Goal: Task Accomplishment & Management: Complete application form

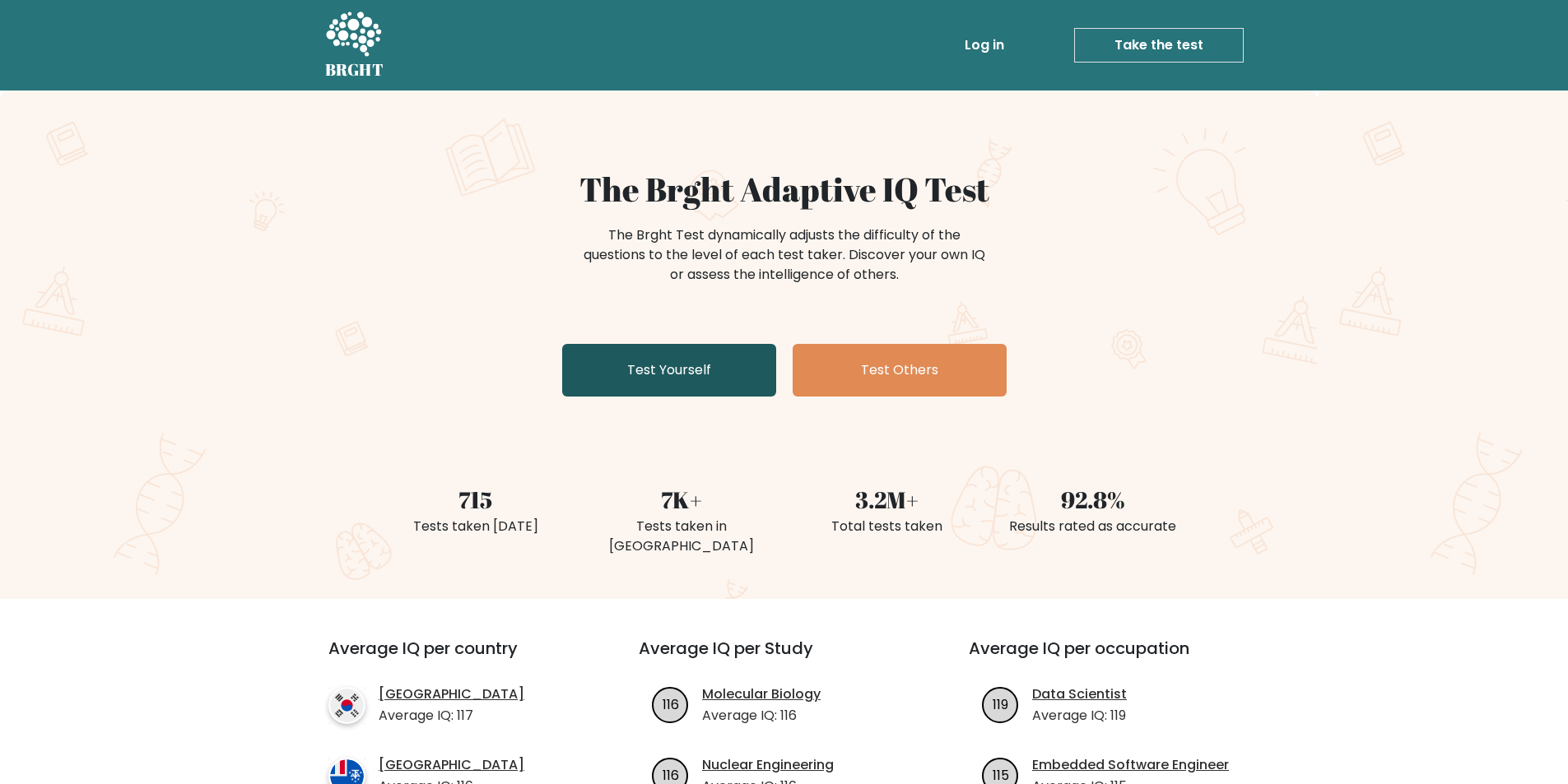
click at [715, 355] on link "Test Yourself" at bounding box center [670, 370] width 214 height 53
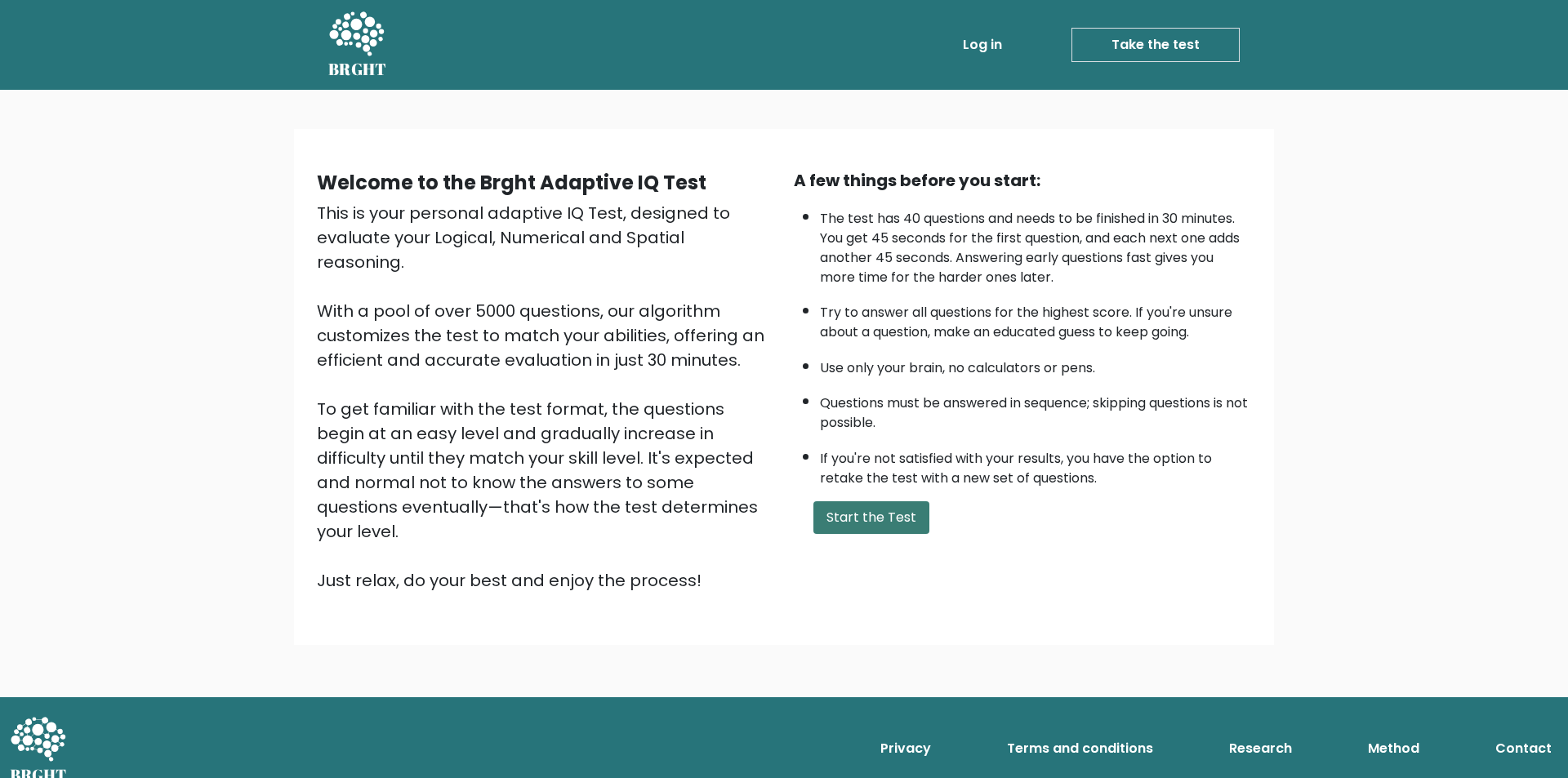
click at [851, 506] on button "Start the Test" at bounding box center [871, 517] width 116 height 33
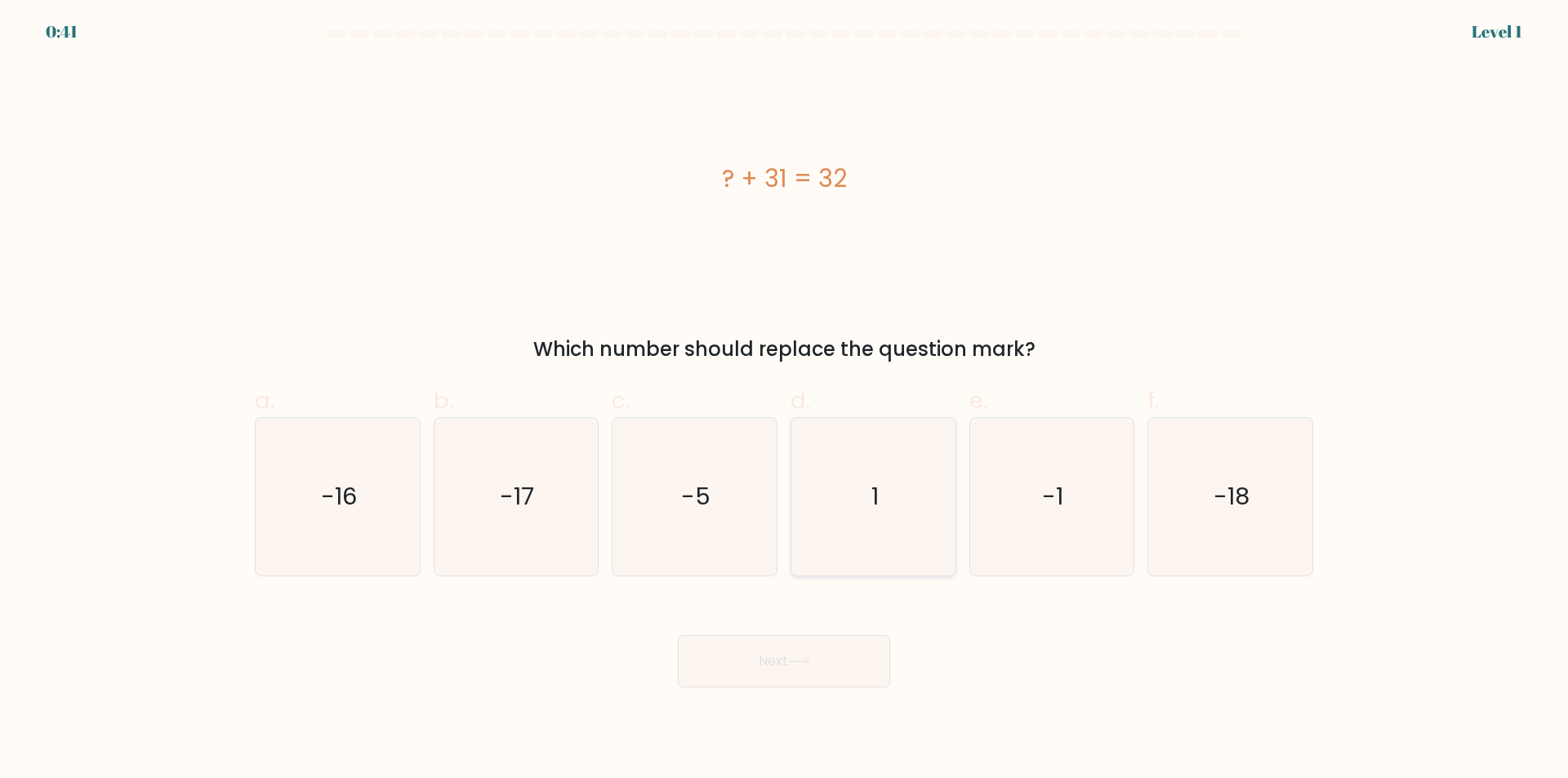
click at [866, 494] on icon "1" at bounding box center [873, 496] width 158 height 158
click at [785, 400] on input "d. 1" at bounding box center [784, 395] width 1 height 11
radio input "true"
click at [846, 663] on button "Next" at bounding box center [784, 662] width 213 height 52
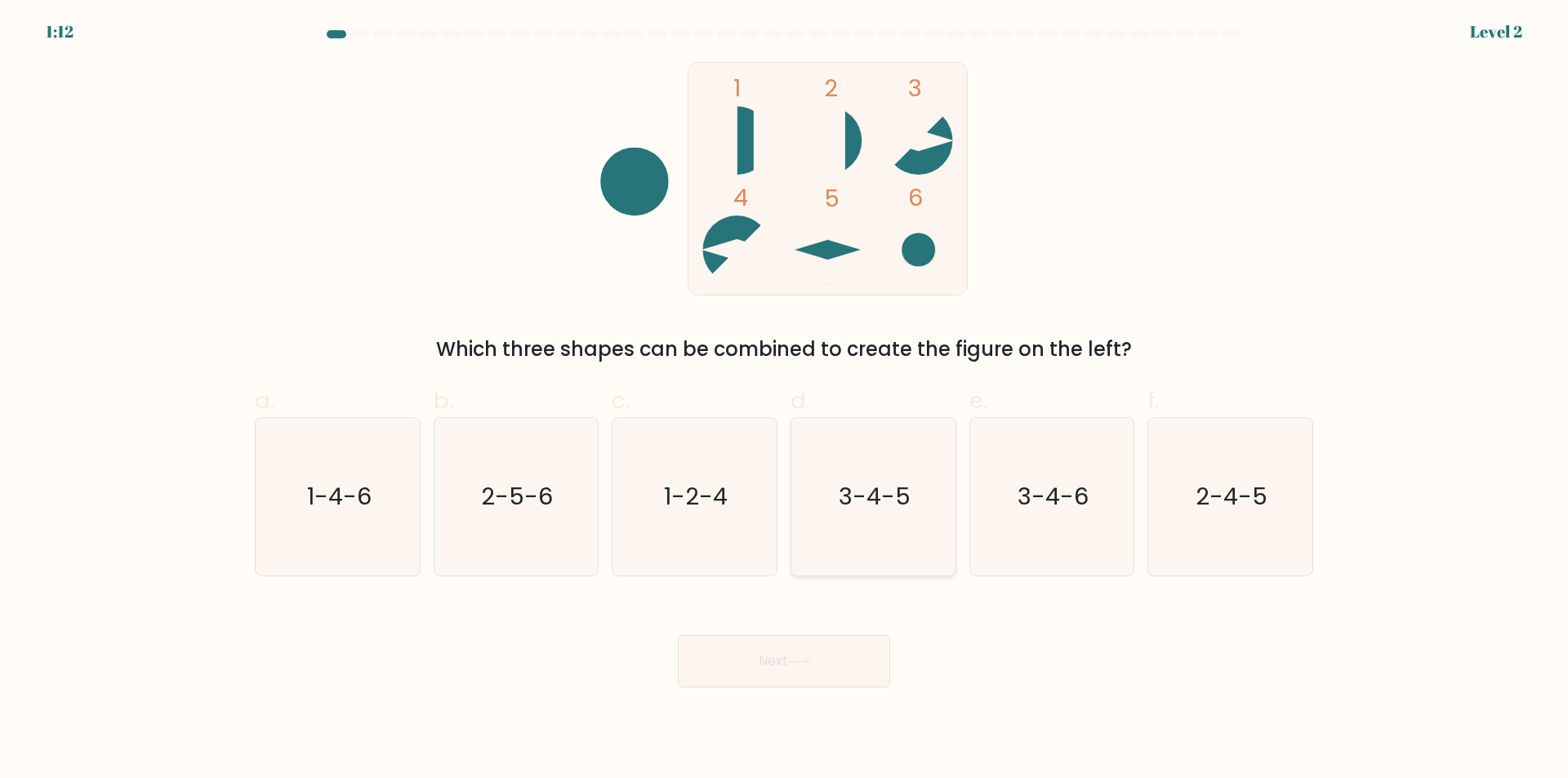
click at [901, 541] on icon "3-4-5" at bounding box center [873, 496] width 158 height 158
click at [785, 400] on input "d. 3-4-5" at bounding box center [784, 395] width 1 height 11
radio input "true"
click at [838, 663] on button "Next" at bounding box center [784, 662] width 213 height 52
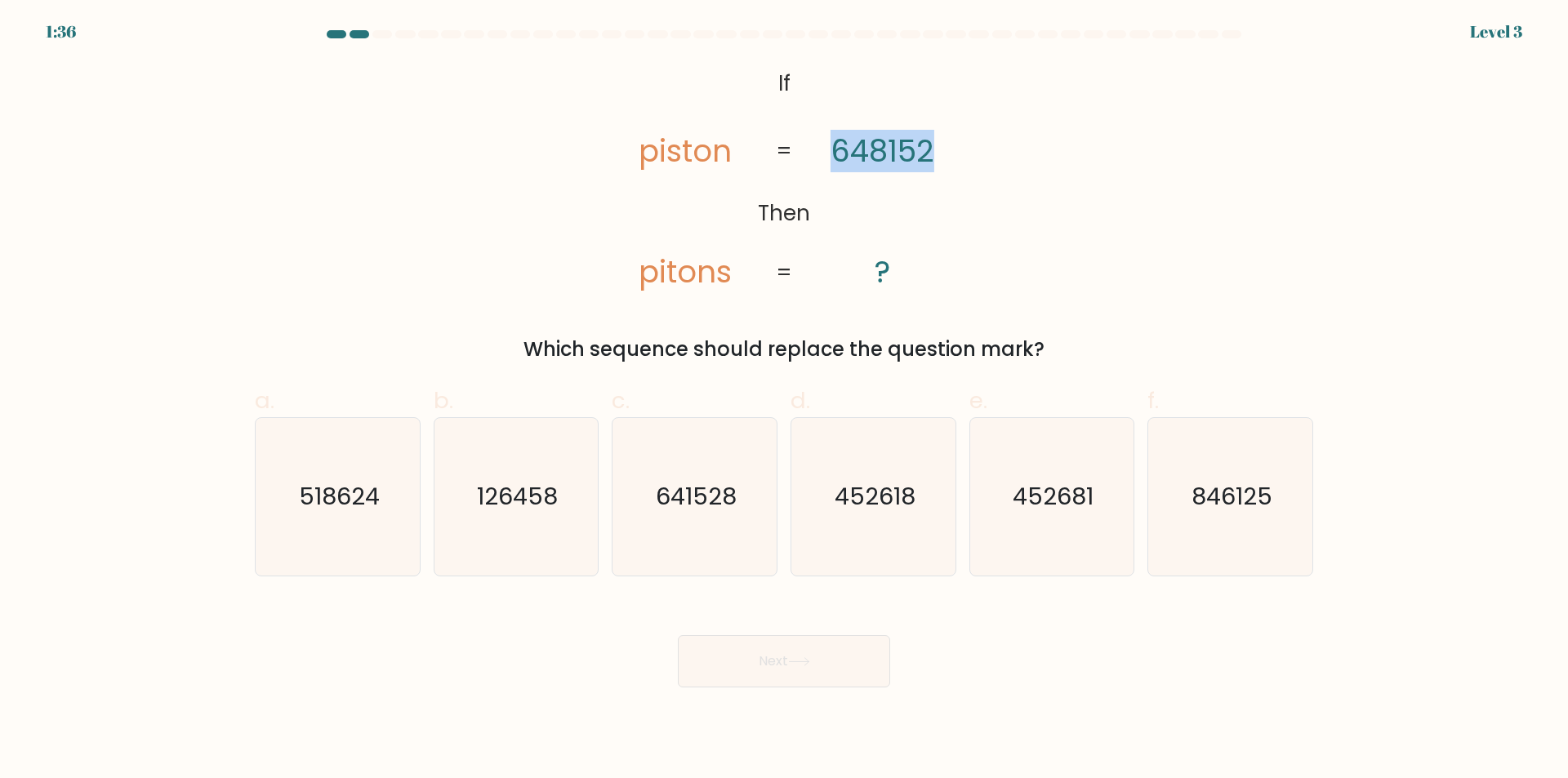
drag, startPoint x: 834, startPoint y: 147, endPoint x: 960, endPoint y: 146, distance: 126.0
click at [960, 146] on icon "@import url('https://fonts.googleapis.com/css?family=Abril+Fatface:400,100,100i…" at bounding box center [783, 179] width 379 height 234
click at [1214, 514] on icon "846125" at bounding box center [1230, 496] width 158 height 158
click at [785, 400] on input "f. 846125" at bounding box center [784, 395] width 1 height 11
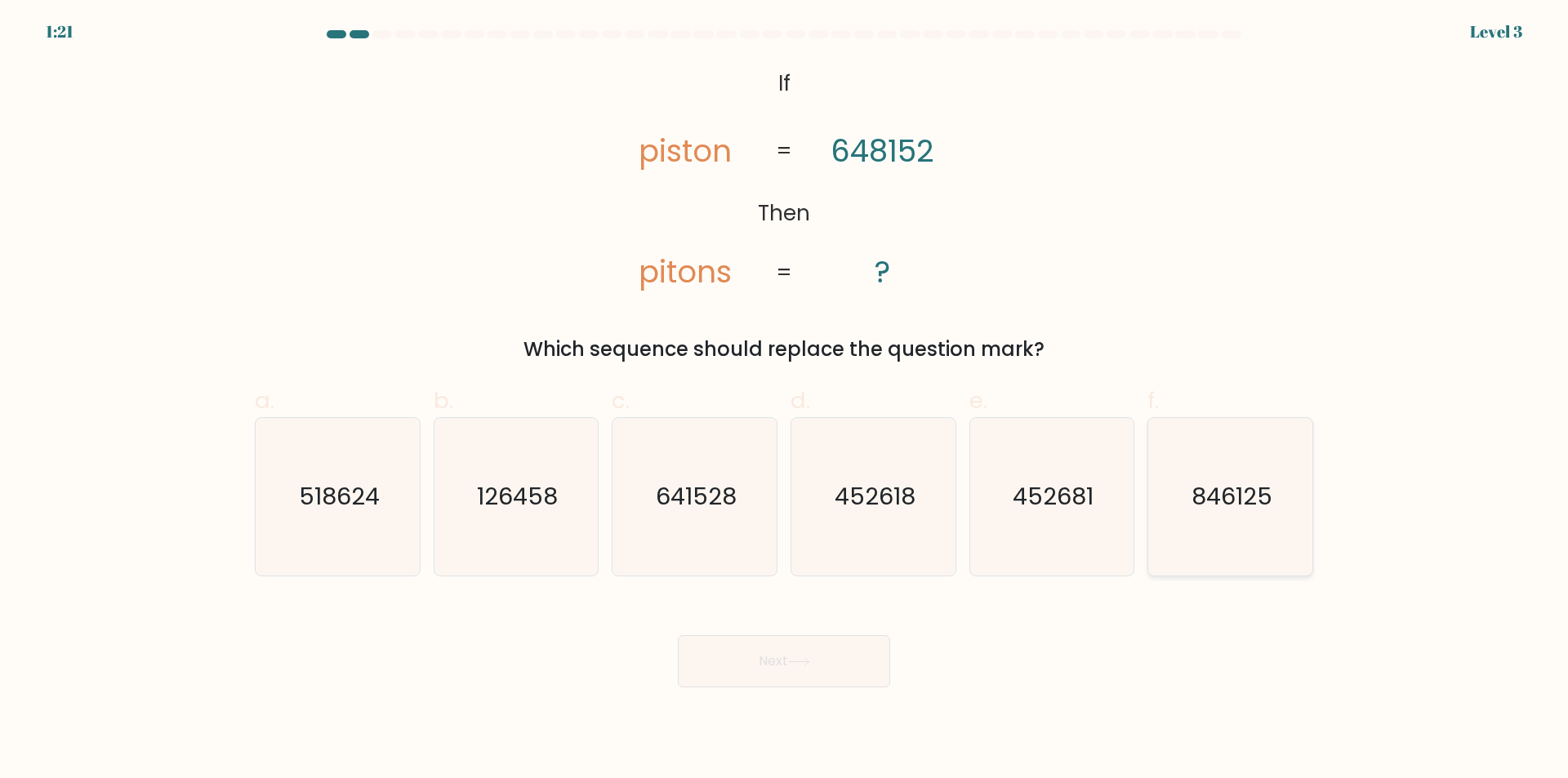
radio input "true"
click at [376, 513] on text "518624" at bounding box center [339, 497] width 81 height 33
click at [784, 400] on input "a. 518624" at bounding box center [784, 395] width 1 height 11
radio input "true"
click at [773, 677] on button "Next" at bounding box center [784, 662] width 213 height 52
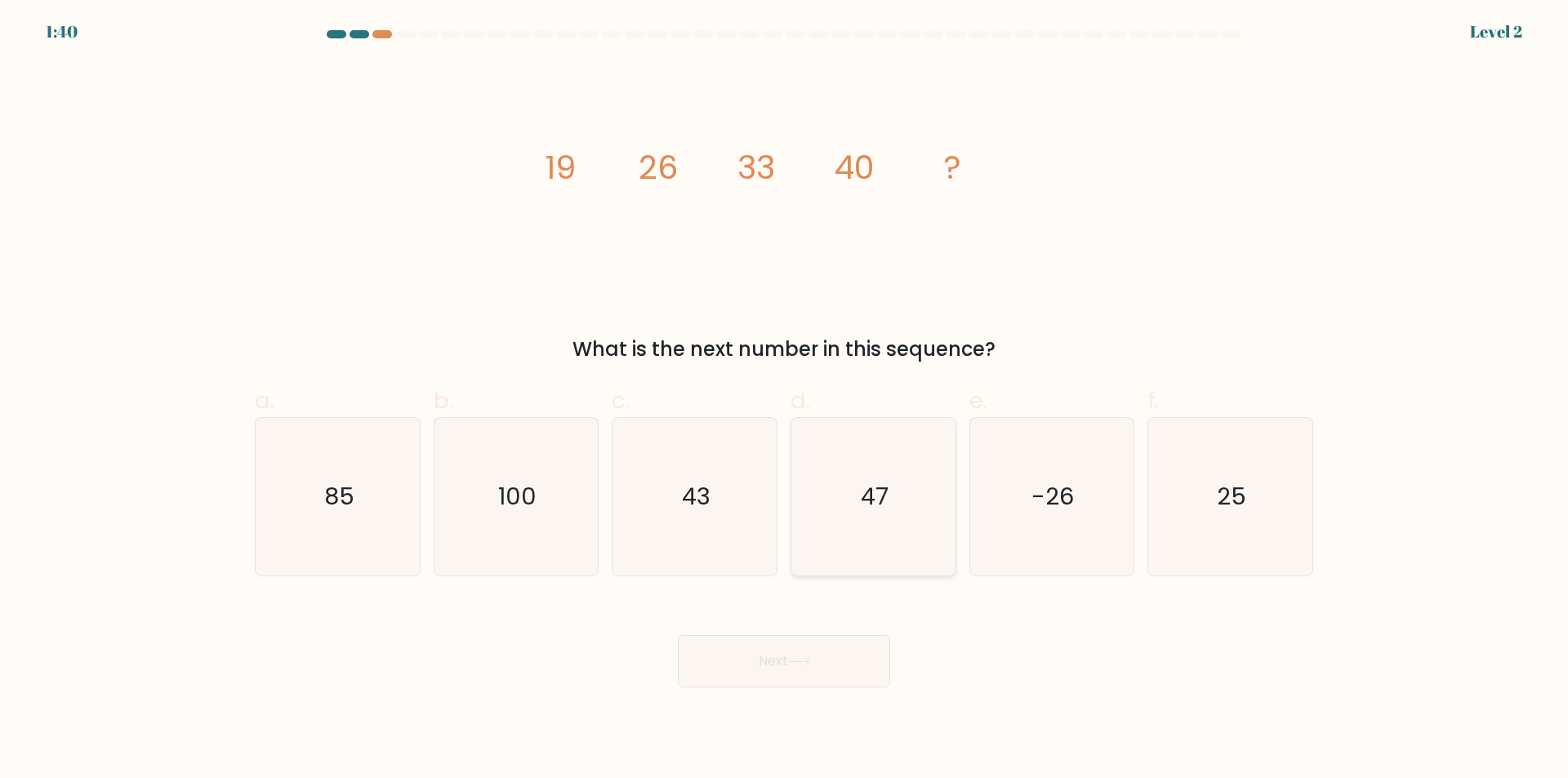
click at [903, 520] on icon "47" at bounding box center [873, 496] width 158 height 158
click at [785, 400] on input "d. 47" at bounding box center [784, 395] width 1 height 11
radio input "true"
click at [868, 674] on button "Next" at bounding box center [784, 662] width 213 height 52
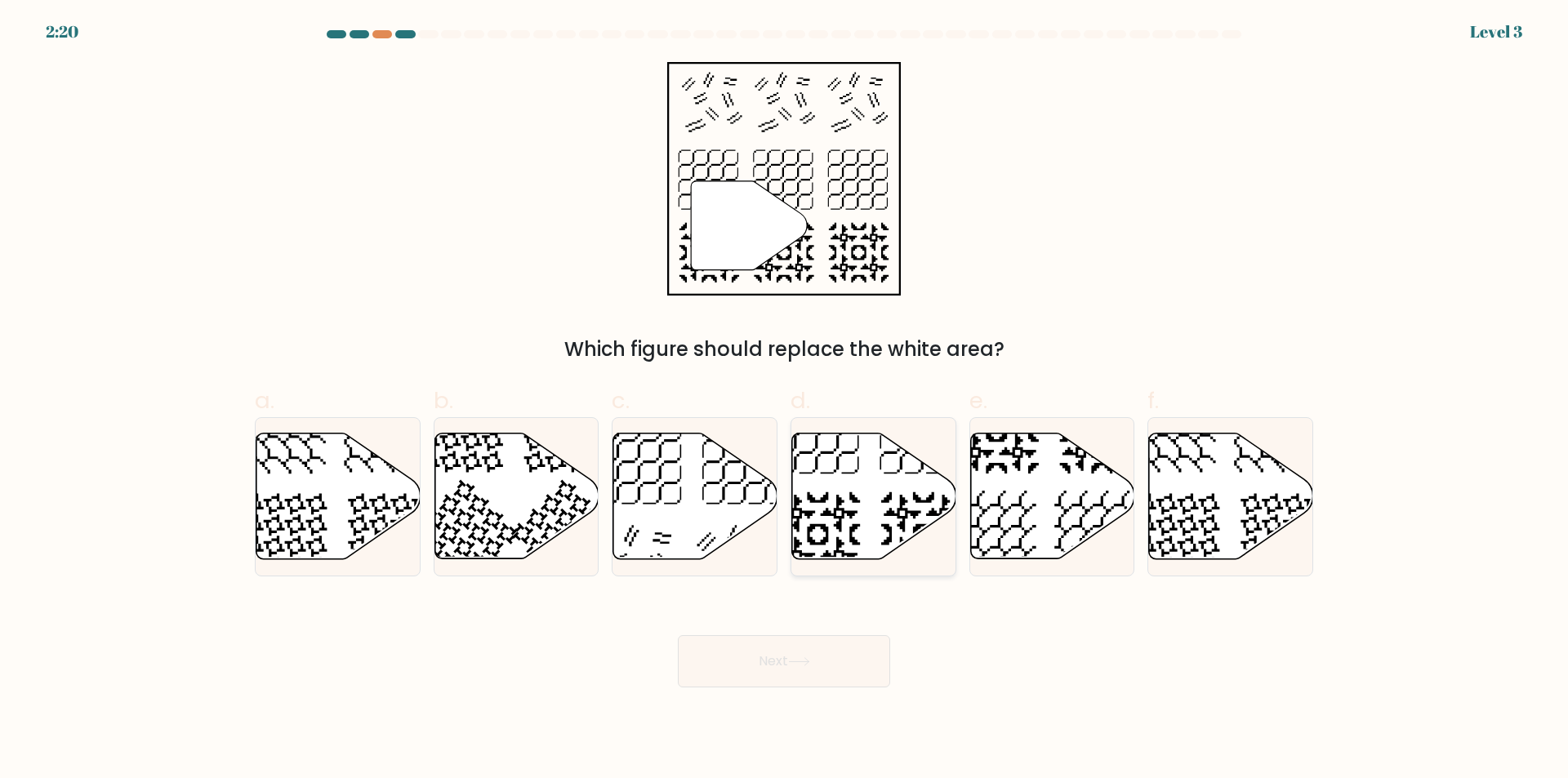
click at [864, 528] on icon at bounding box center [874, 496] width 164 height 126
click at [785, 400] on input "d." at bounding box center [784, 395] width 1 height 11
radio input "true"
click at [821, 659] on button "Next" at bounding box center [784, 662] width 213 height 52
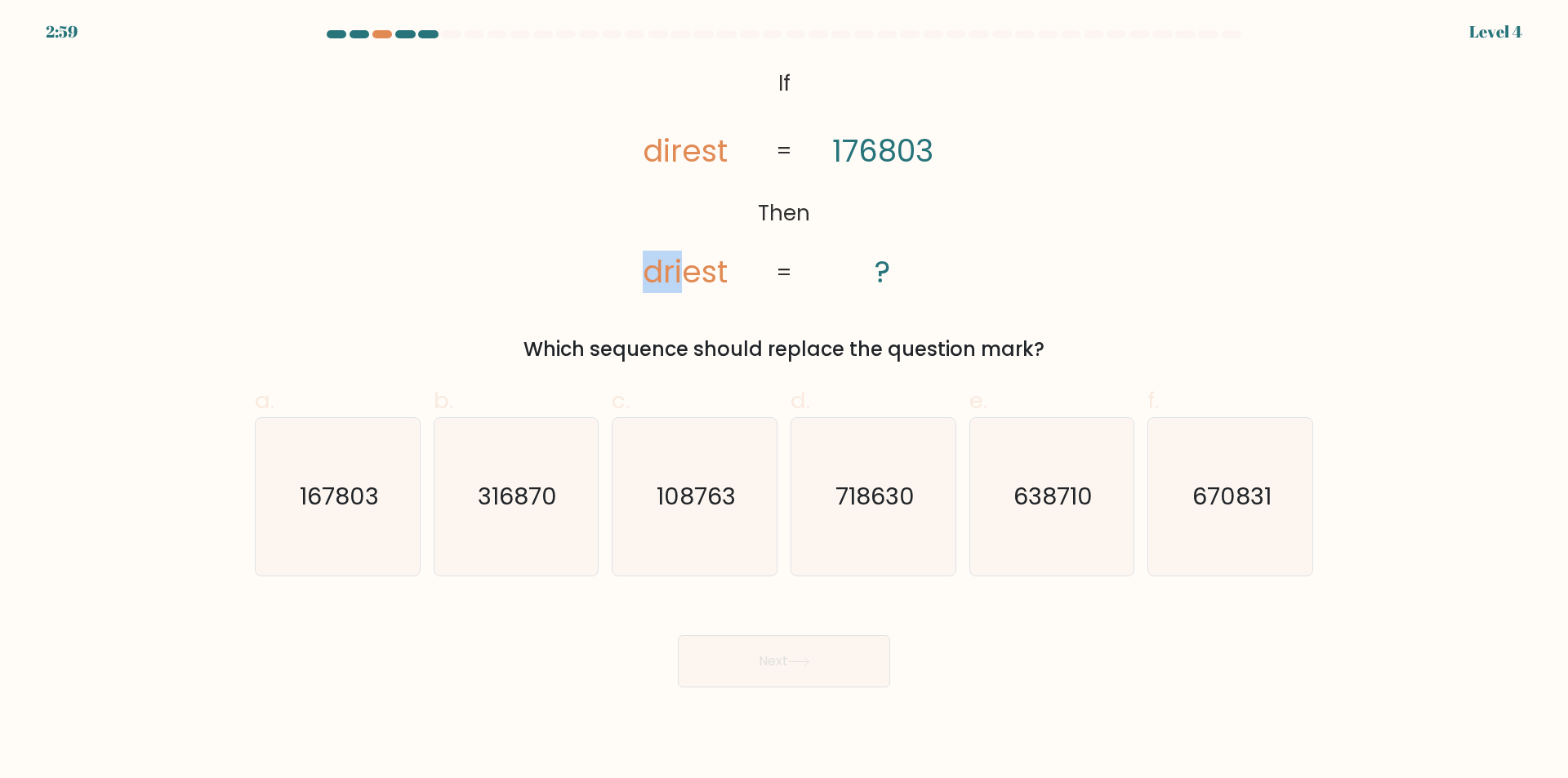
drag, startPoint x: 649, startPoint y: 273, endPoint x: 690, endPoint y: 280, distance: 41.6
click at [690, 280] on tspan "driest" at bounding box center [684, 272] width 85 height 42
click at [380, 527] on icon "167803" at bounding box center [338, 496] width 158 height 158
click at [784, 400] on input "a. 167803" at bounding box center [784, 395] width 1 height 11
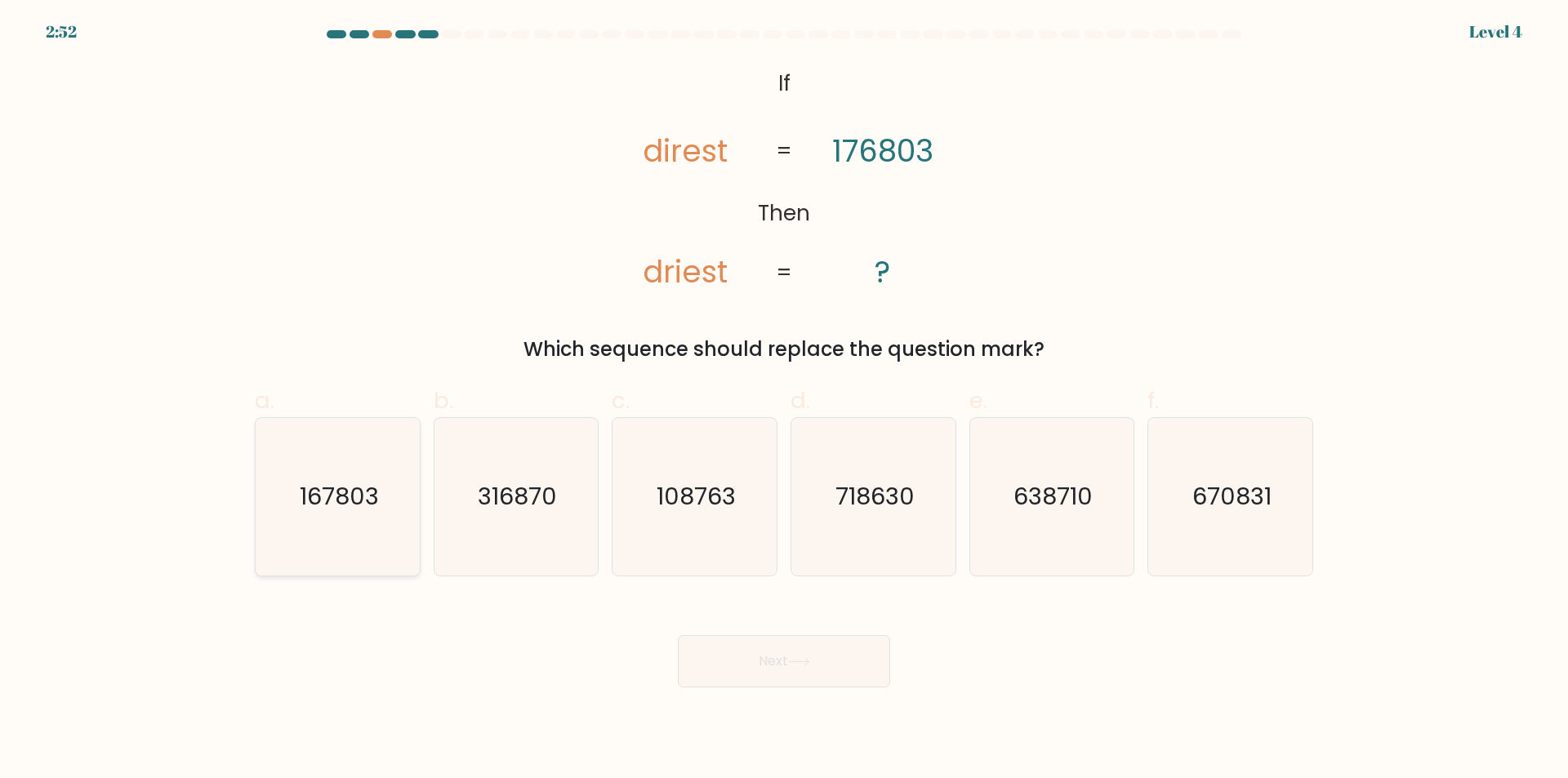
radio input "true"
click at [750, 656] on button "Next" at bounding box center [784, 662] width 213 height 52
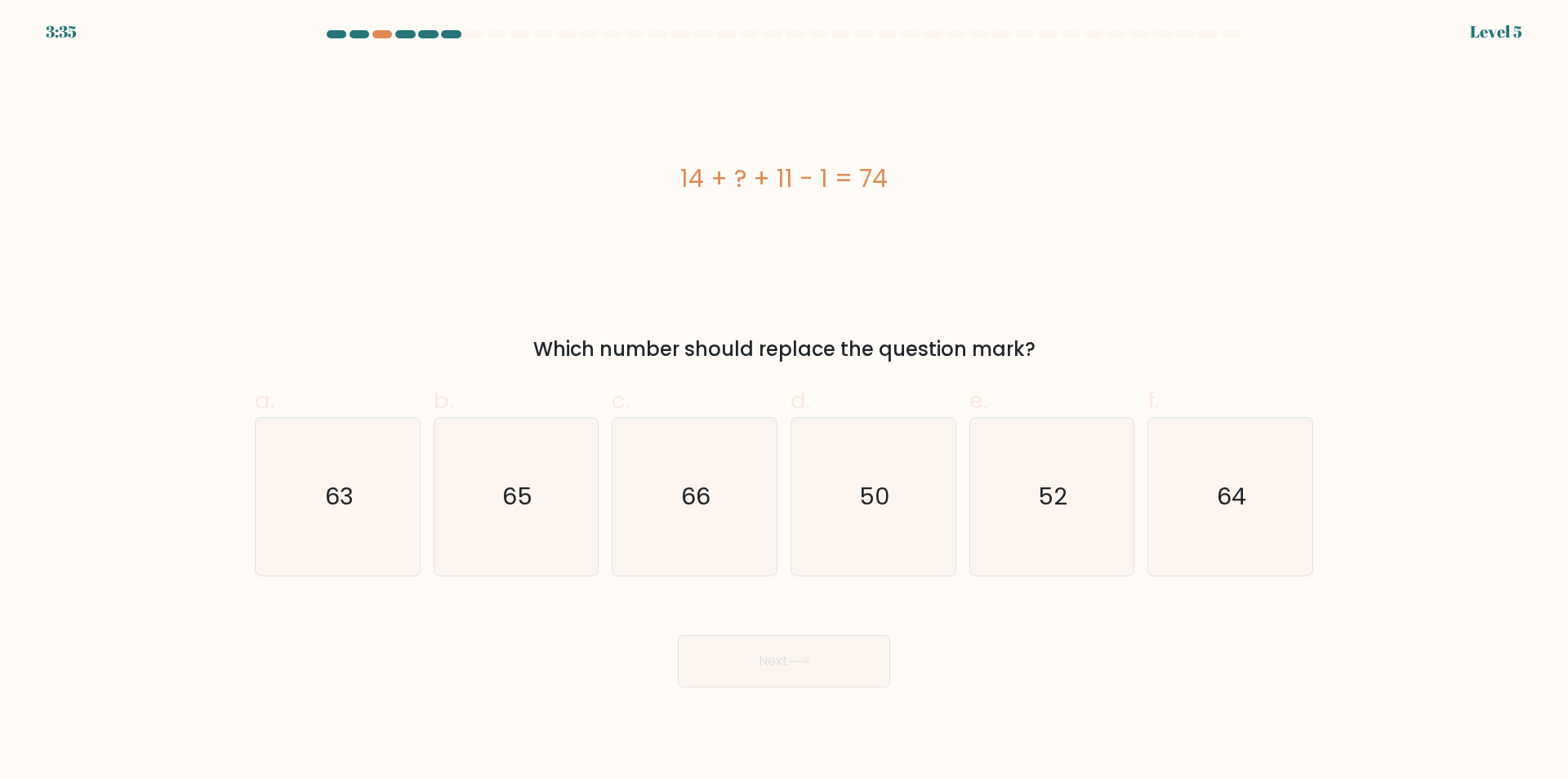
drag, startPoint x: 685, startPoint y: 176, endPoint x: 993, endPoint y: 179, distance: 308.0
click at [993, 179] on div "14 + ? + 11 - 1 = 74" at bounding box center [784, 179] width 1058 height 37
click at [993, 175] on div "14 + ? + 11 - 1 = 74" at bounding box center [784, 179] width 1058 height 37
click at [903, 467] on icon "50" at bounding box center [873, 496] width 158 height 158
click at [785, 400] on input "d. 50" at bounding box center [784, 395] width 1 height 11
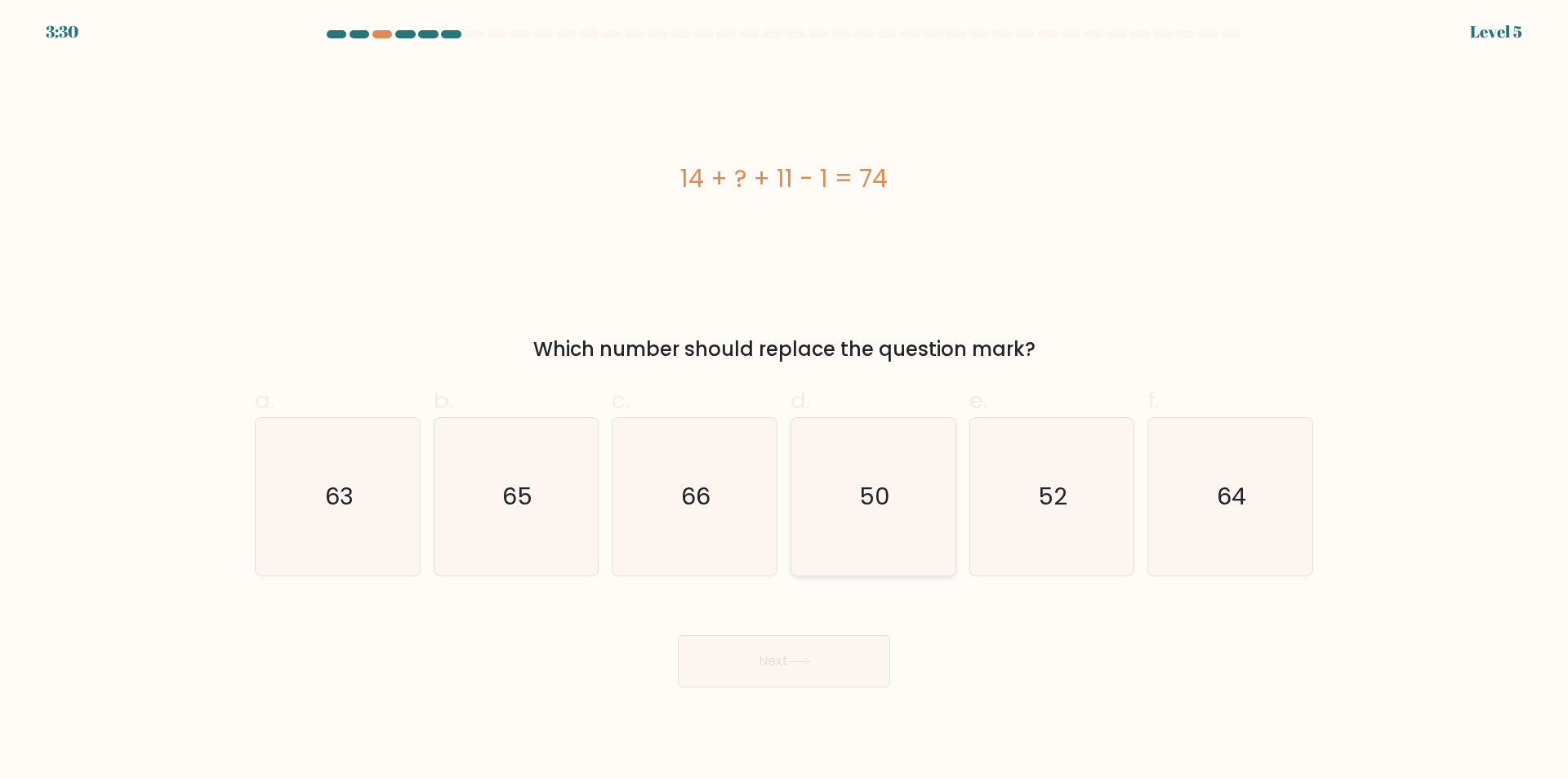
radio input "true"
click at [862, 669] on button "Next" at bounding box center [784, 662] width 213 height 52
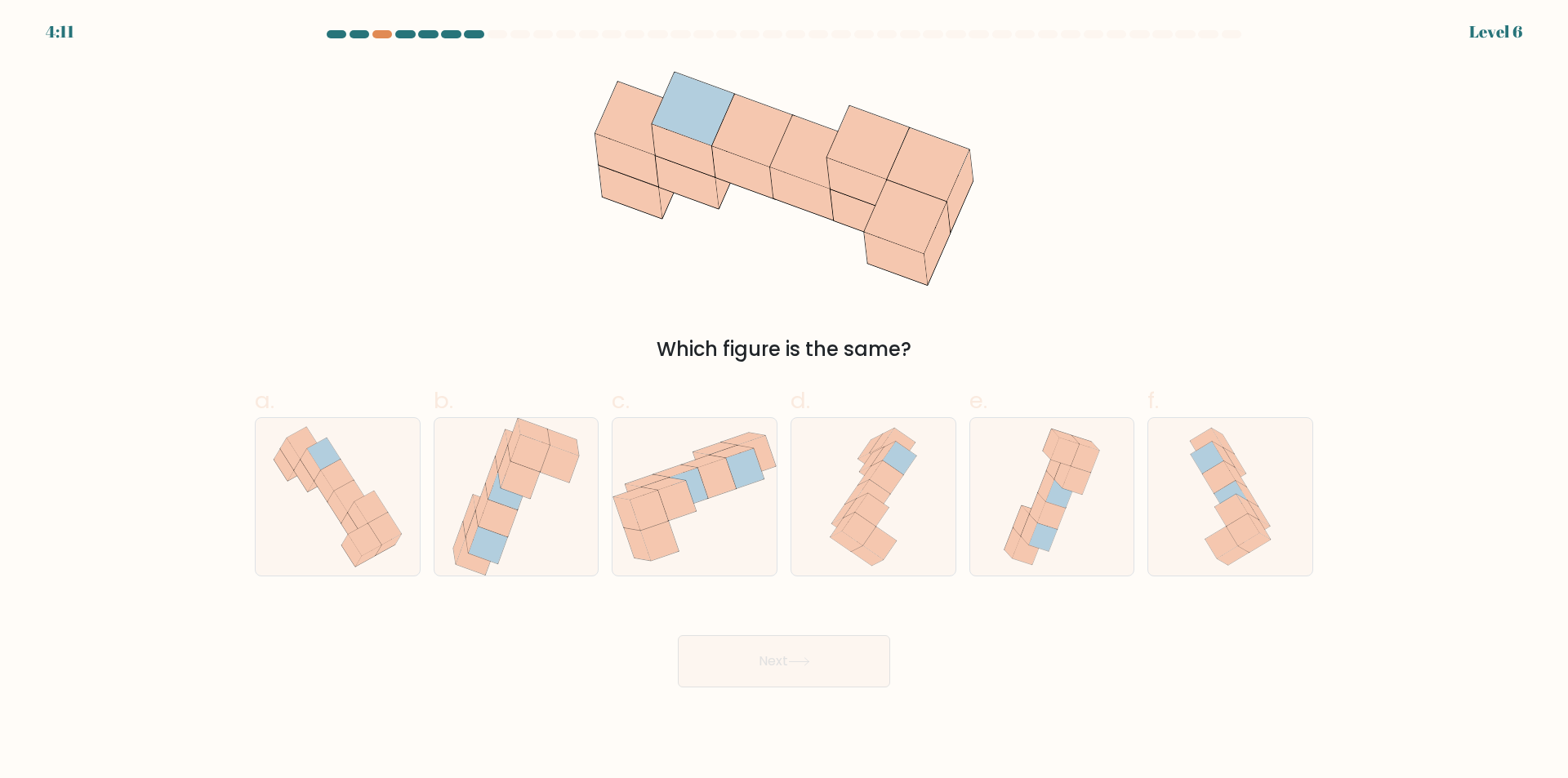
drag, startPoint x: 661, startPoint y: 348, endPoint x: 782, endPoint y: 348, distance: 121.0
click at [782, 348] on div "Which figure is the same?" at bounding box center [783, 349] width 1039 height 30
click at [376, 541] on icon at bounding box center [365, 540] width 34 height 32
click at [784, 400] on input "a." at bounding box center [784, 395] width 1 height 11
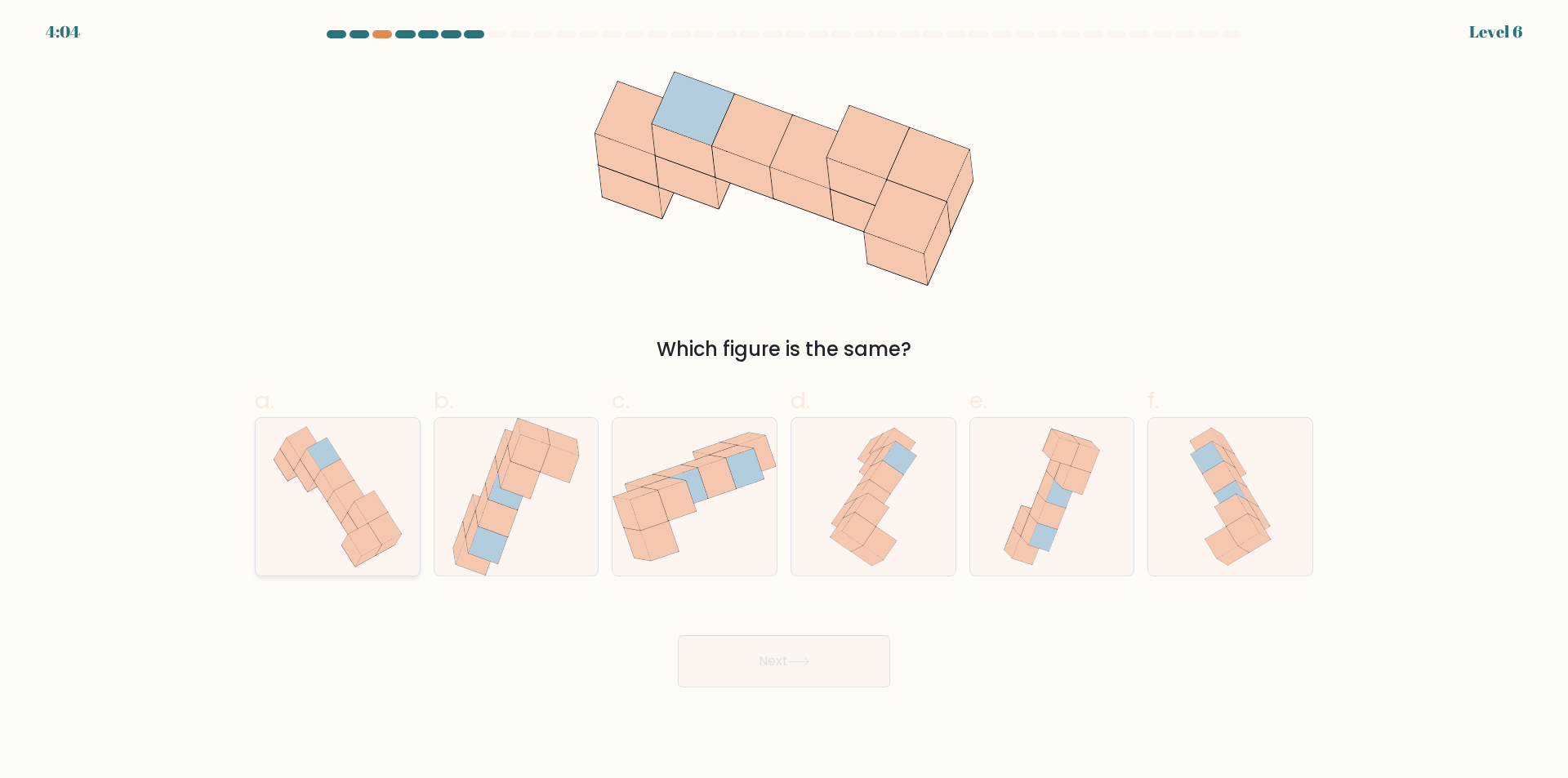
radio input "true"
click at [738, 654] on button "Next" at bounding box center [784, 662] width 213 height 52
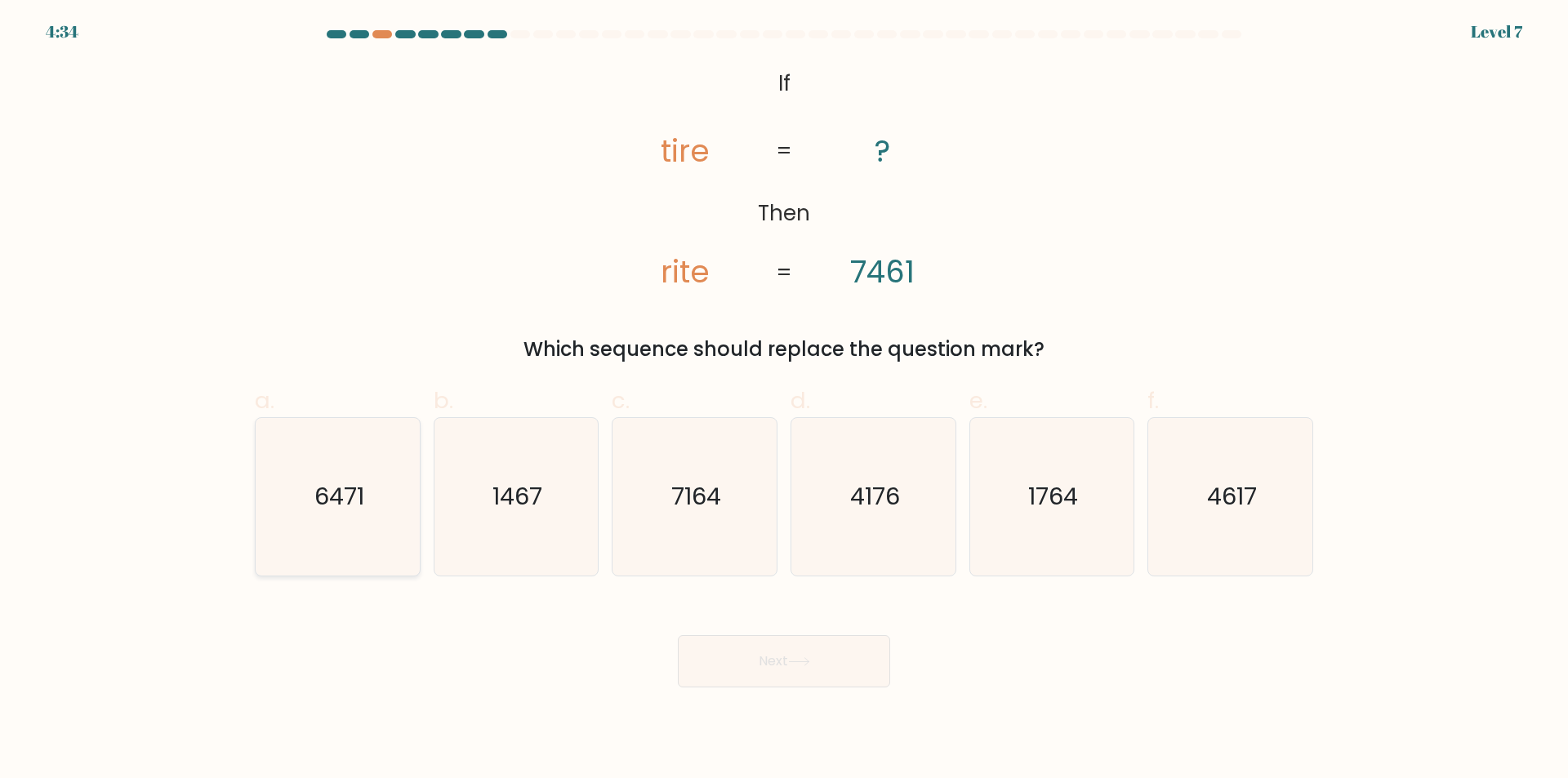
click at [391, 532] on icon "6471" at bounding box center [338, 496] width 158 height 158
click at [784, 400] on input "a. 6471" at bounding box center [784, 395] width 1 height 11
radio input "true"
click at [787, 651] on button "Next" at bounding box center [784, 662] width 213 height 52
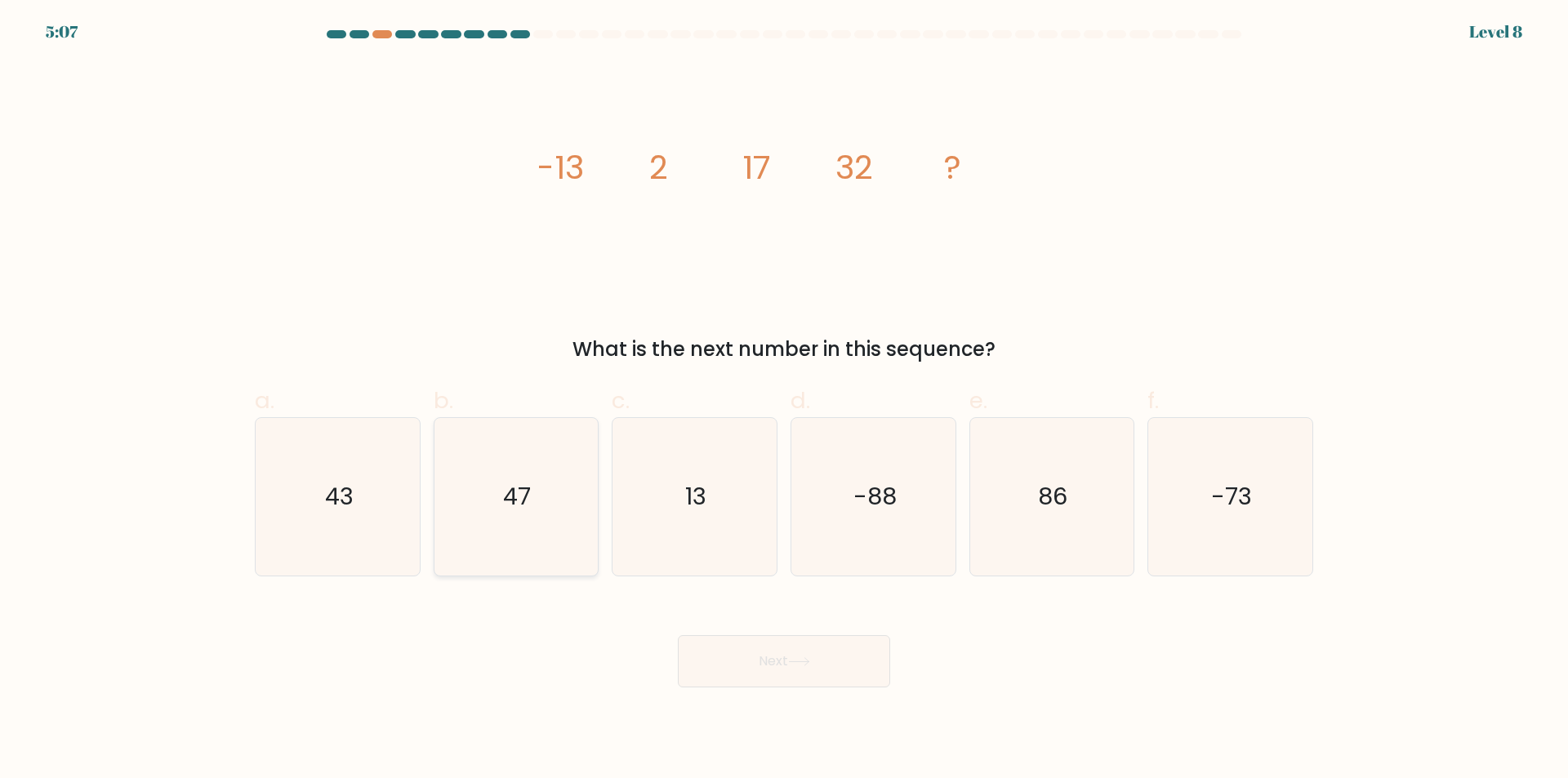
click at [532, 538] on icon "47" at bounding box center [516, 496] width 158 height 158
click at [784, 400] on input "b. 47" at bounding box center [784, 395] width 1 height 11
radio input "true"
click at [790, 645] on button "Next" at bounding box center [784, 662] width 213 height 52
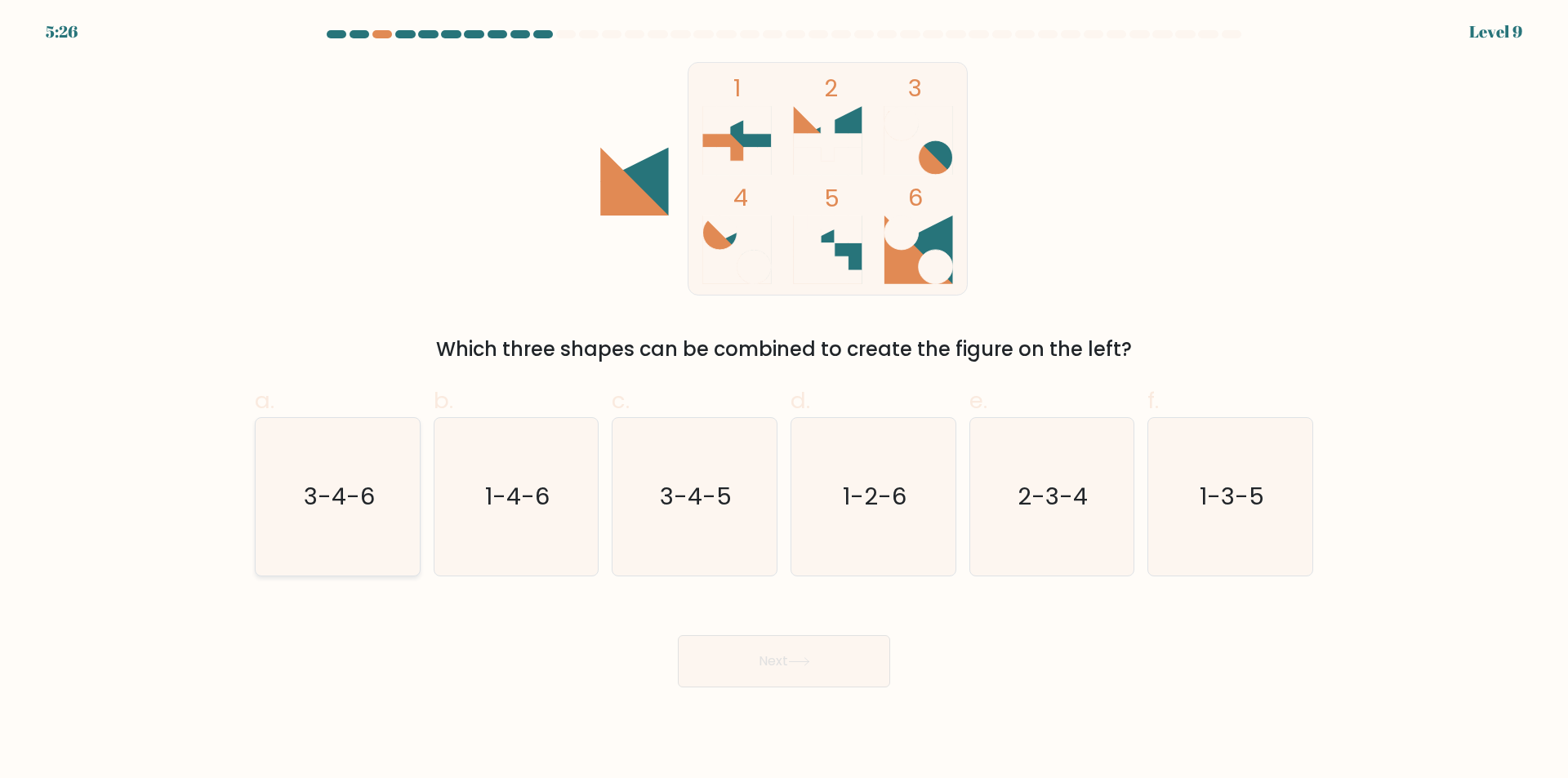
click at [308, 537] on icon "3-4-6" at bounding box center [338, 496] width 158 height 158
click at [784, 400] on input "a. 3-4-6" at bounding box center [784, 395] width 1 height 11
radio input "true"
click at [823, 673] on button "Next" at bounding box center [784, 662] width 213 height 52
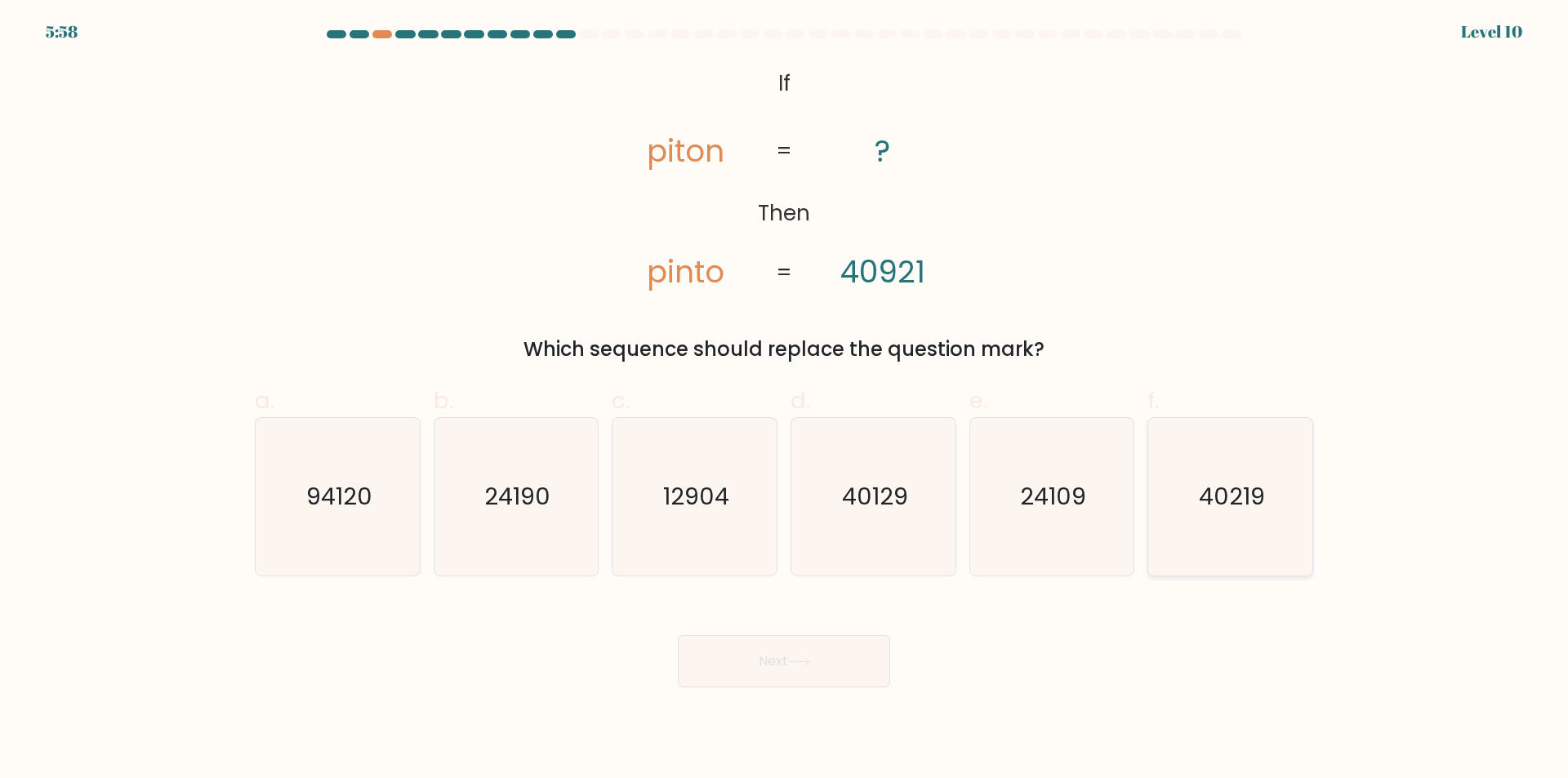
click at [1195, 489] on icon "40219" at bounding box center [1230, 496] width 158 height 158
click at [785, 400] on input "f. 40219" at bounding box center [784, 395] width 1 height 11
radio input "true"
click at [773, 662] on button "Next" at bounding box center [784, 662] width 213 height 52
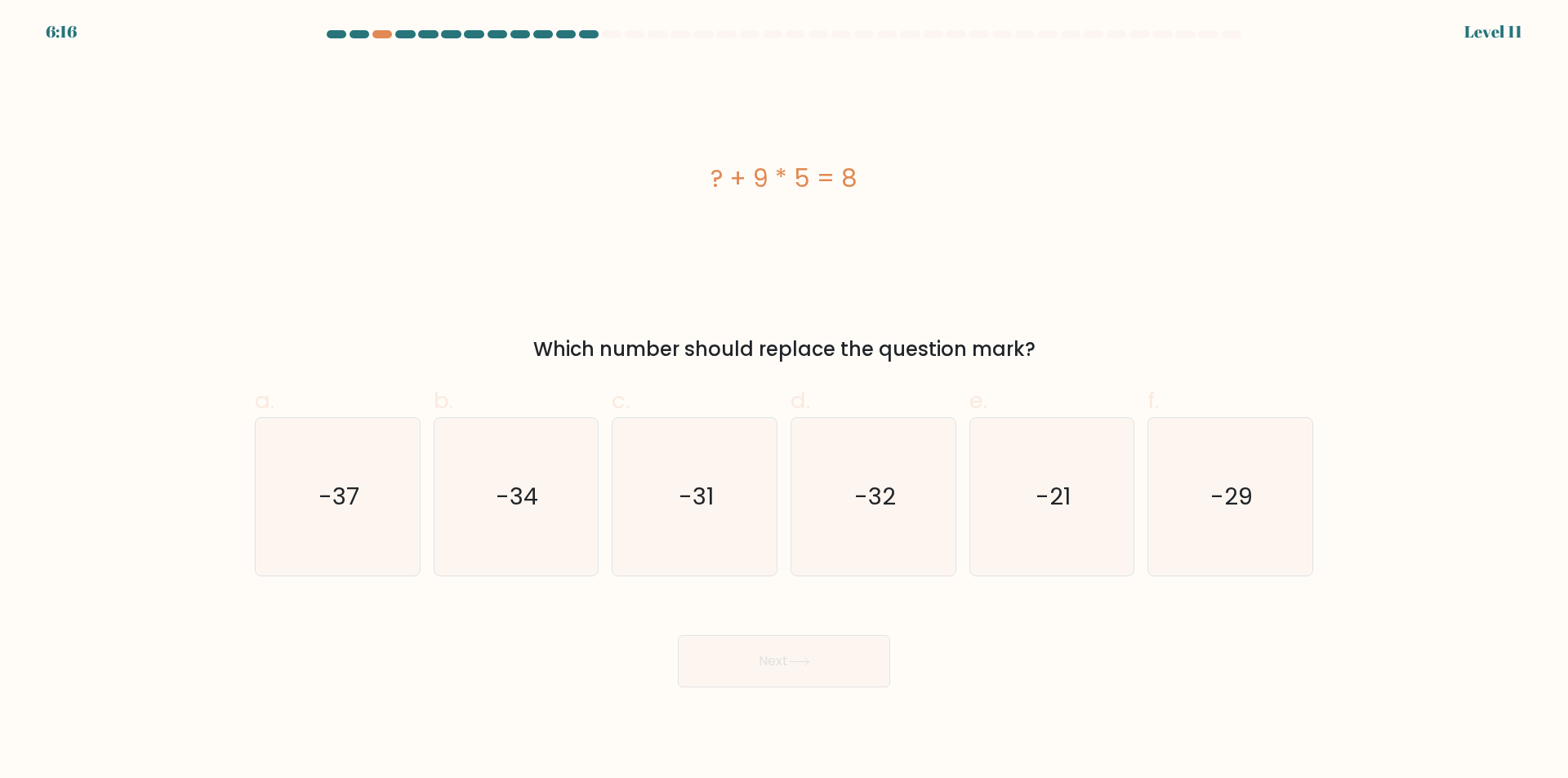
click at [1282, 678] on div "Next" at bounding box center [783, 641] width 1078 height 91
click at [333, 504] on text "-37" at bounding box center [338, 497] width 41 height 33
click at [784, 400] on input "a. -37" at bounding box center [784, 395] width 1 height 11
radio input "true"
click at [811, 655] on button "Next" at bounding box center [784, 662] width 213 height 52
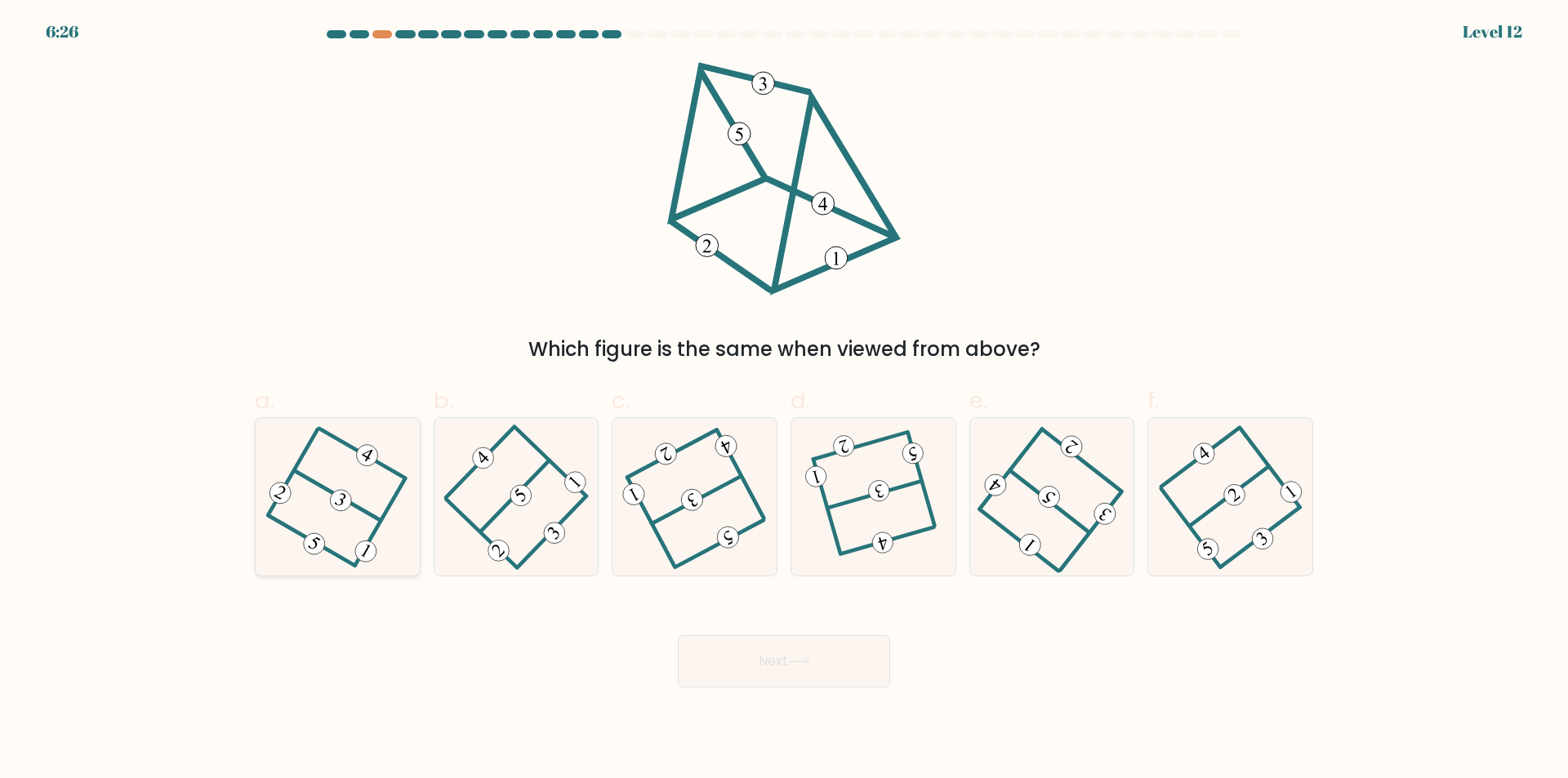
click at [265, 552] on div at bounding box center [338, 496] width 165 height 159
click at [784, 400] on input "a." at bounding box center [784, 395] width 1 height 11
radio input "true"
drag, startPoint x: 265, startPoint y: 552, endPoint x: 276, endPoint y: 548, distance: 11.7
click at [269, 550] on div at bounding box center [338, 496] width 165 height 159
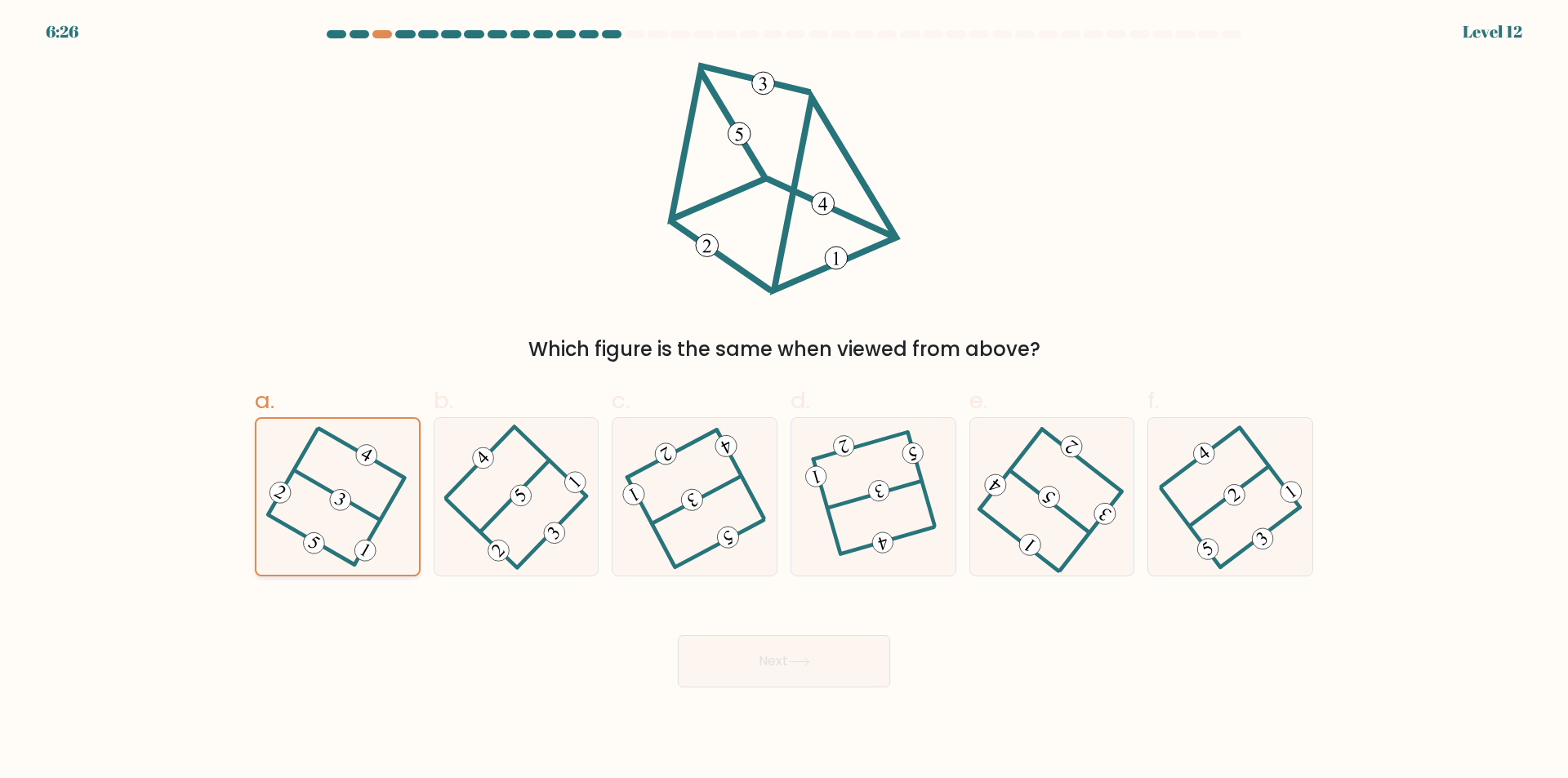
click at [784, 400] on input "a." at bounding box center [784, 395] width 1 height 11
click at [849, 544] on icon at bounding box center [873, 497] width 121 height 126
click at [785, 400] on input "d." at bounding box center [784, 395] width 1 height 11
radio input "true"
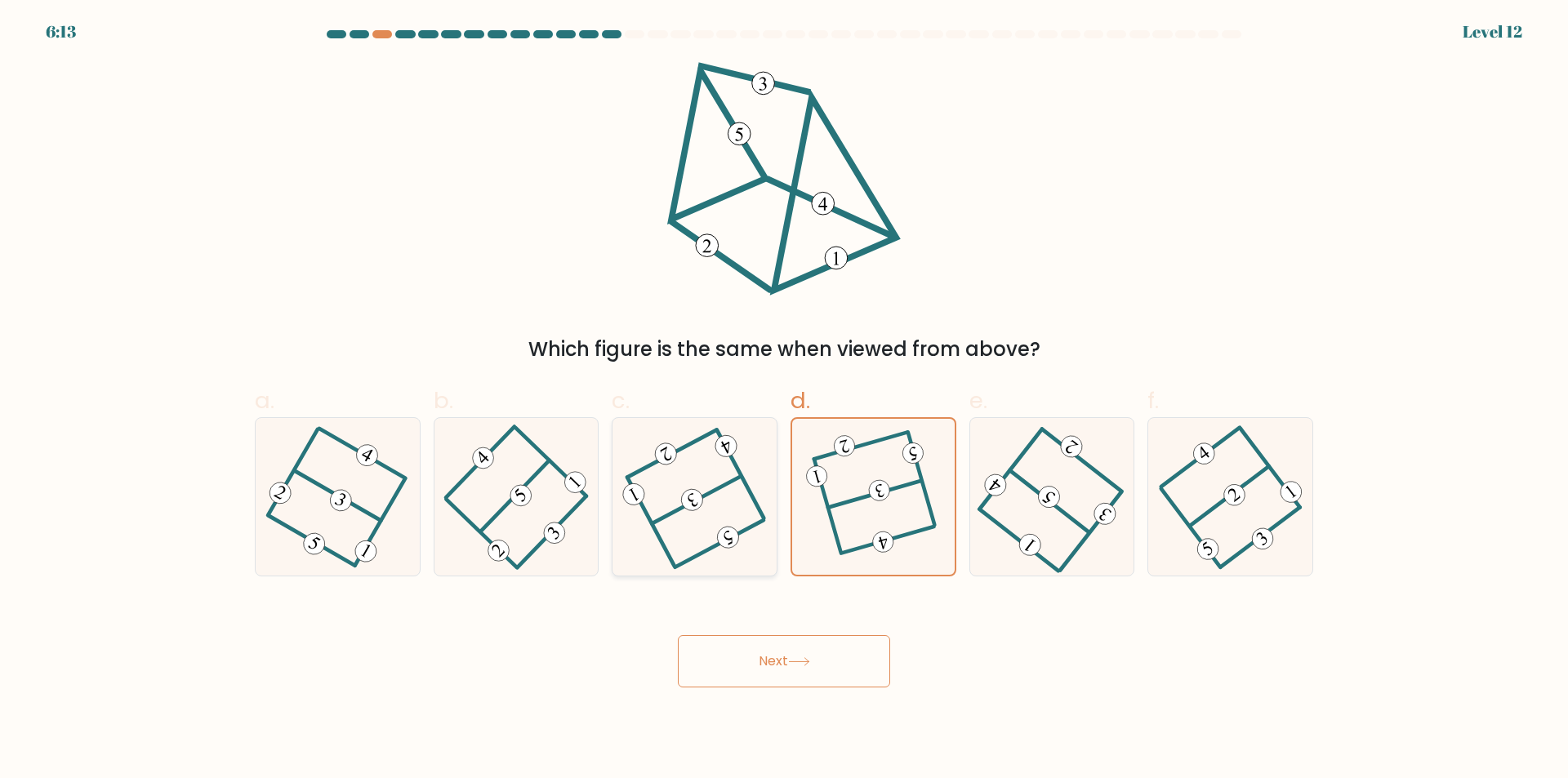
click at [752, 555] on icon at bounding box center [695, 497] width 127 height 126
click at [784, 400] on input "c." at bounding box center [784, 395] width 1 height 11
radio input "true"
click at [821, 548] on icon at bounding box center [873, 497] width 121 height 126
click at [785, 400] on input "d." at bounding box center [784, 395] width 1 height 11
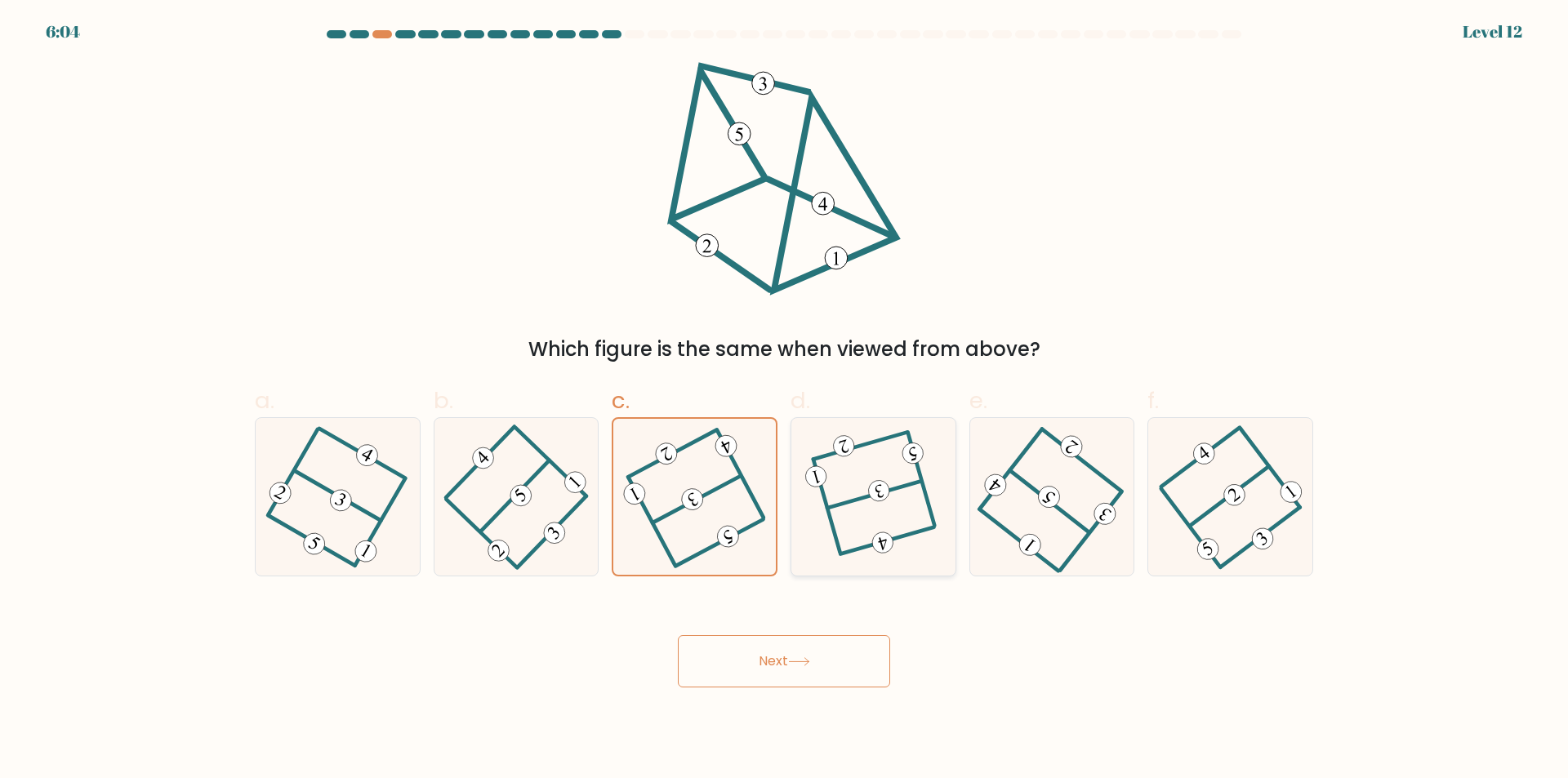
radio input "true"
click at [796, 639] on button "Next" at bounding box center [784, 662] width 213 height 52
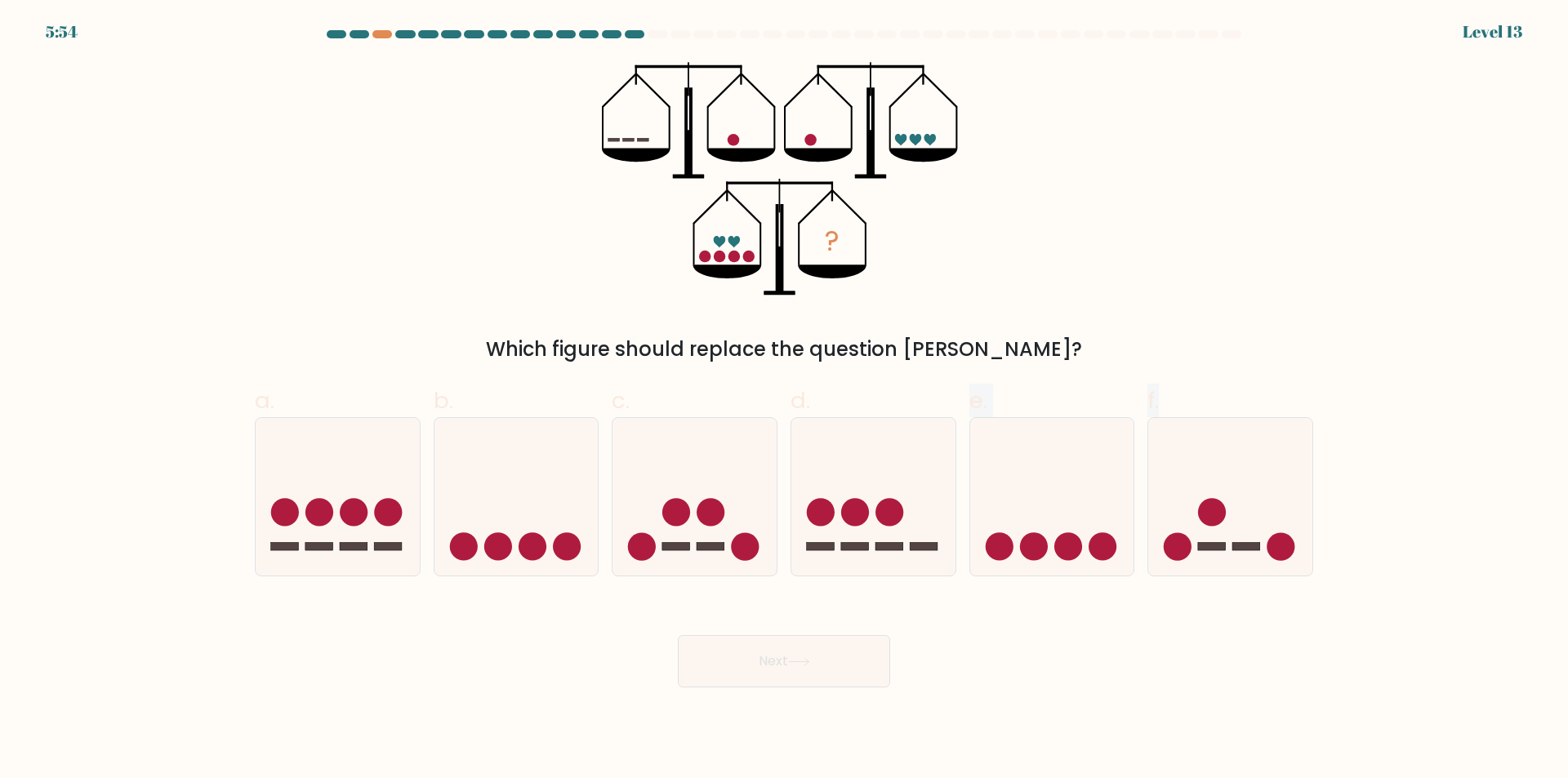
drag, startPoint x: 888, startPoint y: 518, endPoint x: 660, endPoint y: 594, distance: 240.3
click at [662, 597] on form at bounding box center [784, 359] width 1568 height 657
click at [655, 591] on form at bounding box center [784, 359] width 1568 height 657
click at [669, 550] on rect at bounding box center [676, 546] width 28 height 8
click at [784, 400] on input "c." at bounding box center [784, 395] width 1 height 11
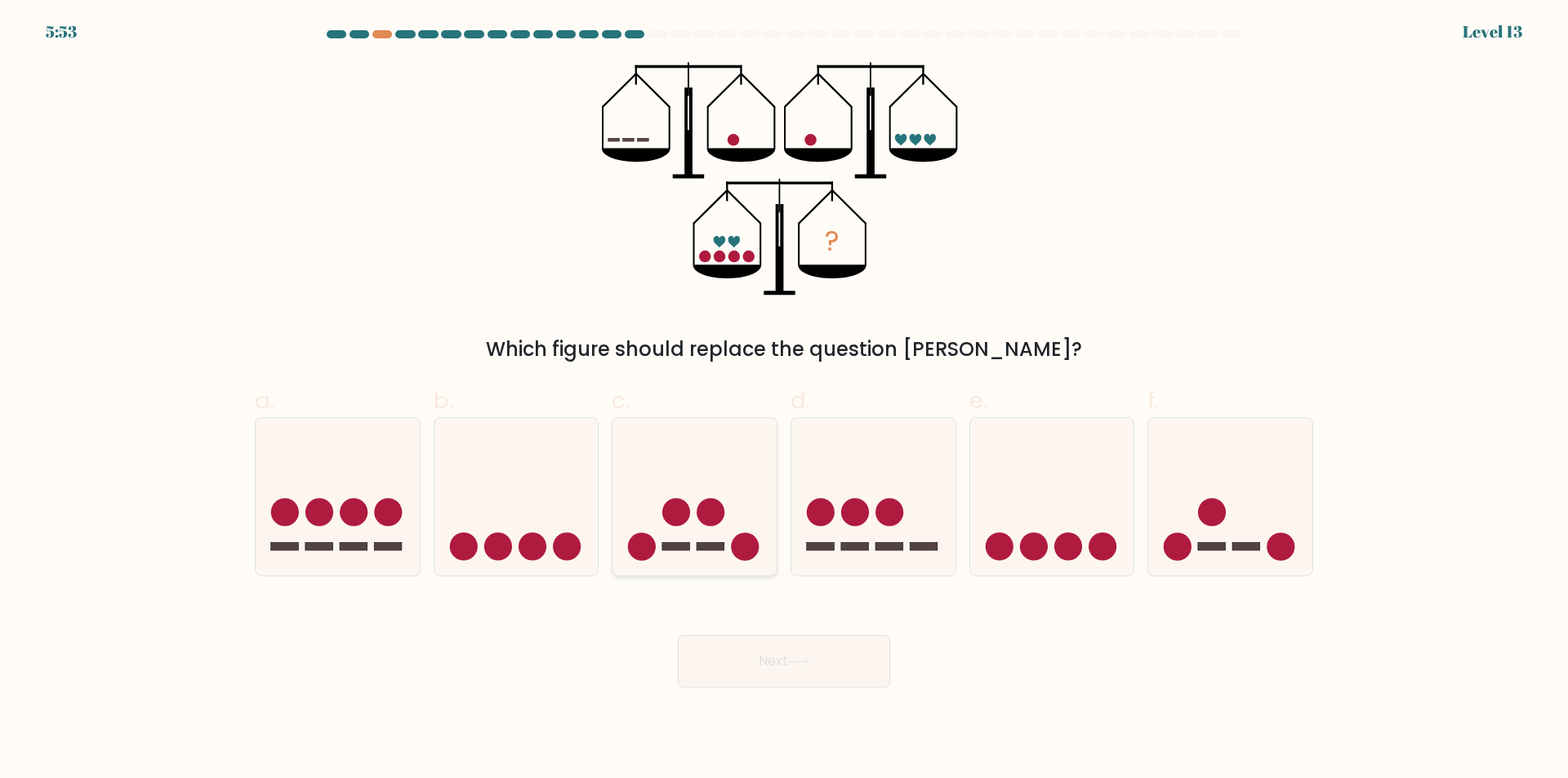
radio input "true"
click at [825, 649] on button "Next" at bounding box center [784, 662] width 213 height 52
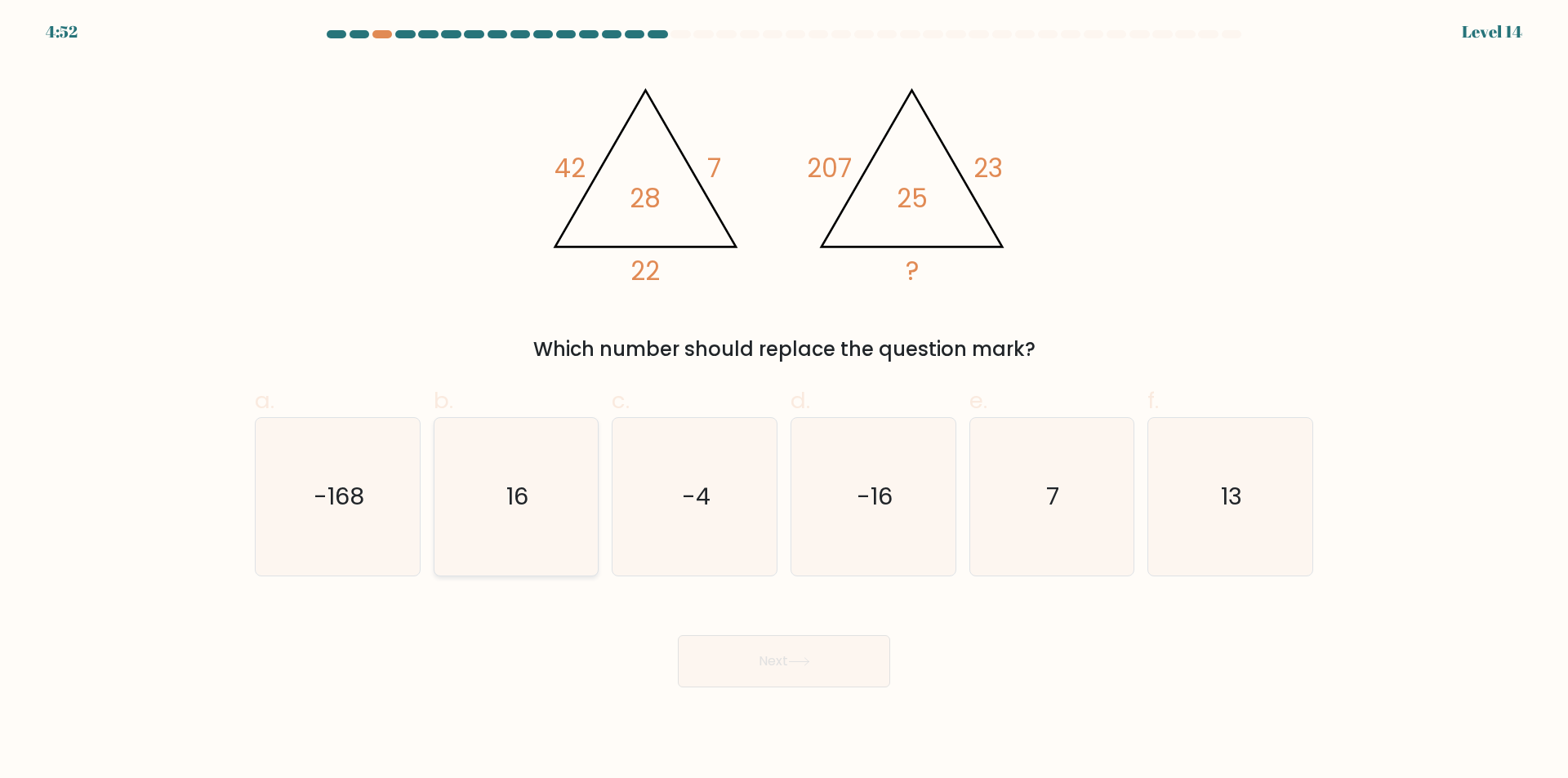
click at [507, 505] on text "16" at bounding box center [517, 497] width 22 height 33
click at [784, 400] on input "b. 16" at bounding box center [784, 395] width 1 height 11
radio input "true"
click at [857, 663] on button "Next" at bounding box center [784, 662] width 213 height 52
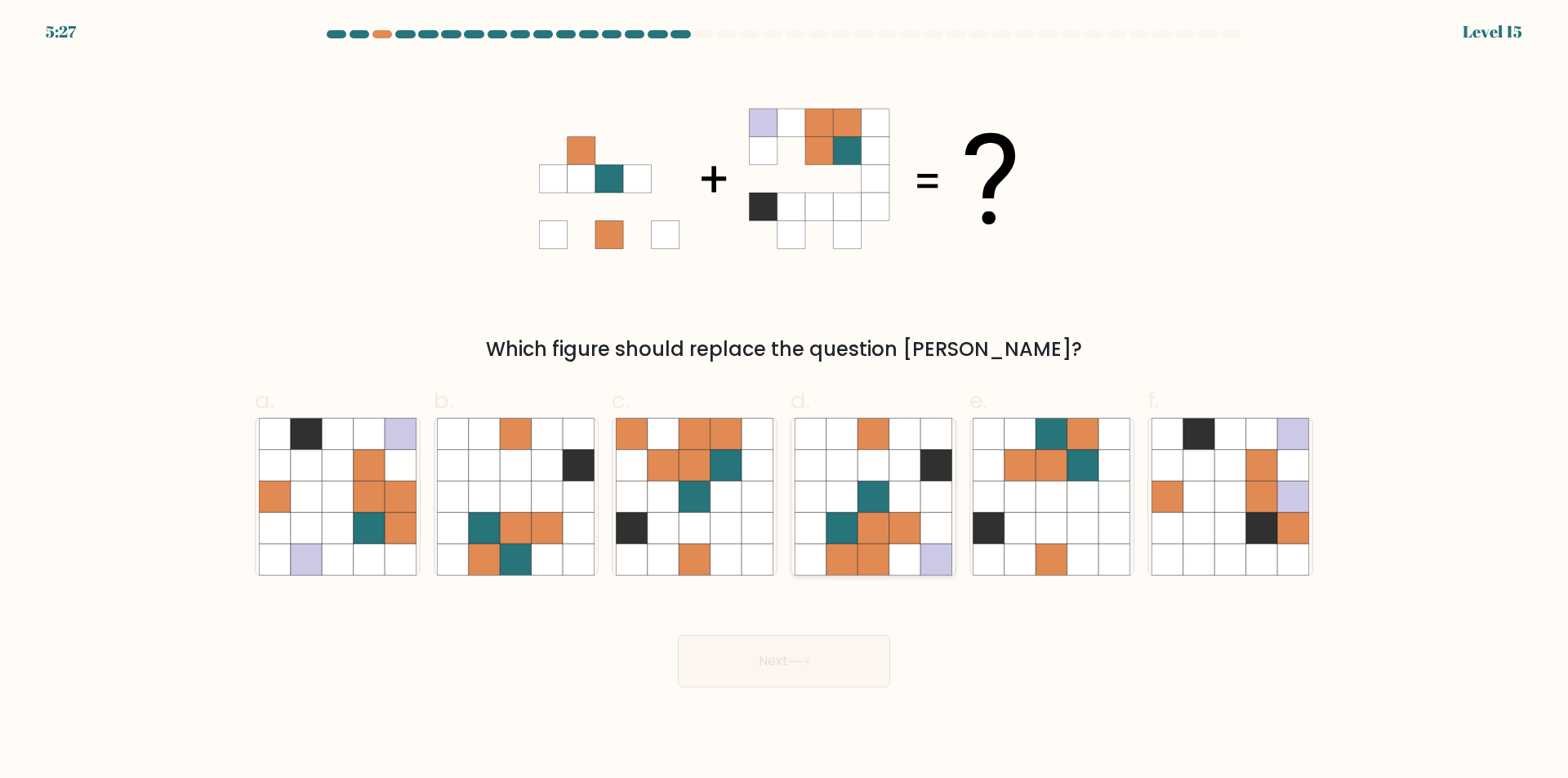
click at [846, 549] on icon at bounding box center [841, 559] width 31 height 31
click at [785, 400] on input "d." at bounding box center [784, 395] width 1 height 11
radio input "true"
click at [833, 667] on button "Next" at bounding box center [784, 662] width 213 height 52
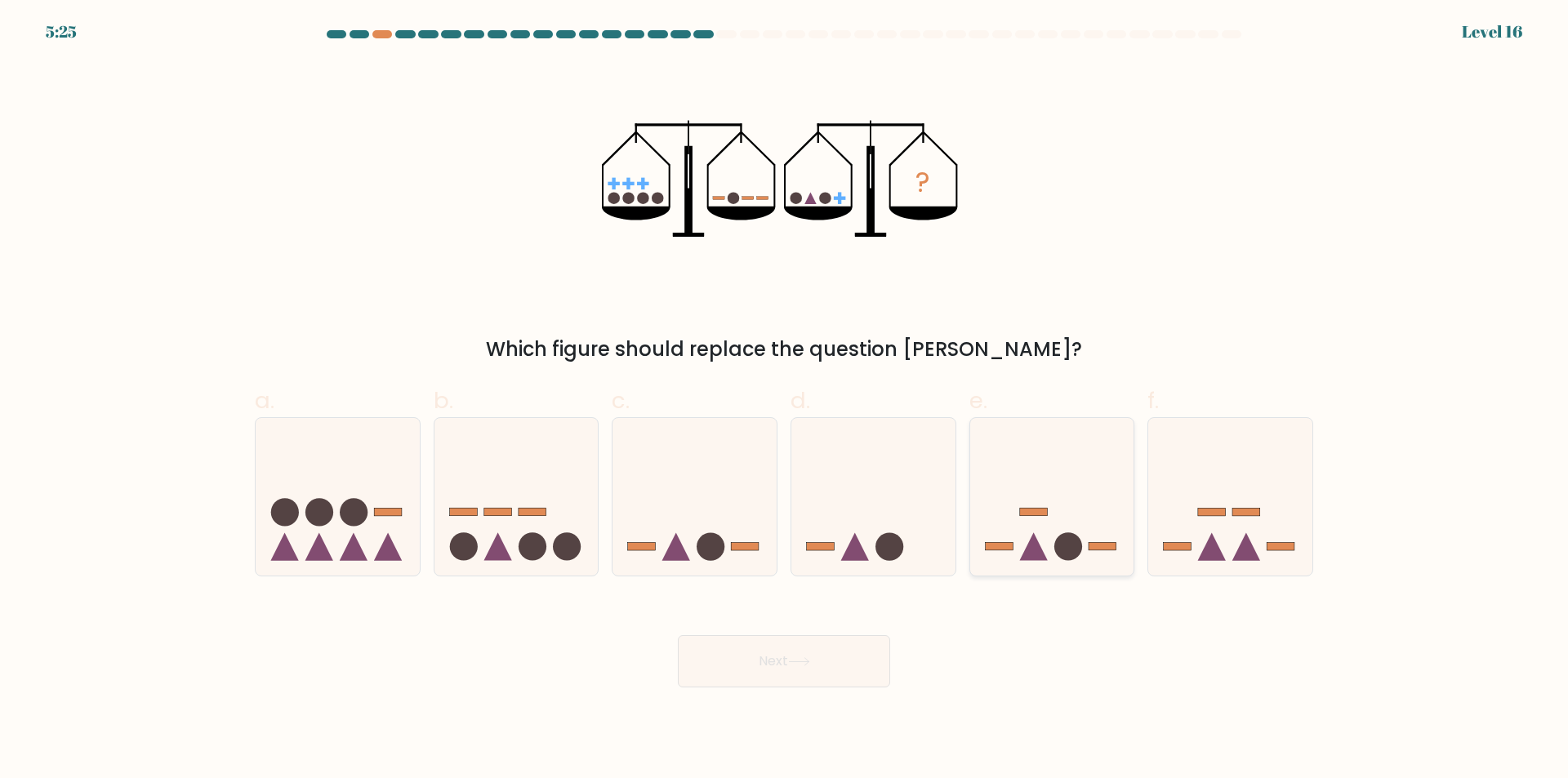
click at [1106, 511] on icon at bounding box center [1052, 497] width 164 height 136
click at [785, 400] on input "e." at bounding box center [784, 395] width 1 height 11
radio input "true"
click at [798, 661] on icon at bounding box center [799, 662] width 22 height 9
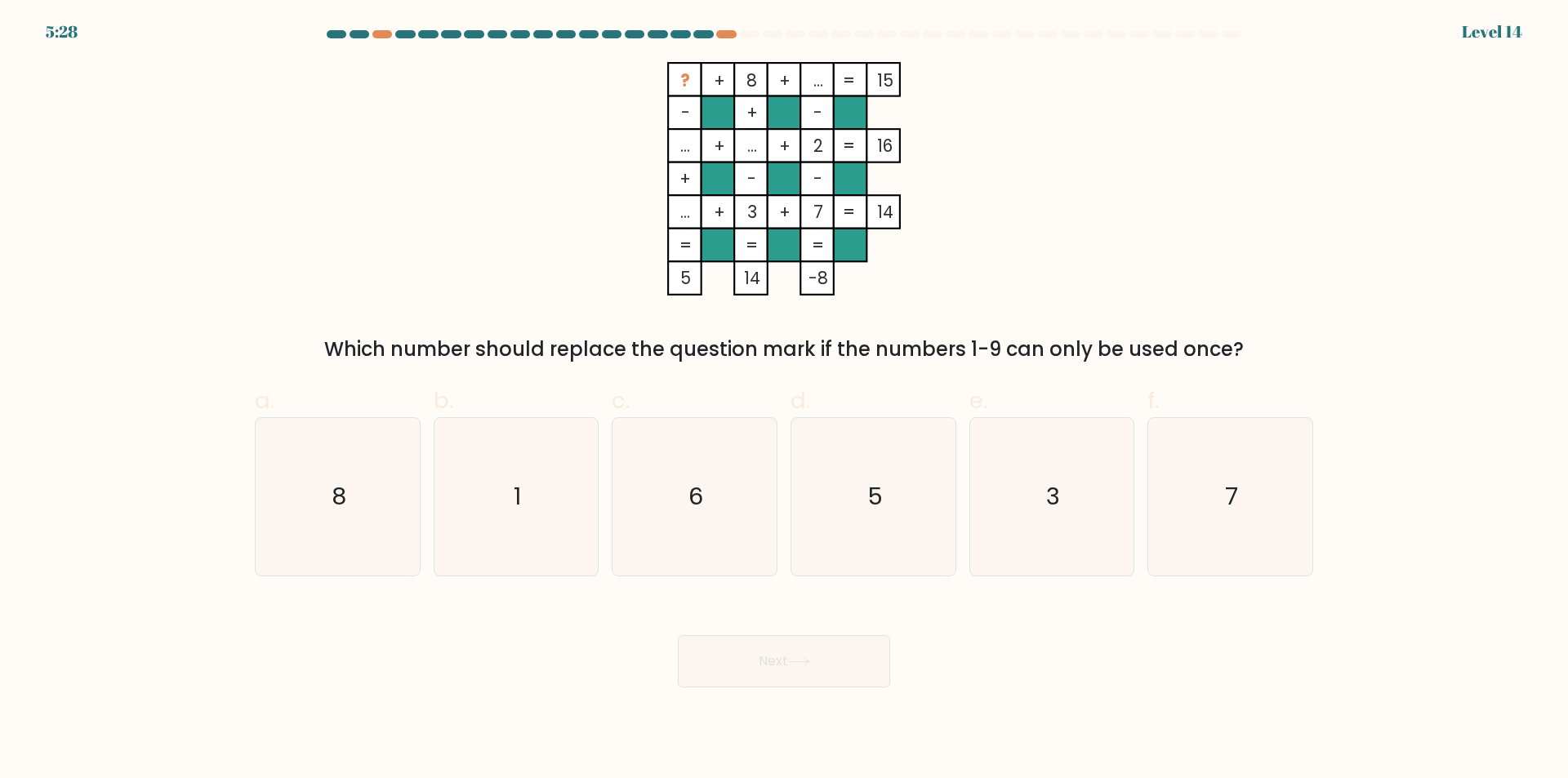
click at [678, 635] on button "Next" at bounding box center [784, 662] width 213 height 52
click at [992, 150] on icon "? + 8 + ... 15 - + - ... + ... + 2 16 + - - ... + 3 + 7 = 14 = = = = 5 14 -8 =" at bounding box center [784, 179] width 490 height 234
click at [701, 505] on text "6" at bounding box center [696, 497] width 14 height 33
click at [784, 400] on input "c. 6" at bounding box center [784, 395] width 1 height 11
radio input "true"
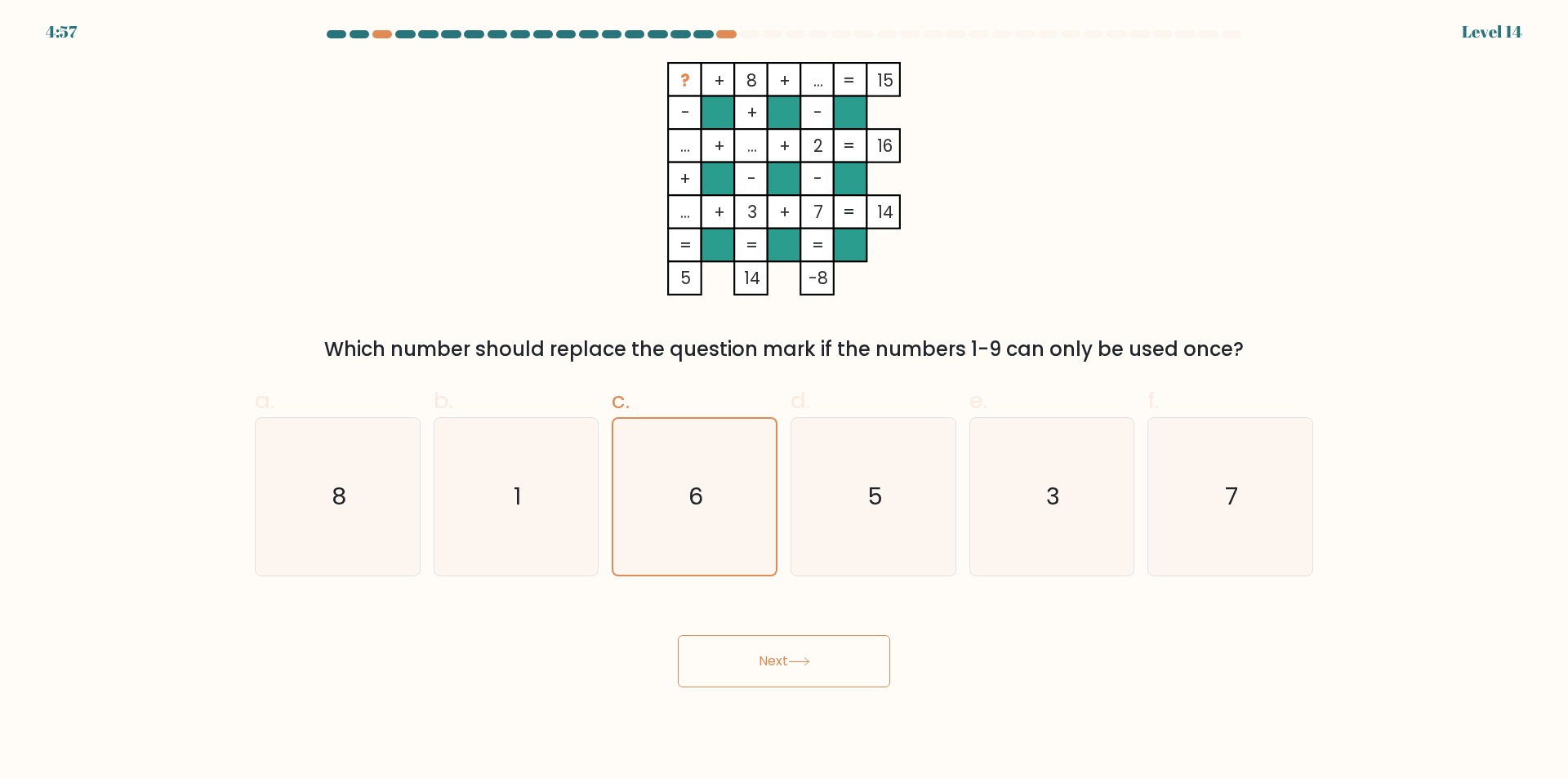
click at [811, 647] on button "Next" at bounding box center [784, 662] width 213 height 52
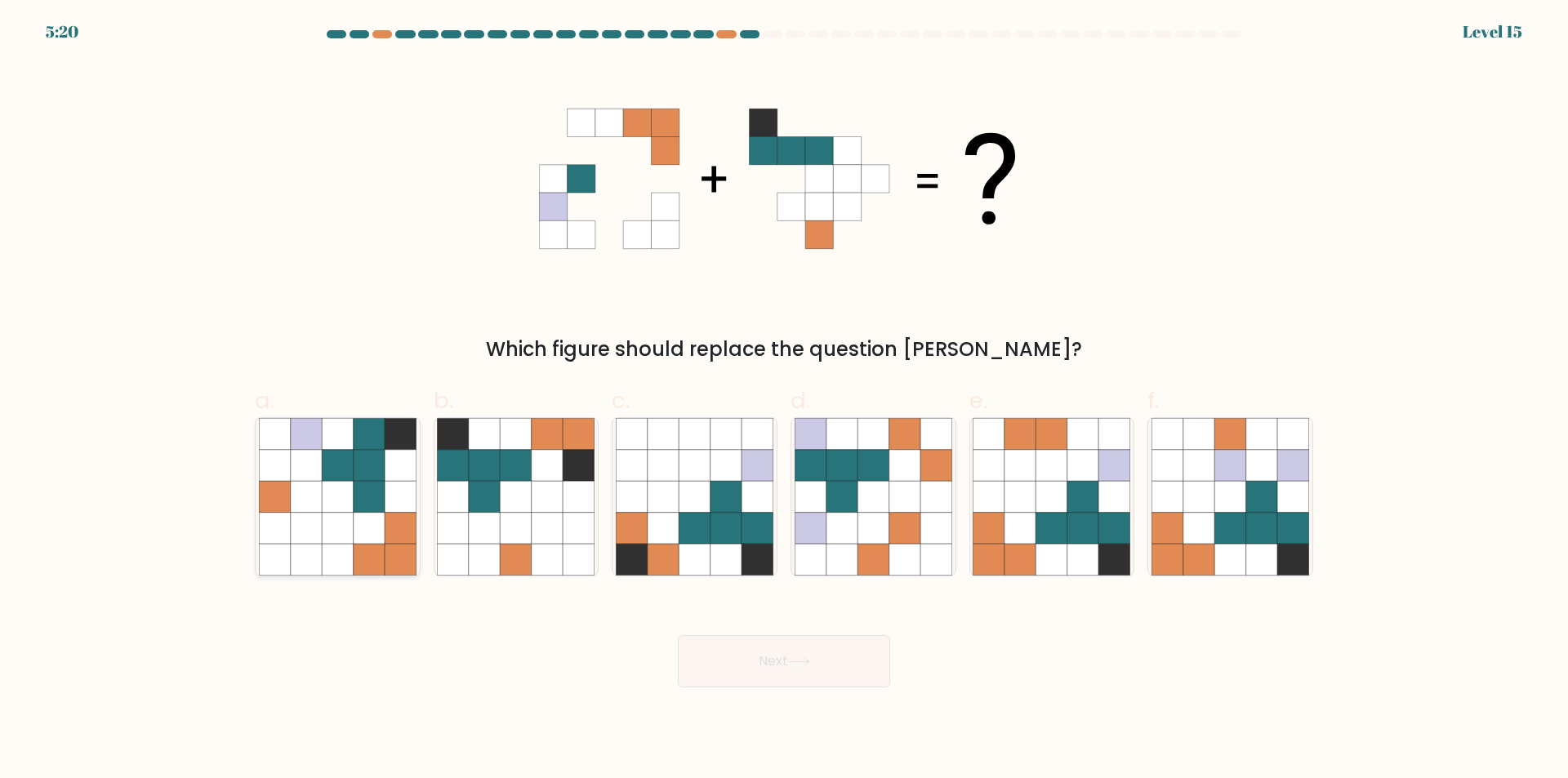
click at [384, 491] on icon at bounding box center [369, 496] width 31 height 31
click at [784, 400] on input "a." at bounding box center [784, 395] width 1 height 11
radio input "true"
click at [730, 665] on button "Next" at bounding box center [784, 662] width 213 height 52
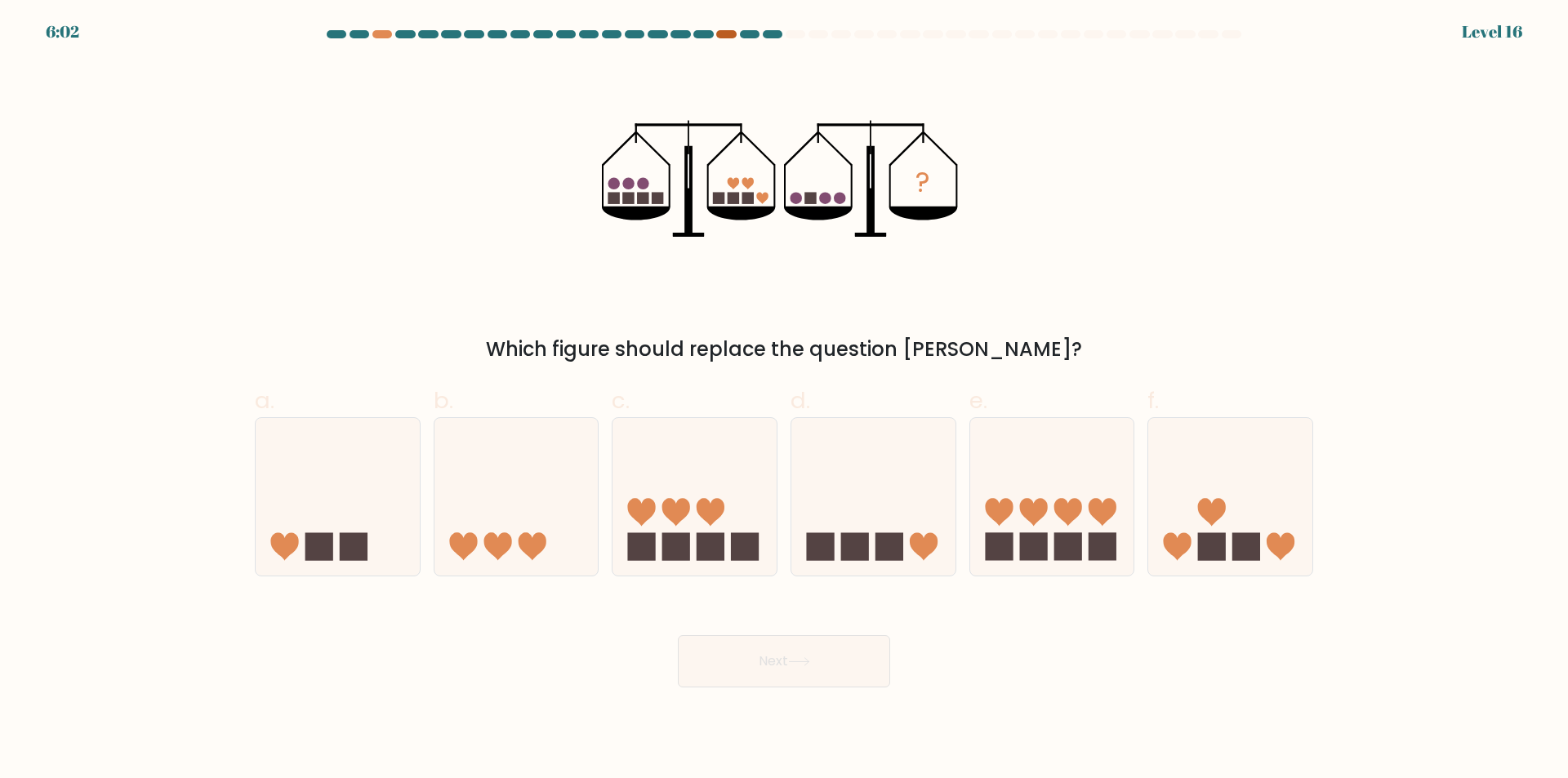
click at [720, 31] on div at bounding box center [726, 35] width 19 height 8
click at [765, 33] on div at bounding box center [772, 35] width 19 height 8
click at [367, 521] on icon at bounding box center [338, 497] width 164 height 136
click at [784, 400] on input "a." at bounding box center [784, 395] width 1 height 11
radio input "true"
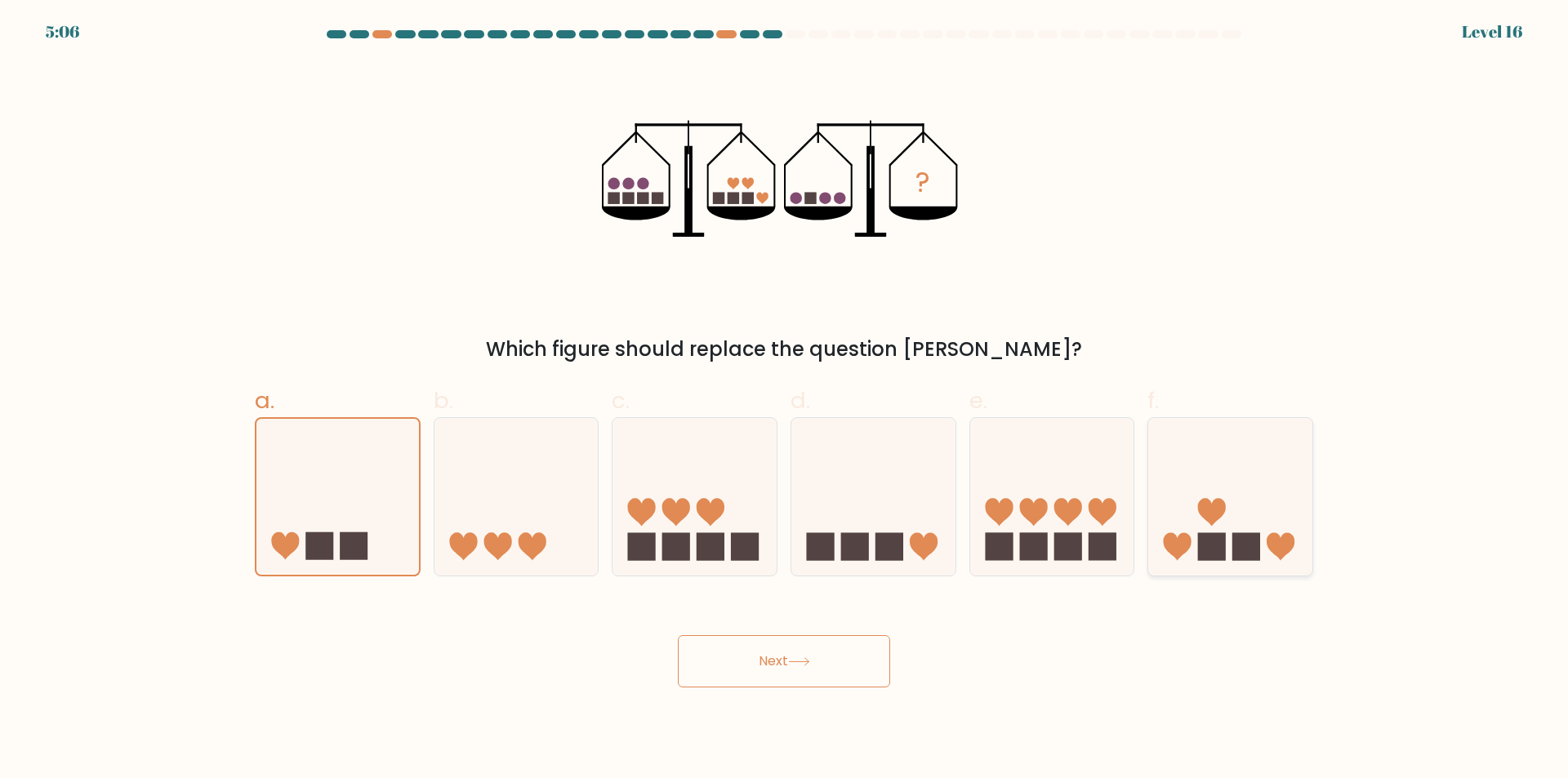
click at [1164, 559] on icon at bounding box center [1230, 497] width 164 height 136
click at [785, 400] on input "f." at bounding box center [784, 395] width 1 height 11
radio input "true"
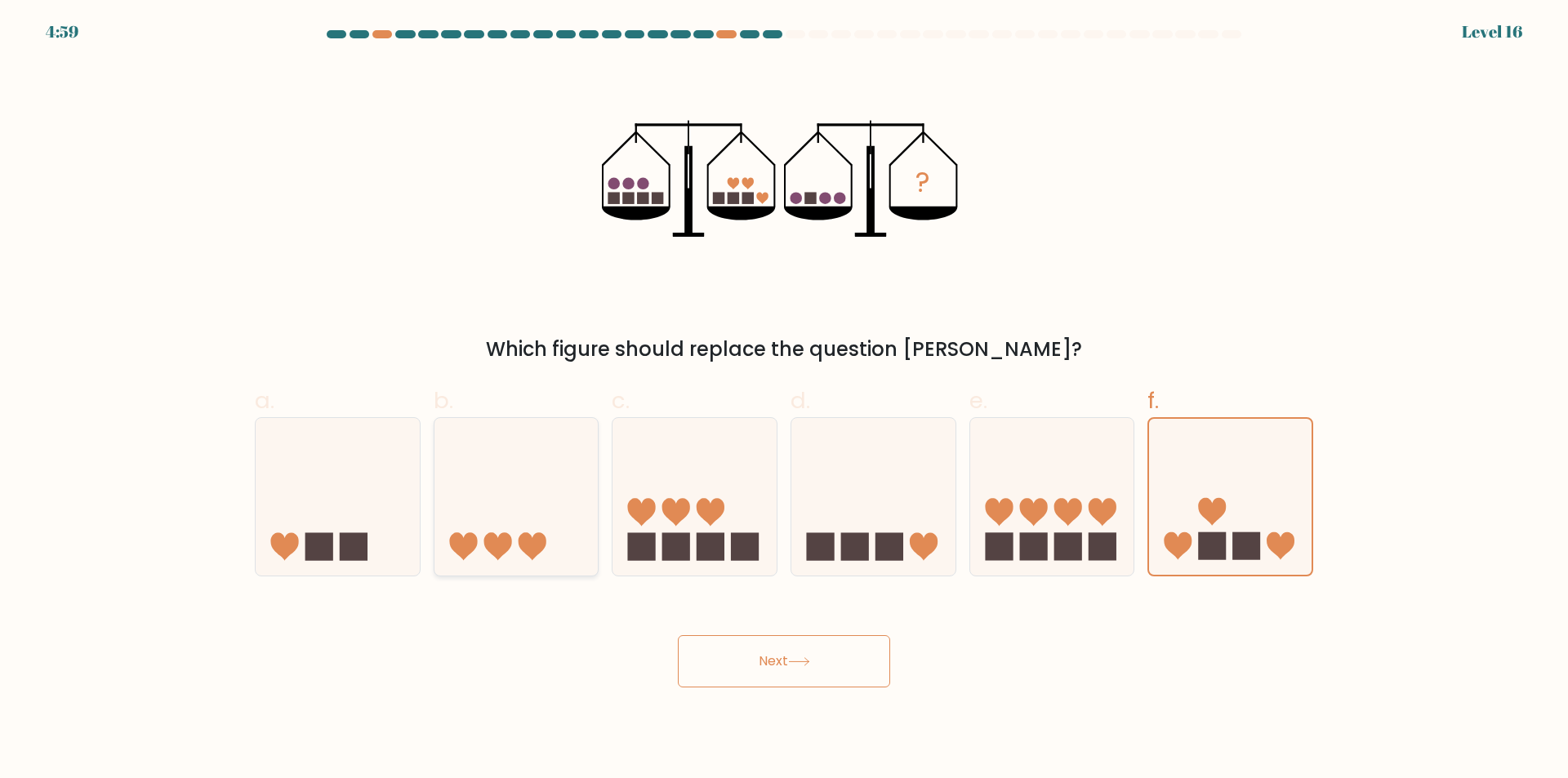
click at [563, 539] on icon at bounding box center [516, 497] width 164 height 136
click at [784, 400] on input "b." at bounding box center [784, 395] width 1 height 11
radio input "true"
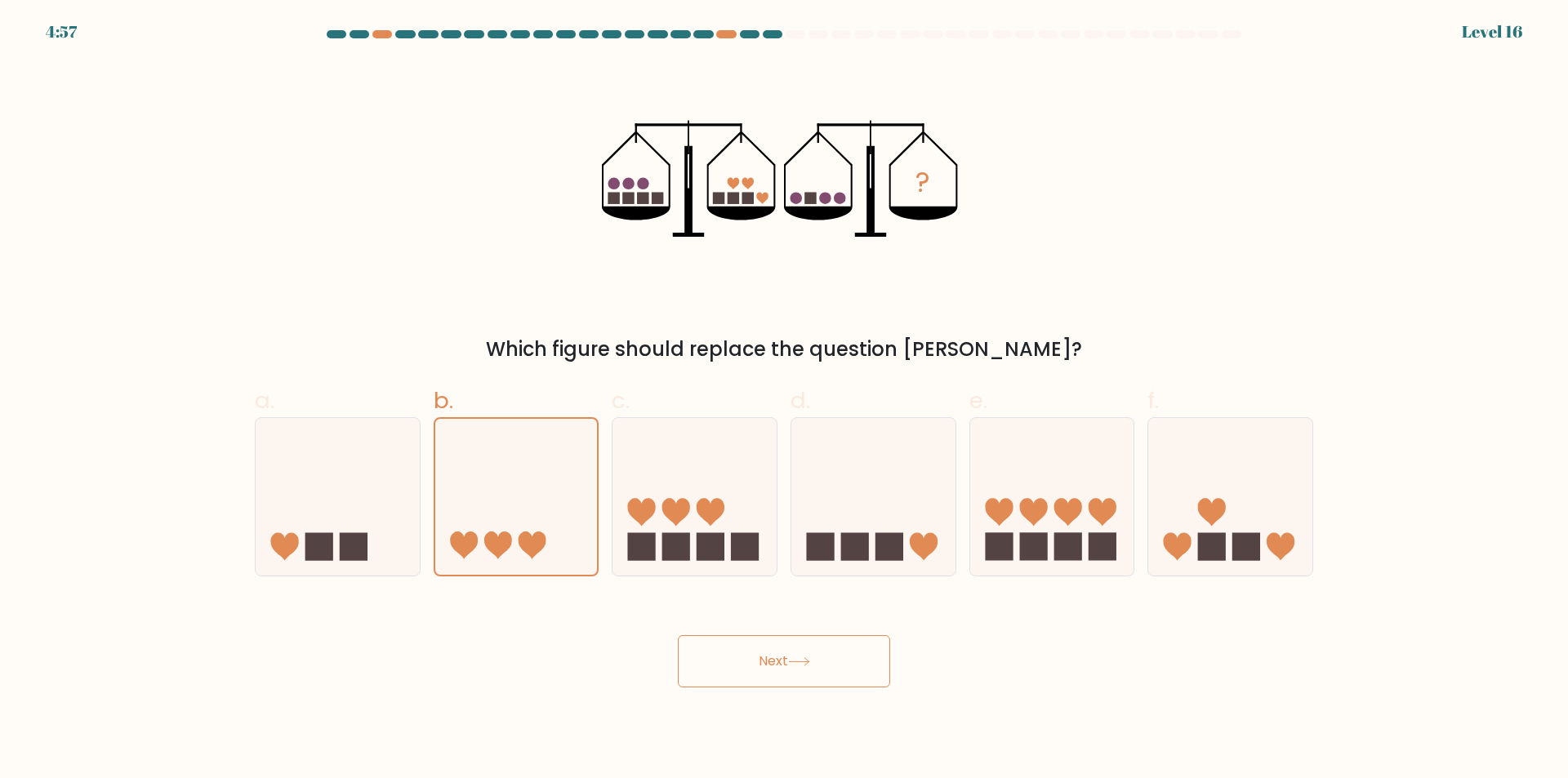
click at [813, 650] on button "Next" at bounding box center [784, 662] width 213 height 52
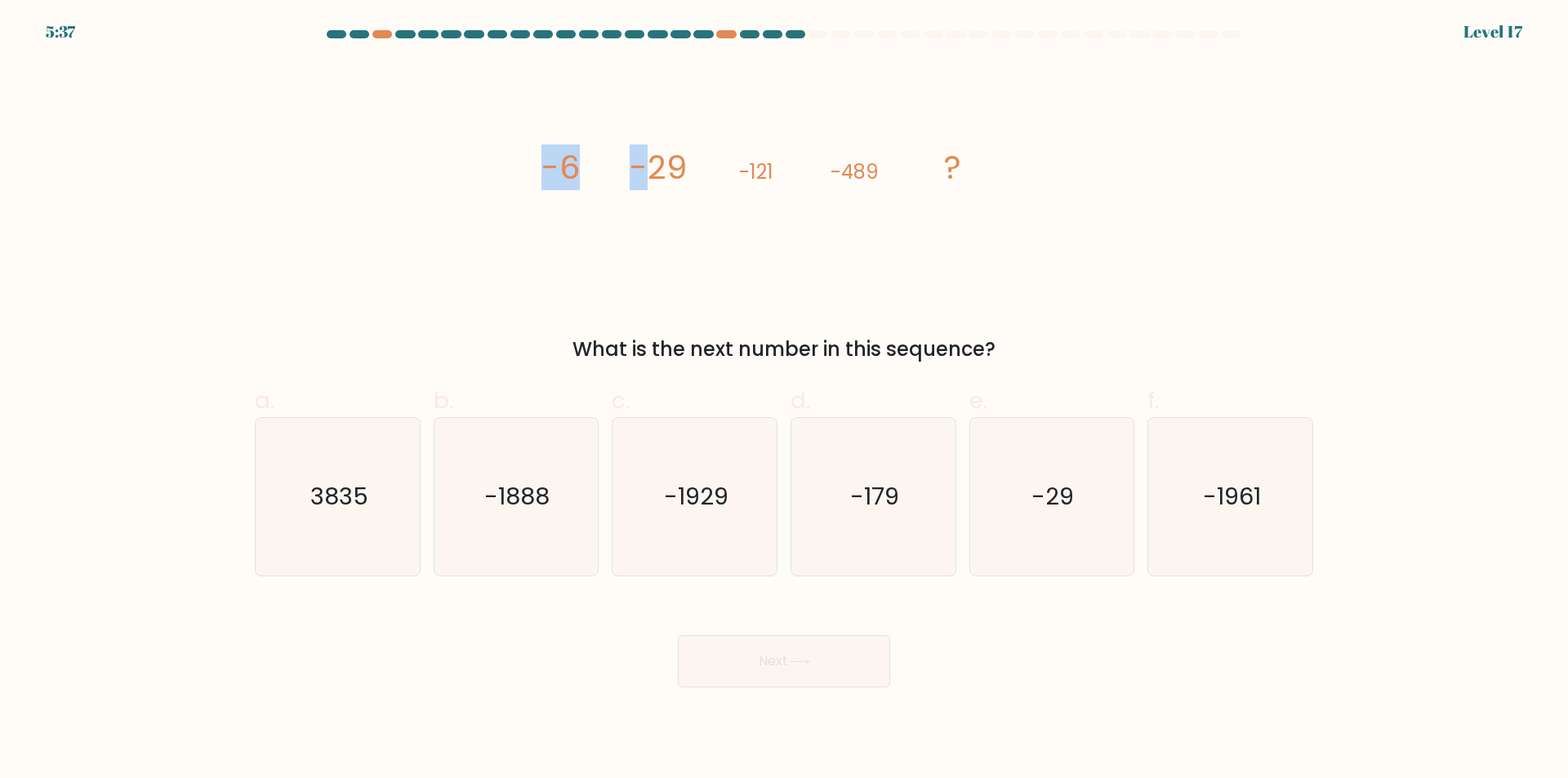
drag, startPoint x: 544, startPoint y: 157, endPoint x: 653, endPoint y: 169, distance: 109.7
click at [653, 169] on g "-6 -29 -121 -489 ?" at bounding box center [750, 167] width 419 height 46
click at [653, 169] on tspan "-29" at bounding box center [658, 167] width 57 height 46
click at [931, 366] on form at bounding box center [784, 359] width 1568 height 657
click at [971, 671] on div "Next" at bounding box center [783, 641] width 1078 height 91
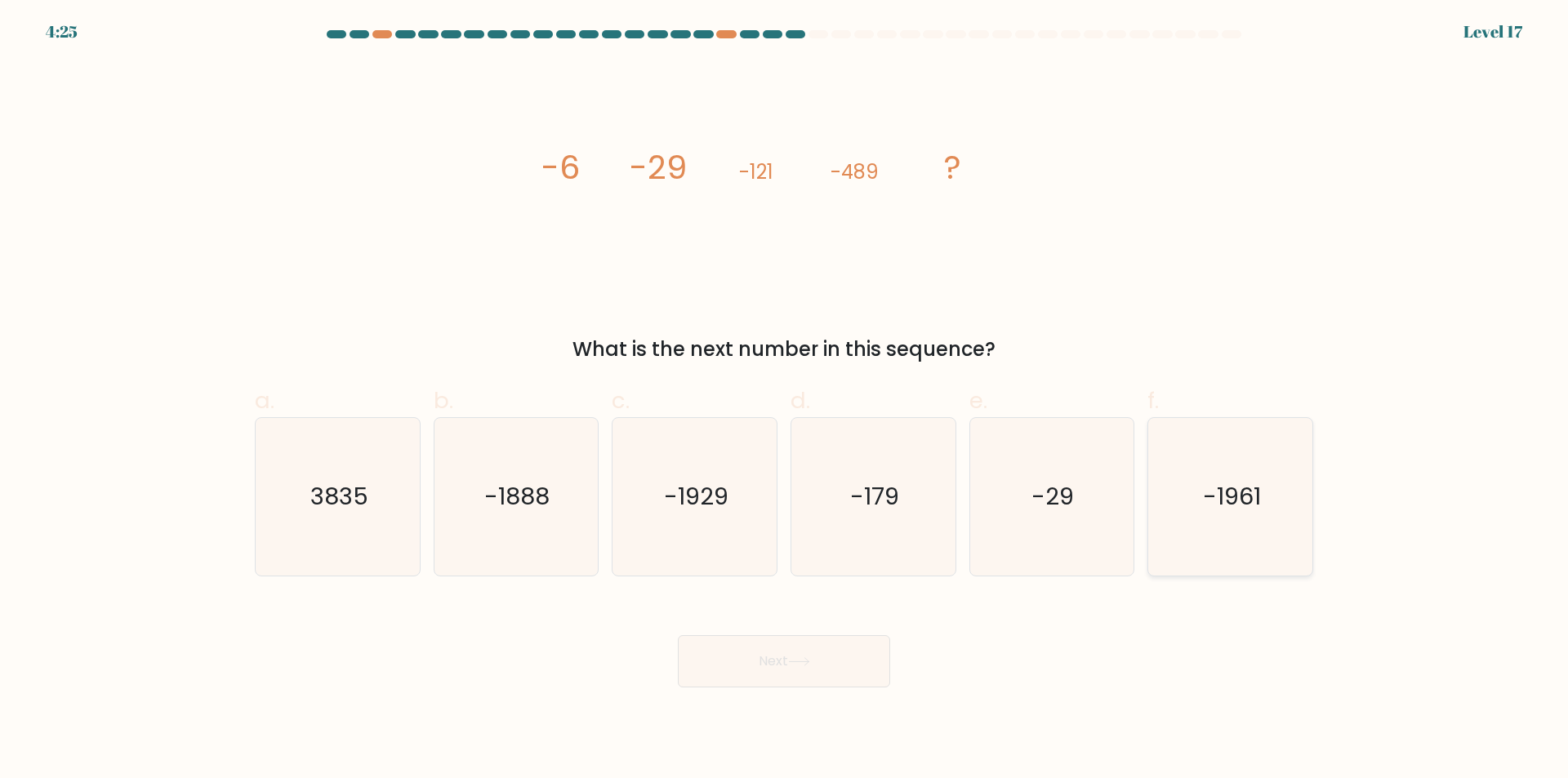
click at [1204, 530] on icon "-1961" at bounding box center [1230, 496] width 158 height 158
click at [785, 400] on input "f. -1961" at bounding box center [784, 395] width 1 height 11
radio input "true"
click at [857, 656] on button "Next" at bounding box center [784, 662] width 213 height 52
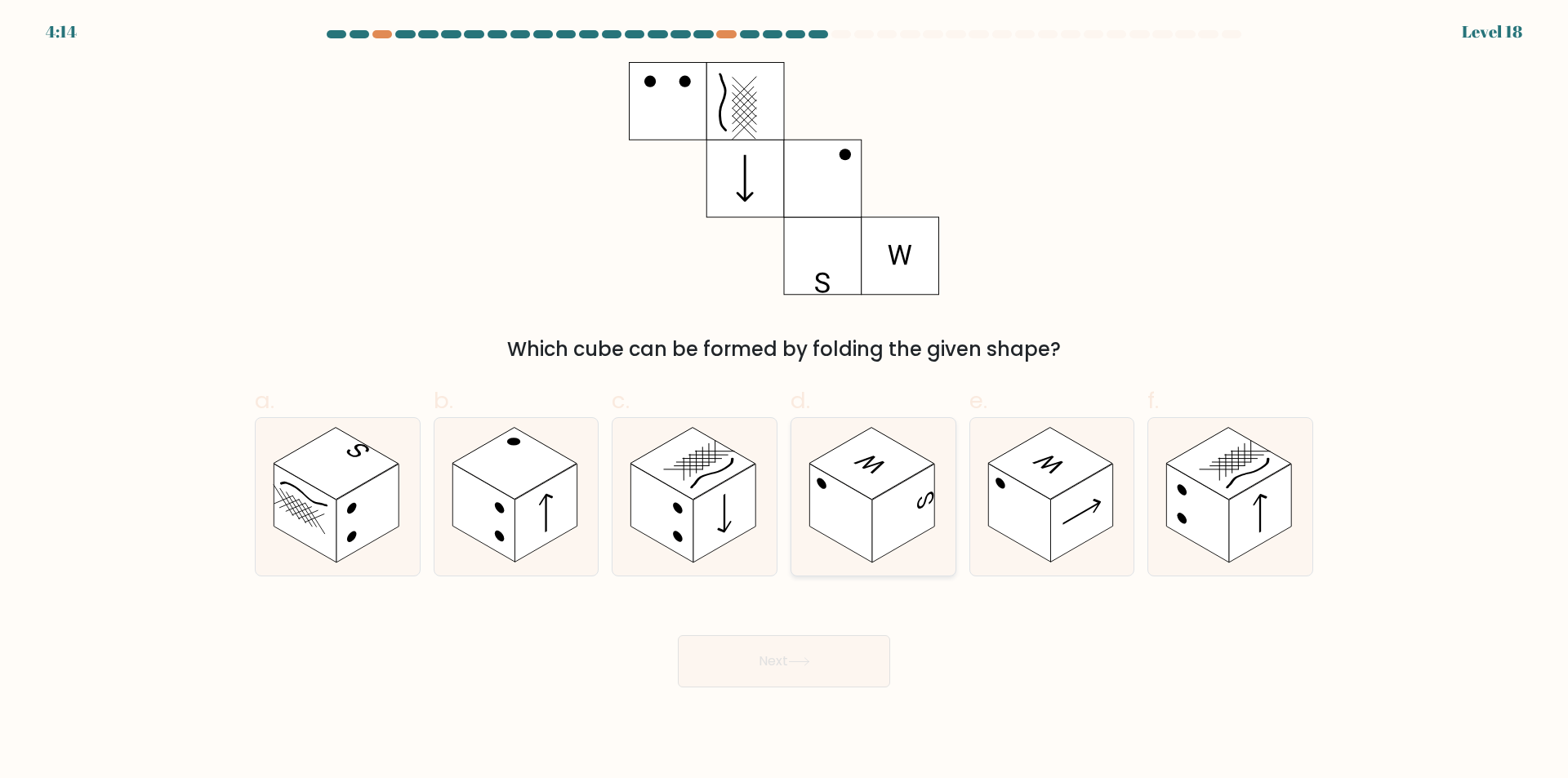
click at [909, 503] on rect at bounding box center [903, 514] width 62 height 99
click at [785, 400] on input "d." at bounding box center [784, 395] width 1 height 11
radio input "true"
click at [798, 685] on button "Next" at bounding box center [784, 662] width 213 height 52
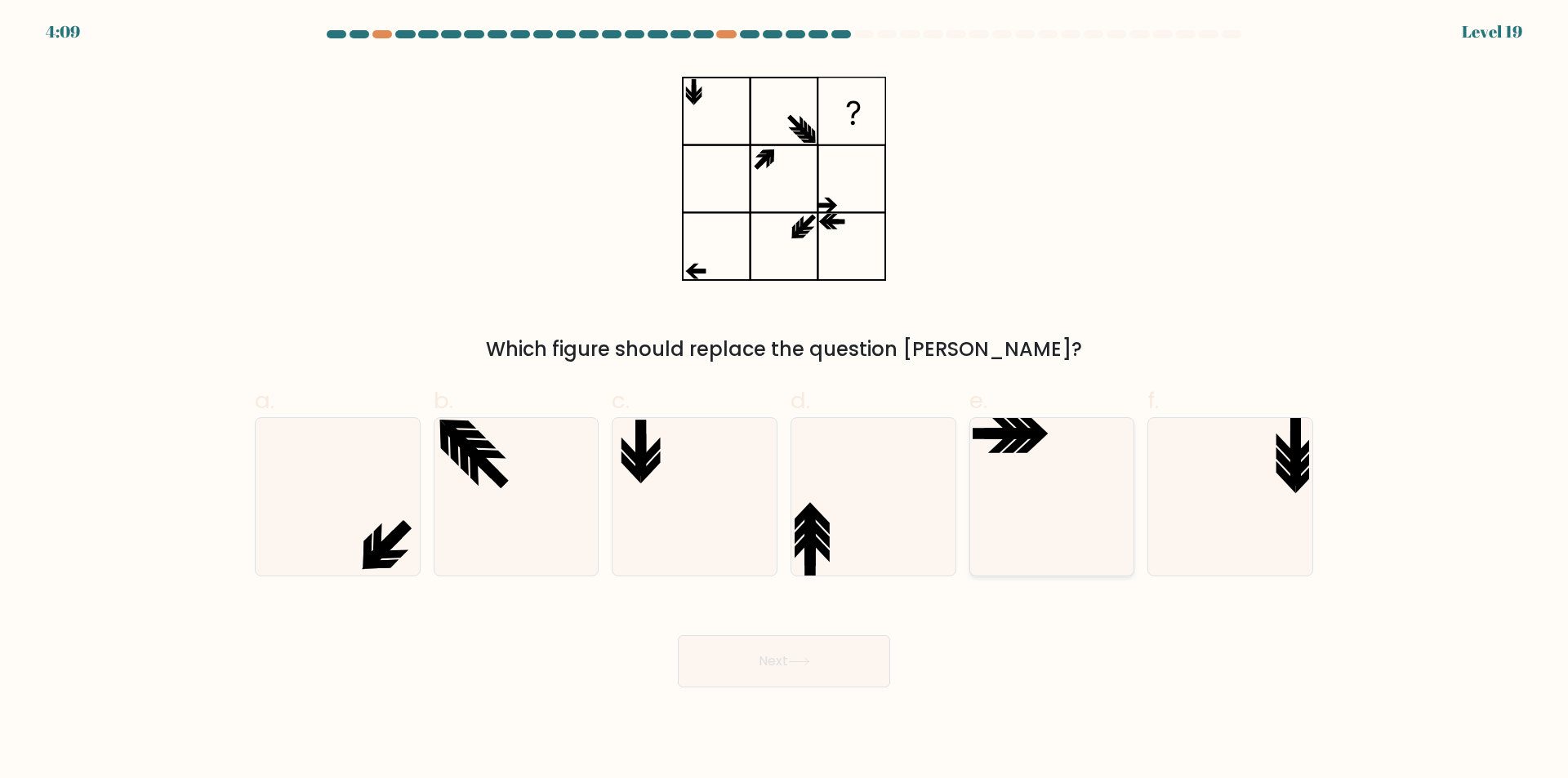
click at [1125, 489] on icon at bounding box center [1051, 496] width 158 height 158
click at [785, 400] on input "e." at bounding box center [784, 395] width 1 height 11
radio input "true"
click at [808, 657] on icon at bounding box center [799, 662] width 22 height 9
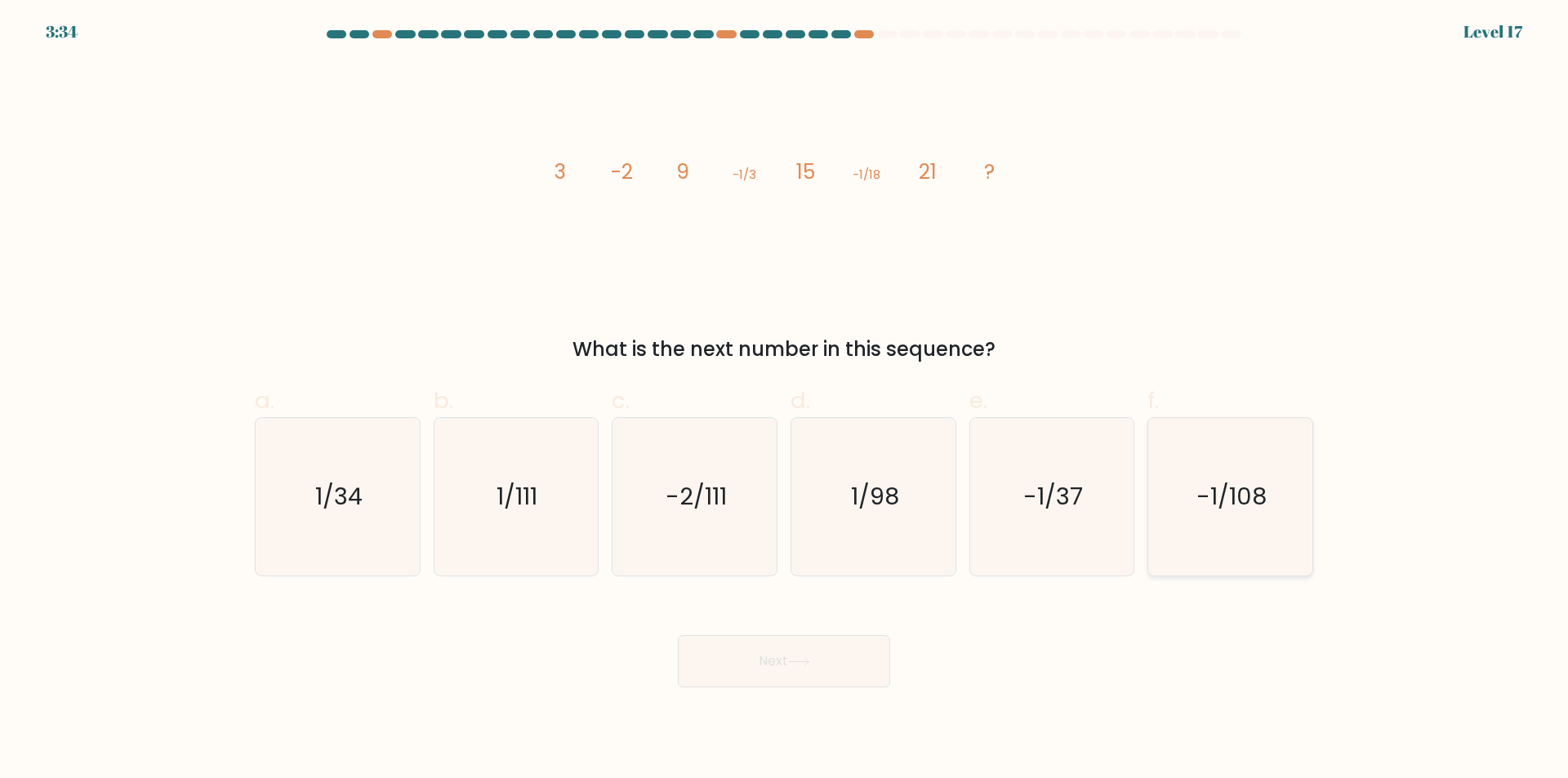
click at [1191, 525] on icon "-1/108" at bounding box center [1230, 496] width 158 height 158
click at [785, 400] on input "f. -1/108" at bounding box center [784, 395] width 1 height 11
radio input "true"
click at [749, 656] on button "Next" at bounding box center [784, 662] width 213 height 52
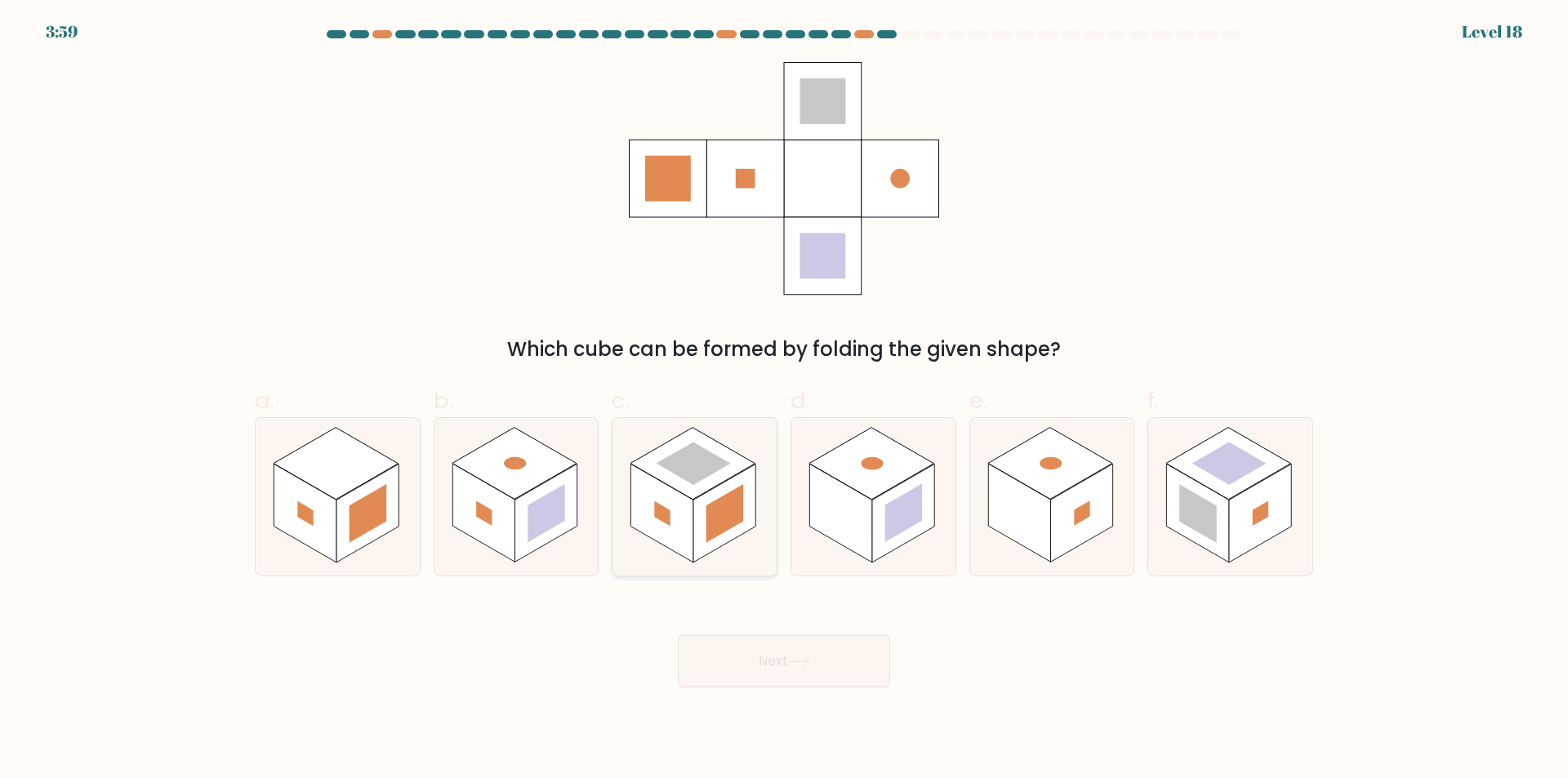
click at [706, 472] on rect at bounding box center [694, 463] width 74 height 42
click at [784, 400] on input "c." at bounding box center [784, 395] width 1 height 11
radio input "true"
drag, startPoint x: 795, startPoint y: 718, endPoint x: 814, endPoint y: 677, distance: 45.2
click at [803, 705] on body "3:55 Level 18" at bounding box center [784, 389] width 1568 height 778
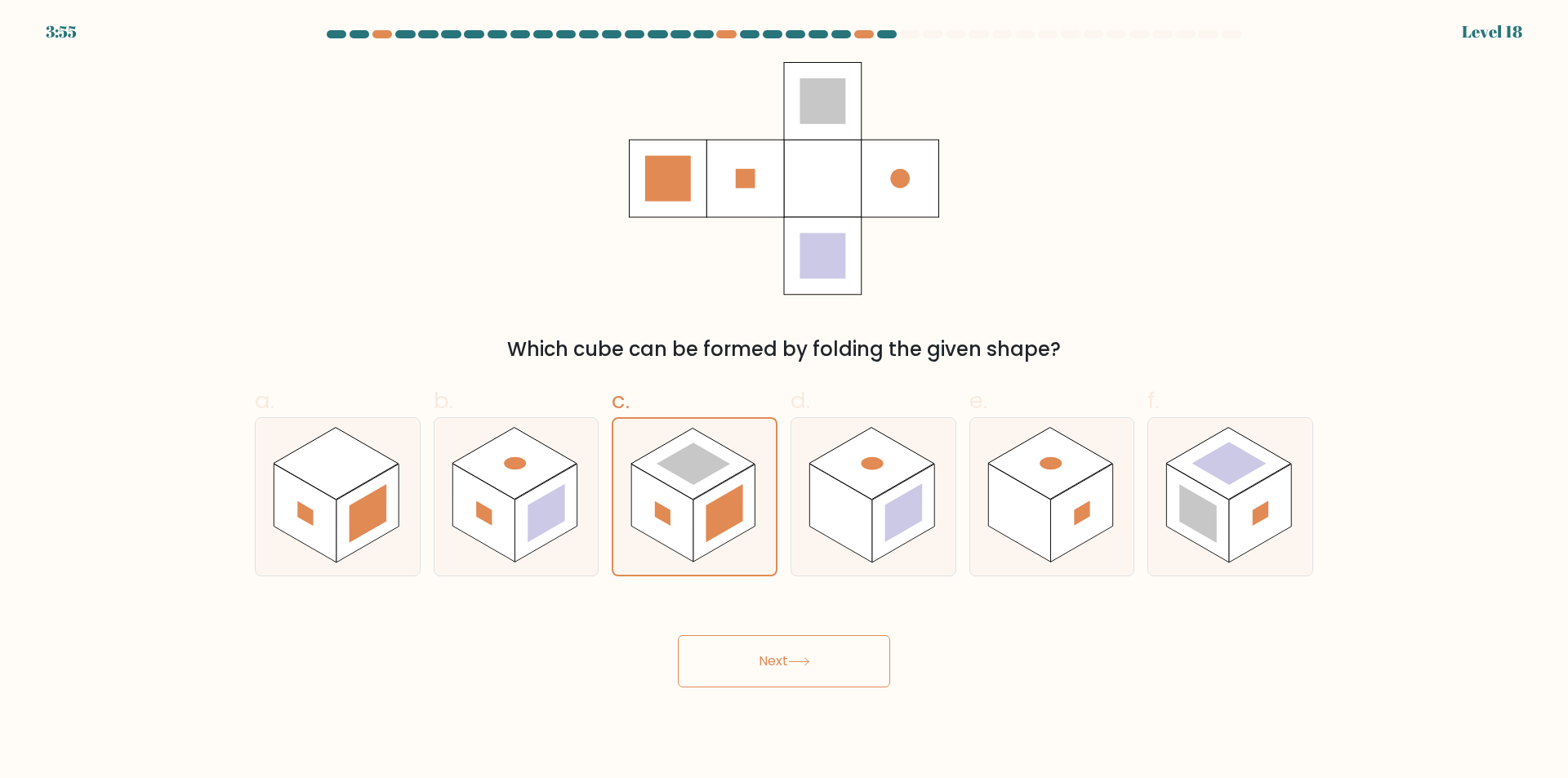
click at [815, 671] on button "Next" at bounding box center [784, 662] width 213 height 52
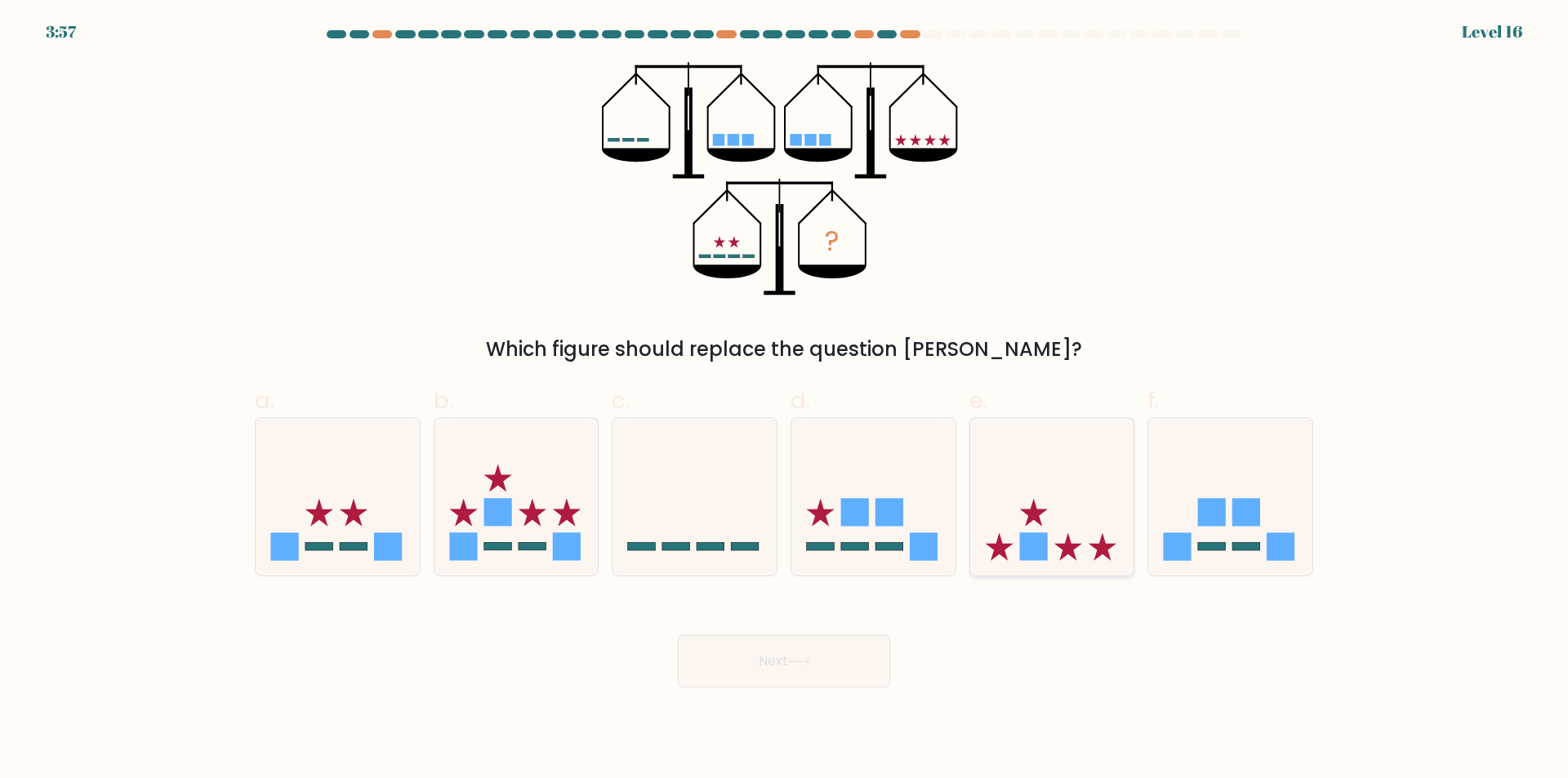
click at [1052, 490] on icon at bounding box center [1052, 497] width 164 height 136
click at [785, 400] on input "e." at bounding box center [784, 395] width 1 height 11
radio input "true"
click at [1176, 540] on rect at bounding box center [1177, 546] width 28 height 28
click at [785, 400] on input "f." at bounding box center [784, 395] width 1 height 11
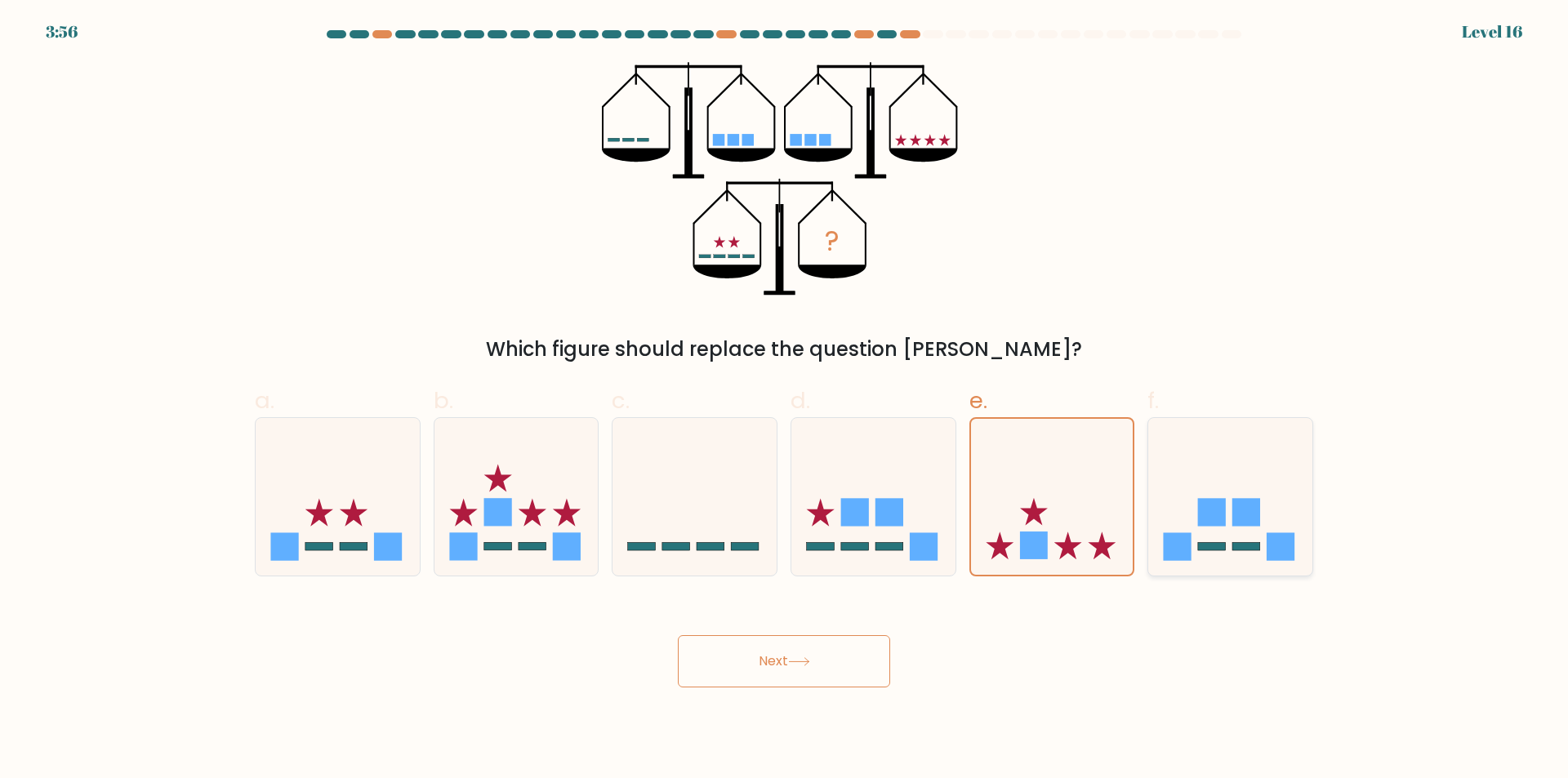
radio input "true"
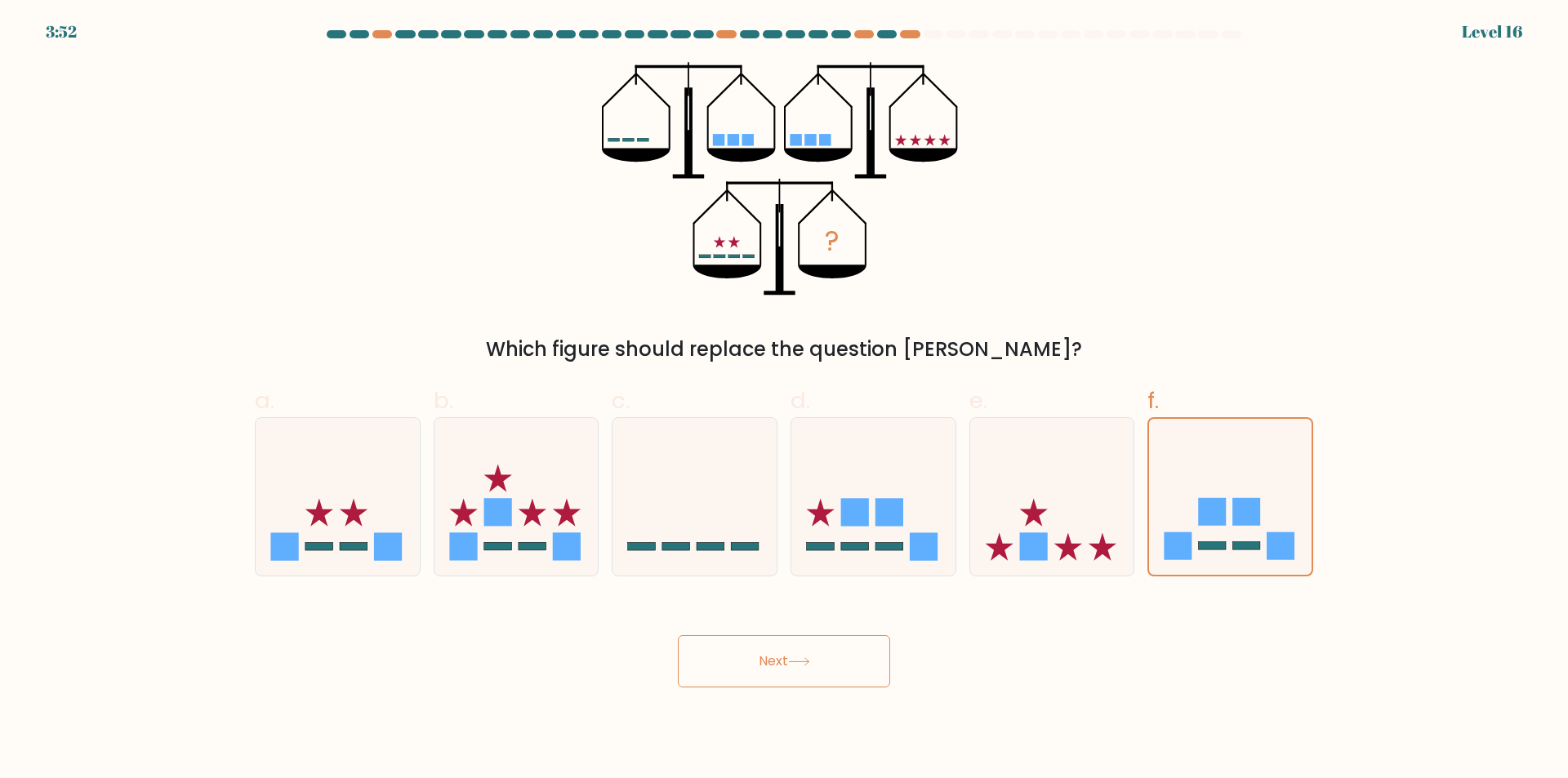
click at [814, 668] on button "Next" at bounding box center [784, 662] width 213 height 52
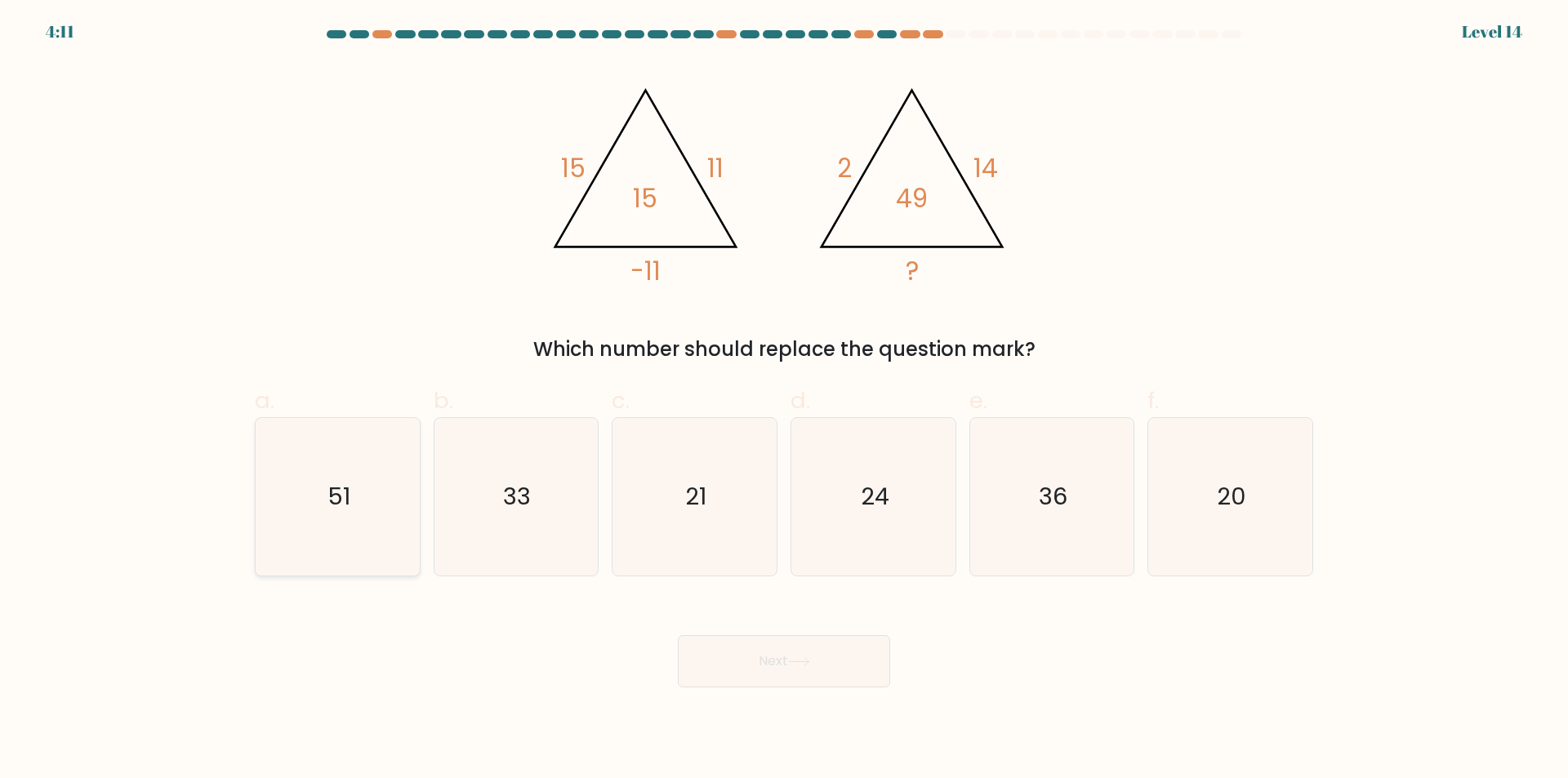
click at [389, 444] on icon "51" at bounding box center [338, 496] width 158 height 158
click at [784, 400] on input "a. 51" at bounding box center [784, 395] width 1 height 11
radio input "true"
click at [1165, 644] on div "Next" at bounding box center [783, 641] width 1078 height 91
click at [1430, 633] on form at bounding box center [784, 359] width 1568 height 657
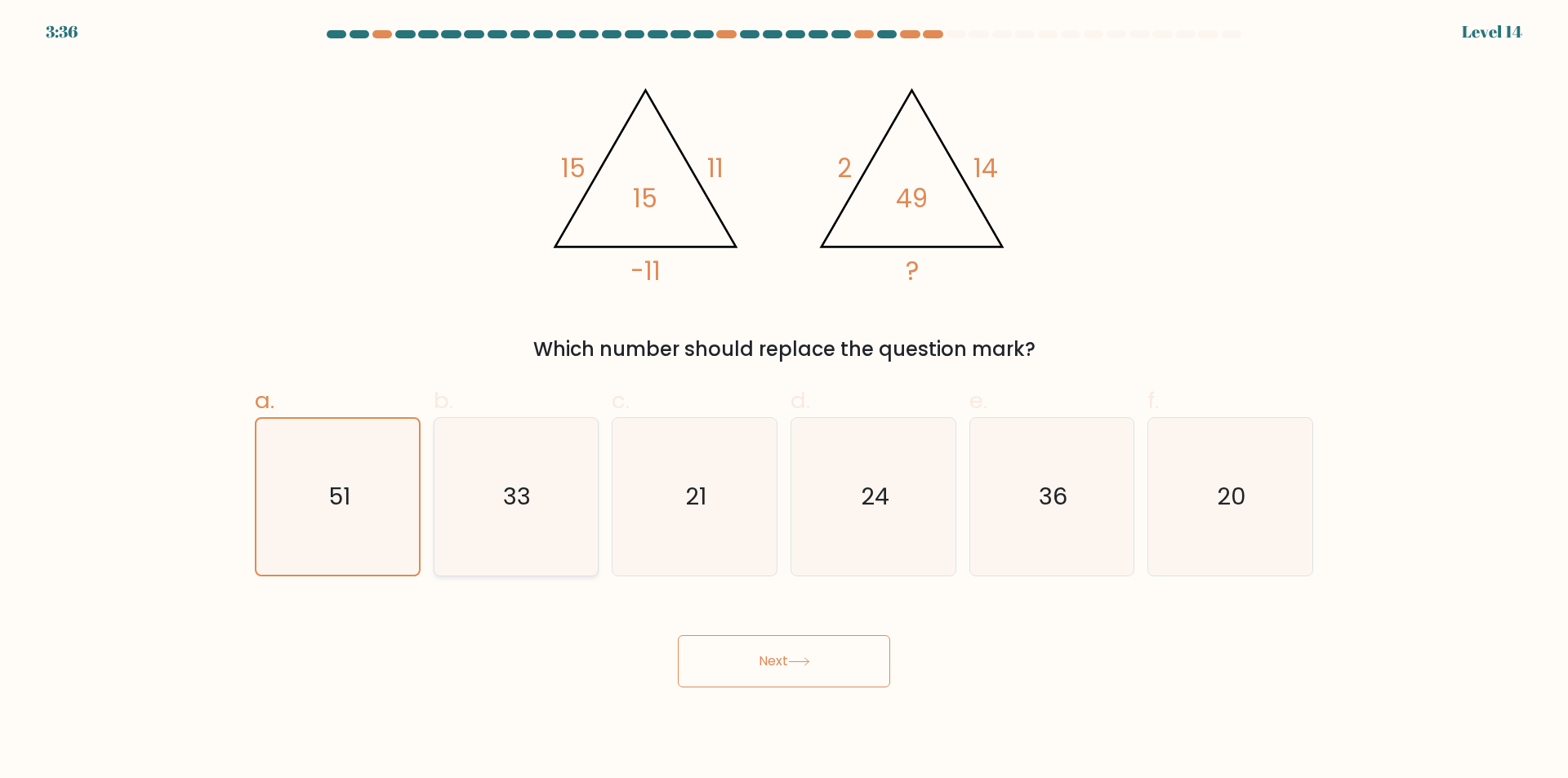
click at [576, 515] on icon "33" at bounding box center [516, 496] width 158 height 158
click at [784, 400] on input "b. 33" at bounding box center [784, 395] width 1 height 11
radio input "true"
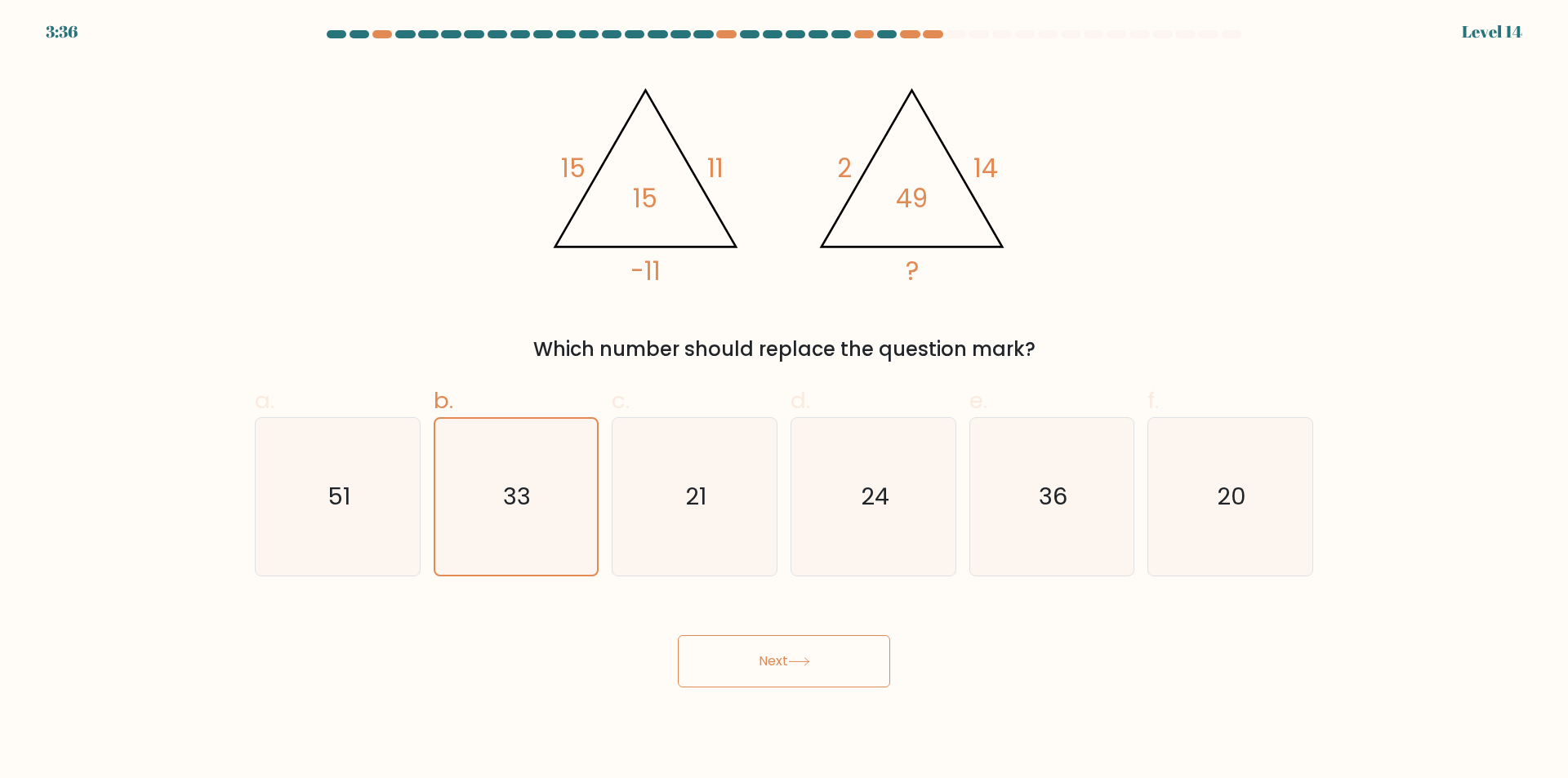
click at [753, 652] on button "Next" at bounding box center [784, 662] width 213 height 52
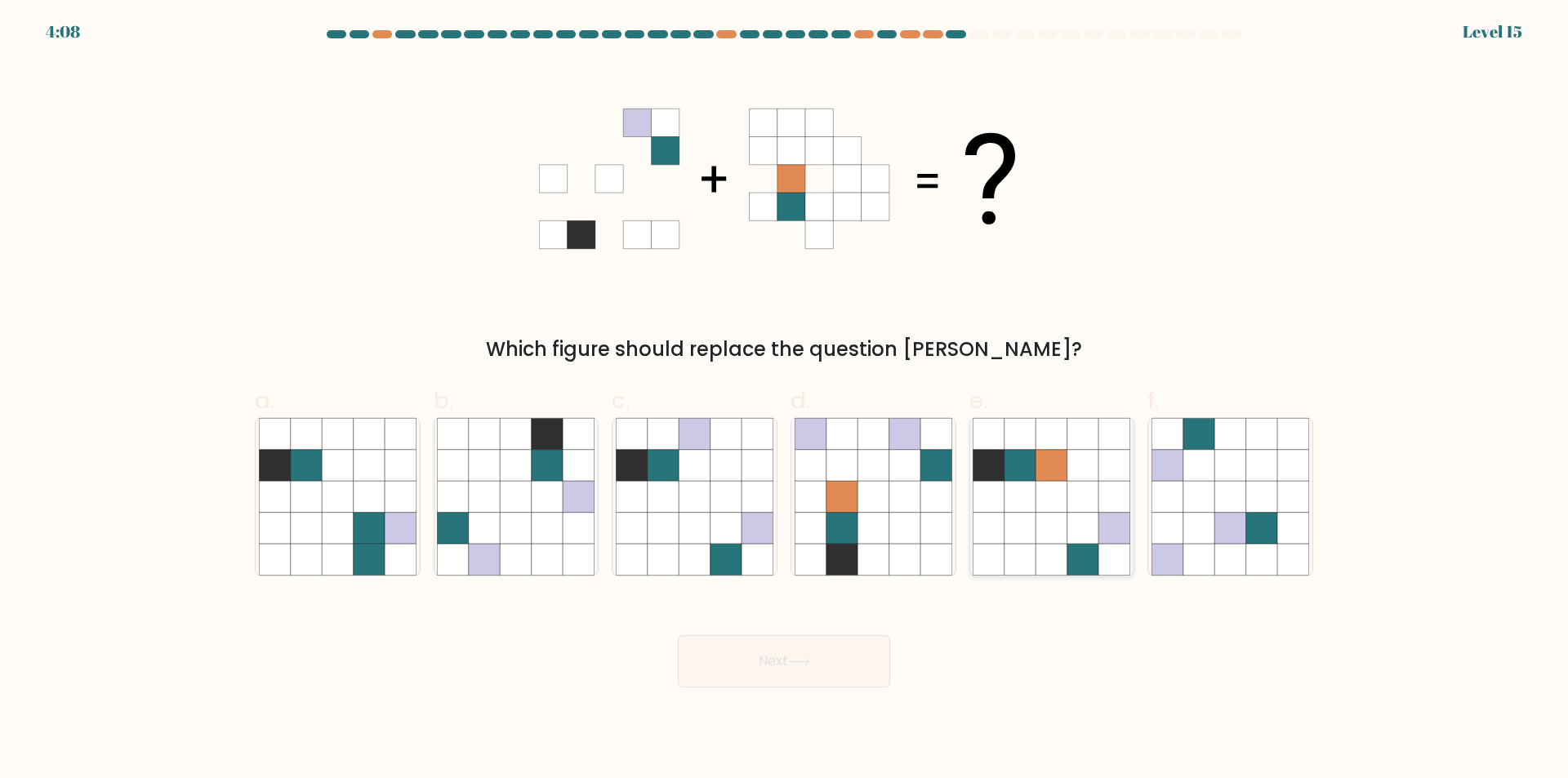
click at [1004, 539] on icon at bounding box center [988, 528] width 31 height 31
click at [785, 400] on input "e." at bounding box center [784, 395] width 1 height 11
radio input "true"
click at [820, 656] on button "Next" at bounding box center [784, 662] width 213 height 52
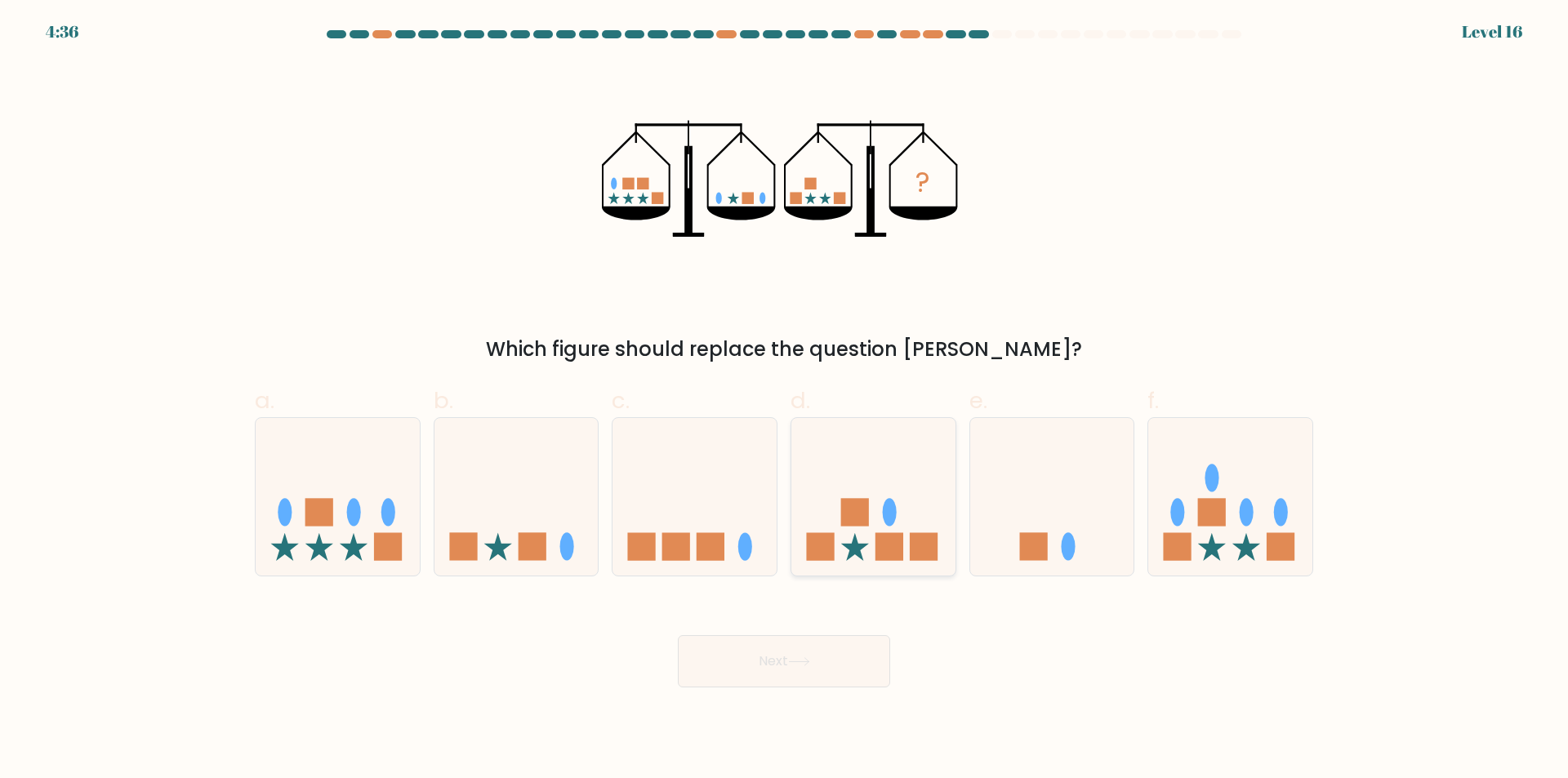
click at [859, 523] on rect at bounding box center [855, 511] width 28 height 28
click at [785, 400] on input "d." at bounding box center [784, 395] width 1 height 11
radio input "true"
click at [767, 659] on button "Next" at bounding box center [784, 662] width 213 height 52
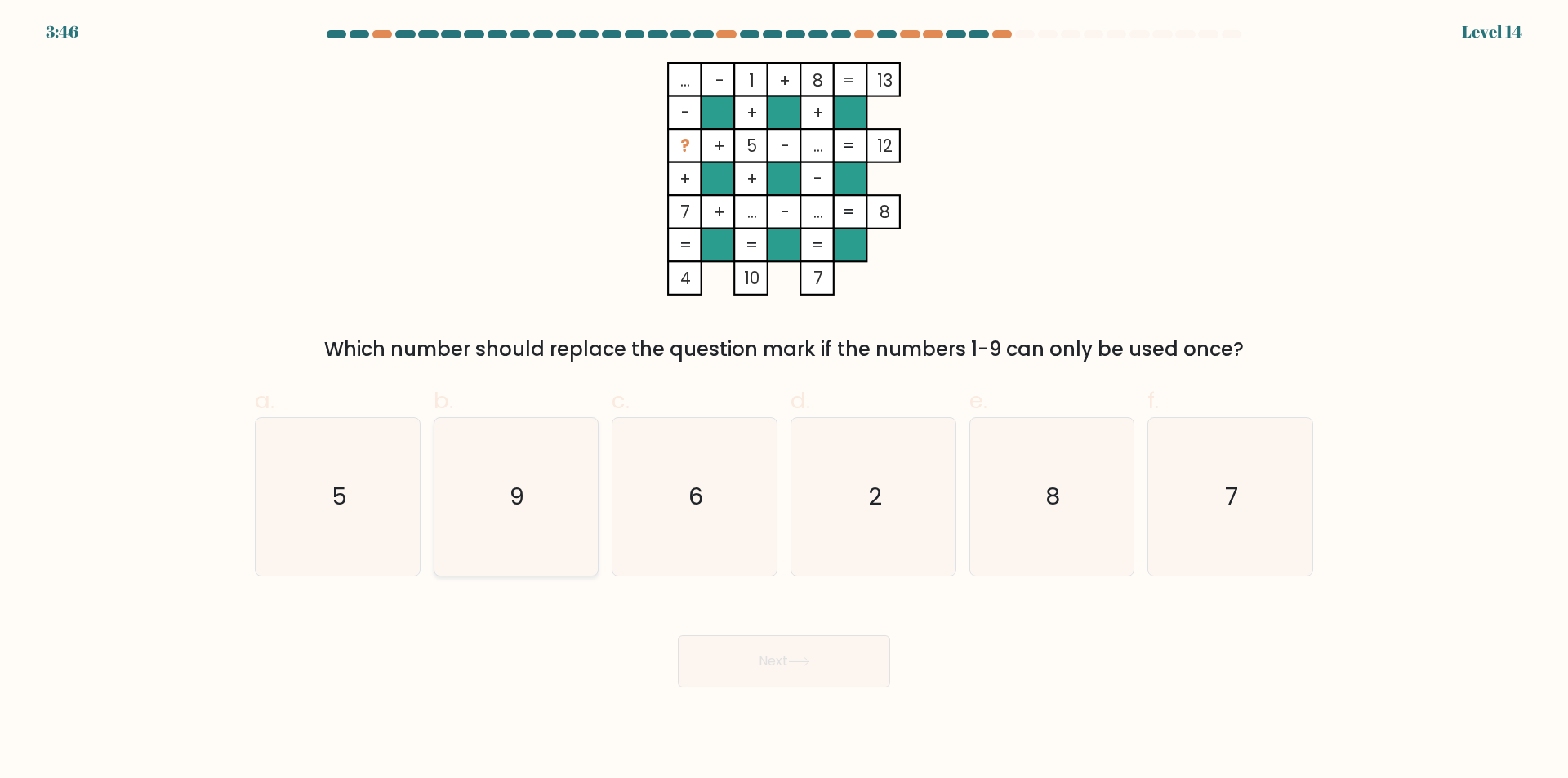
click at [455, 524] on icon "9" at bounding box center [516, 496] width 158 height 158
click at [784, 400] on input "b. 9" at bounding box center [784, 395] width 1 height 11
radio input "true"
click at [771, 671] on button "Next" at bounding box center [784, 662] width 213 height 52
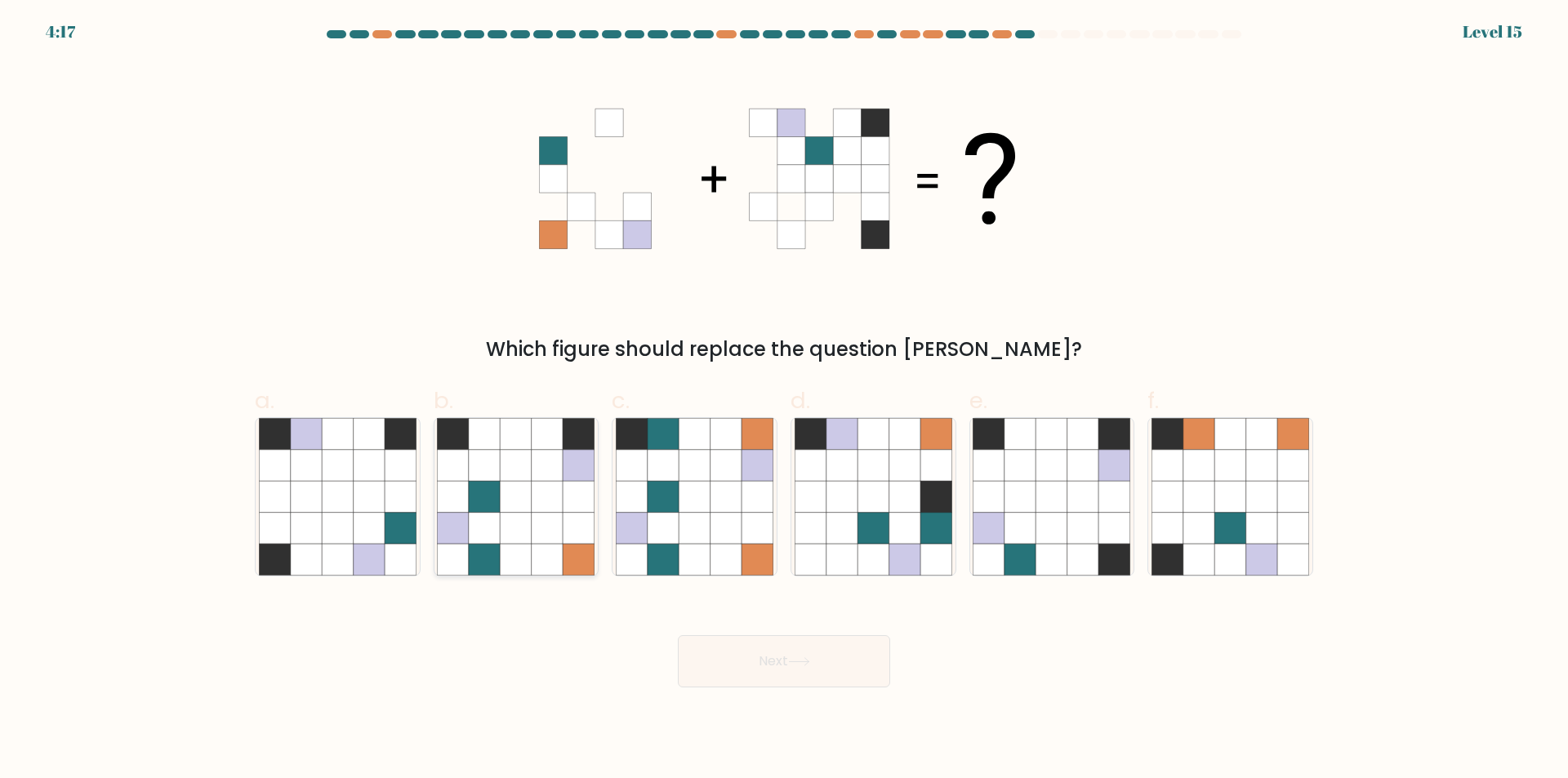
click at [490, 524] on icon at bounding box center [484, 528] width 31 height 31
click at [784, 400] on input "b." at bounding box center [784, 395] width 1 height 11
radio input "true"
click at [732, 658] on button "Next" at bounding box center [784, 662] width 213 height 52
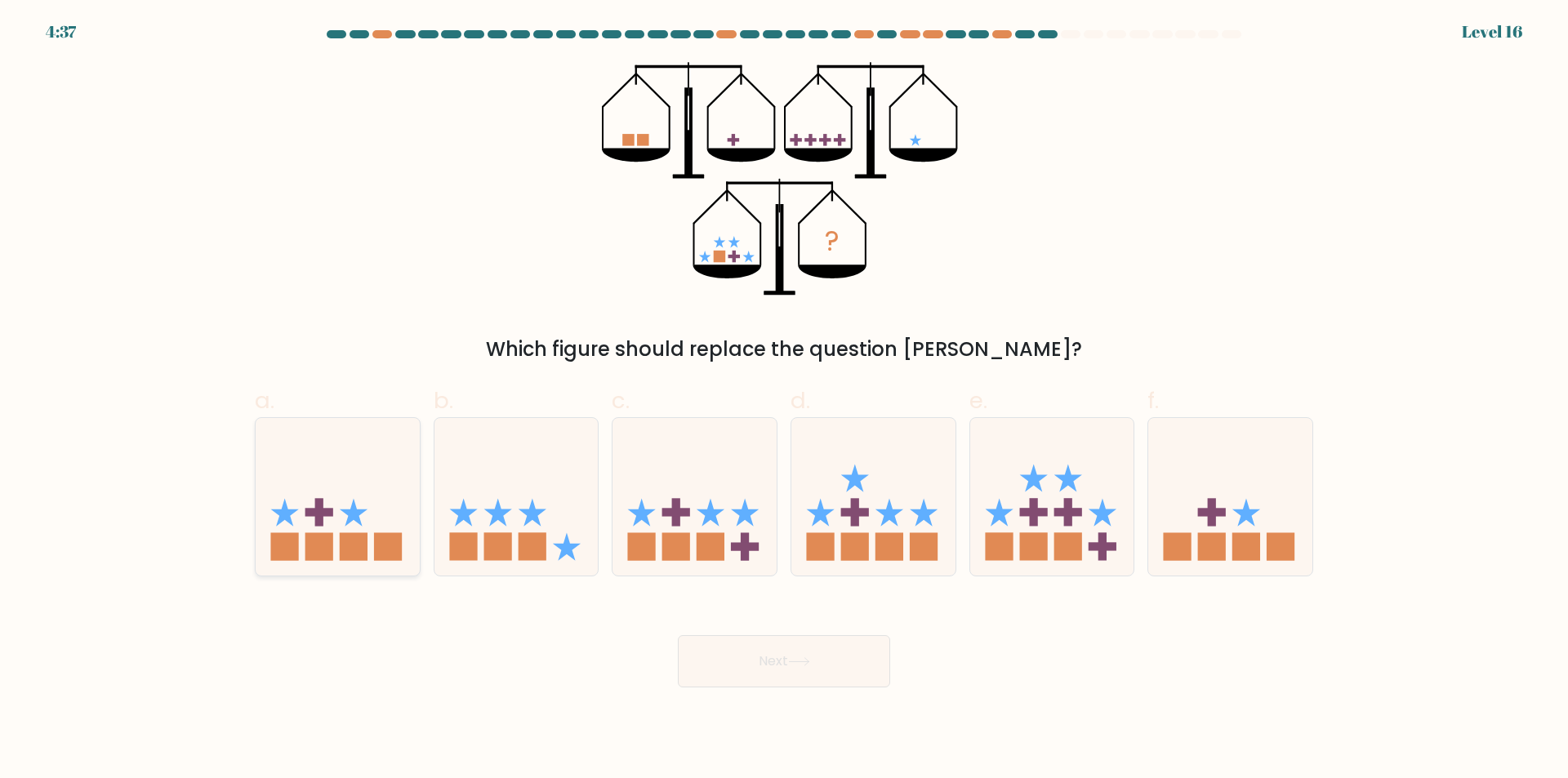
click at [332, 503] on icon at bounding box center [338, 497] width 164 height 136
click at [784, 400] on input "a." at bounding box center [784, 395] width 1 height 11
radio input "true"
click at [1222, 559] on rect at bounding box center [1211, 546] width 28 height 28
click at [785, 400] on input "f." at bounding box center [784, 395] width 1 height 11
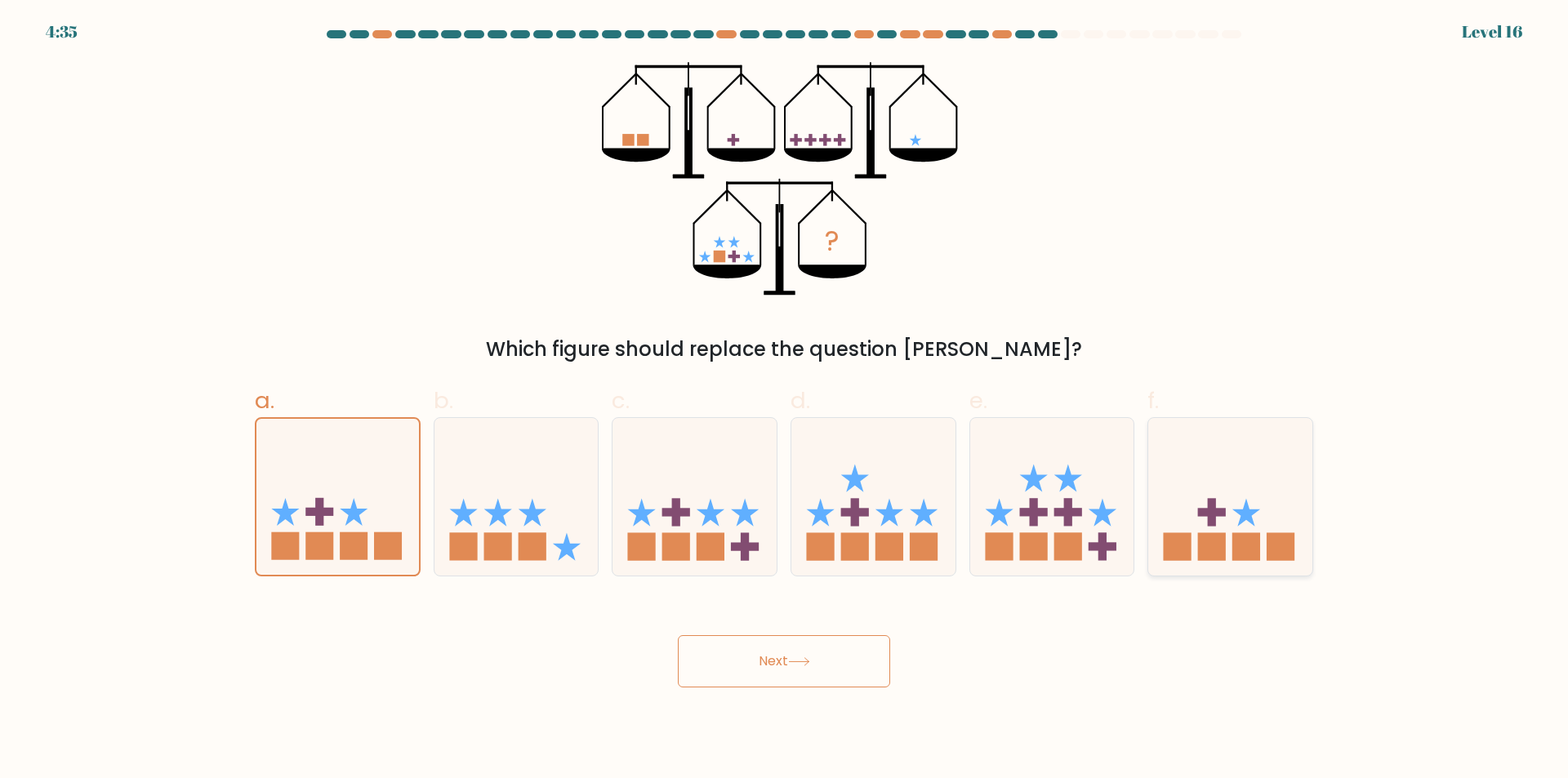
radio input "true"
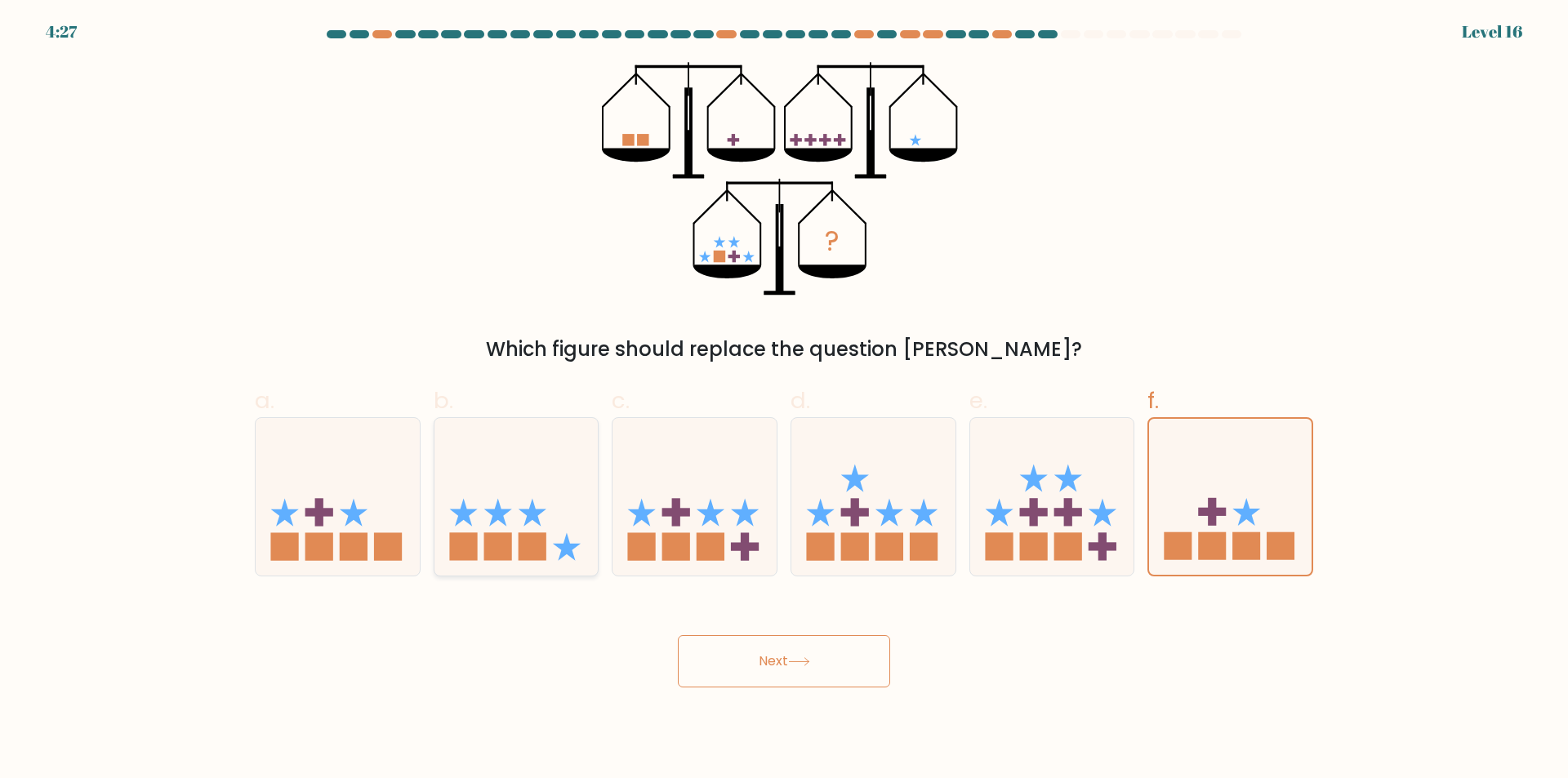
click at [521, 545] on rect at bounding box center [532, 546] width 28 height 28
click at [784, 400] on input "b." at bounding box center [784, 395] width 1 height 11
radio input "true"
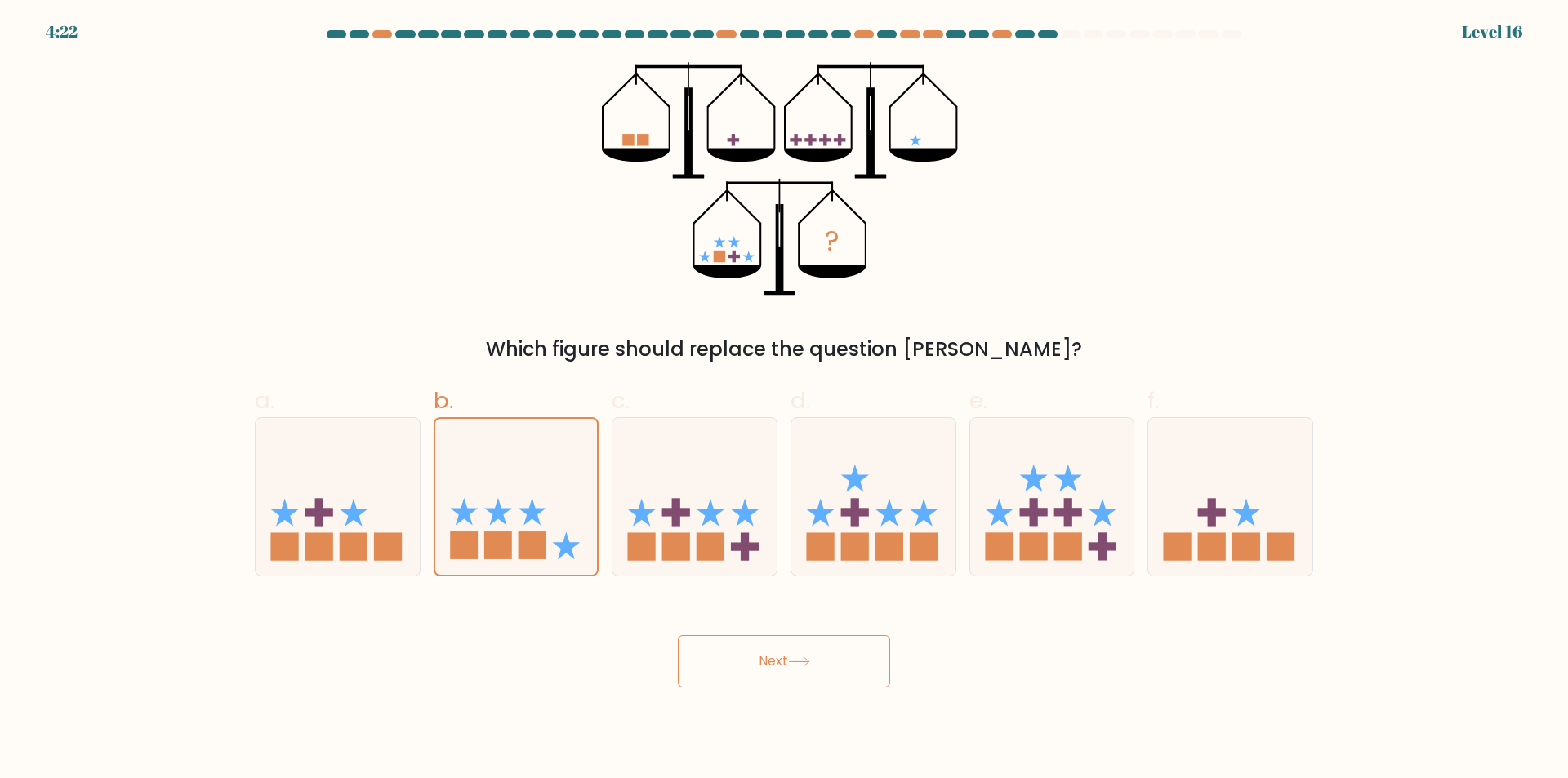
click at [725, 653] on button "Next" at bounding box center [784, 662] width 213 height 52
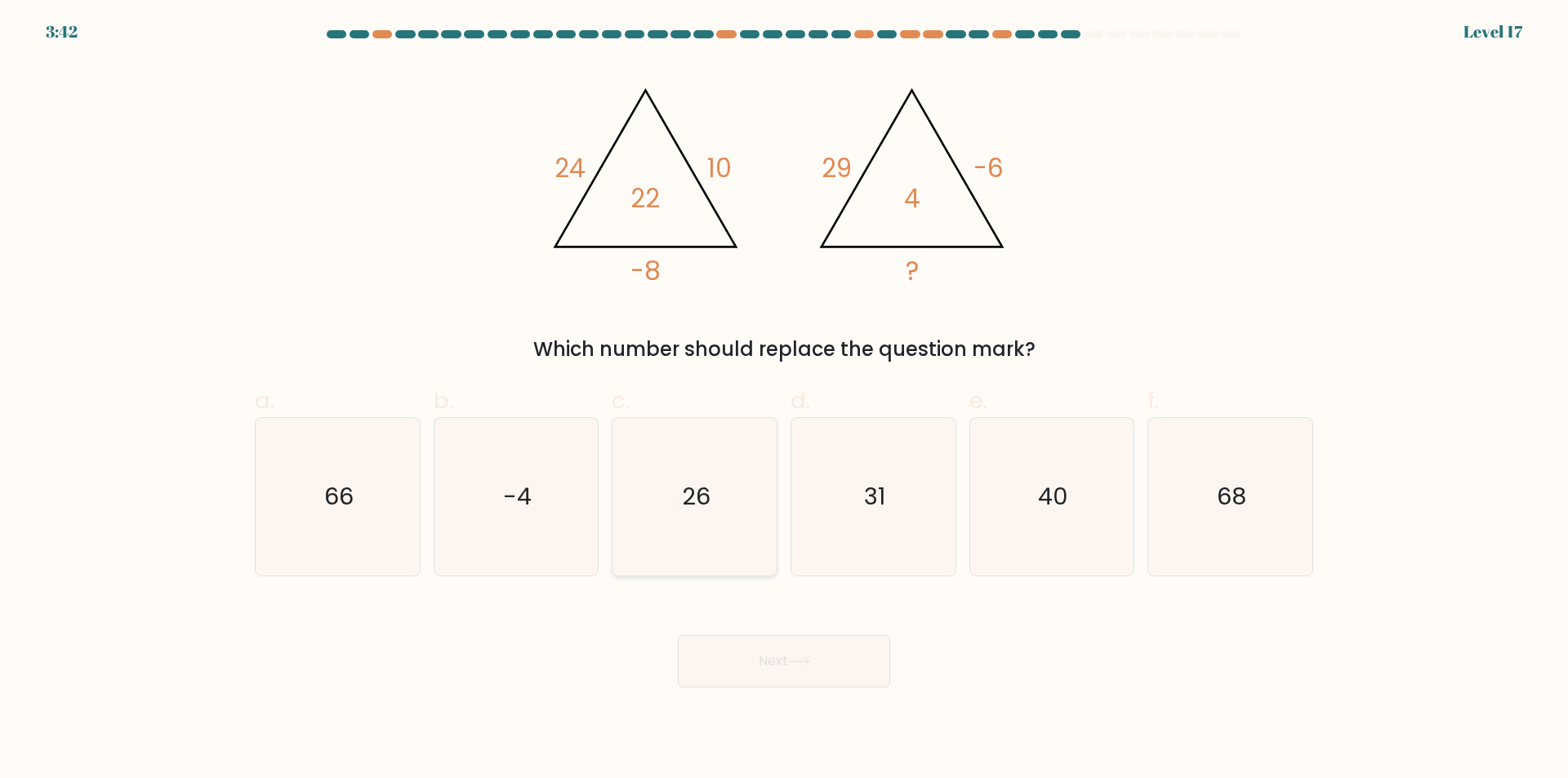
click at [722, 526] on icon "26" at bounding box center [695, 496] width 158 height 158
click at [784, 400] on input "c. 26" at bounding box center [784, 395] width 1 height 11
radio input "true"
click at [938, 304] on div "@import url('https://fonts.googleapis.com/css?family=Abril+Fatface:400,100,100i…" at bounding box center [783, 213] width 1078 height 302
click at [825, 513] on icon "31" at bounding box center [873, 496] width 158 height 158
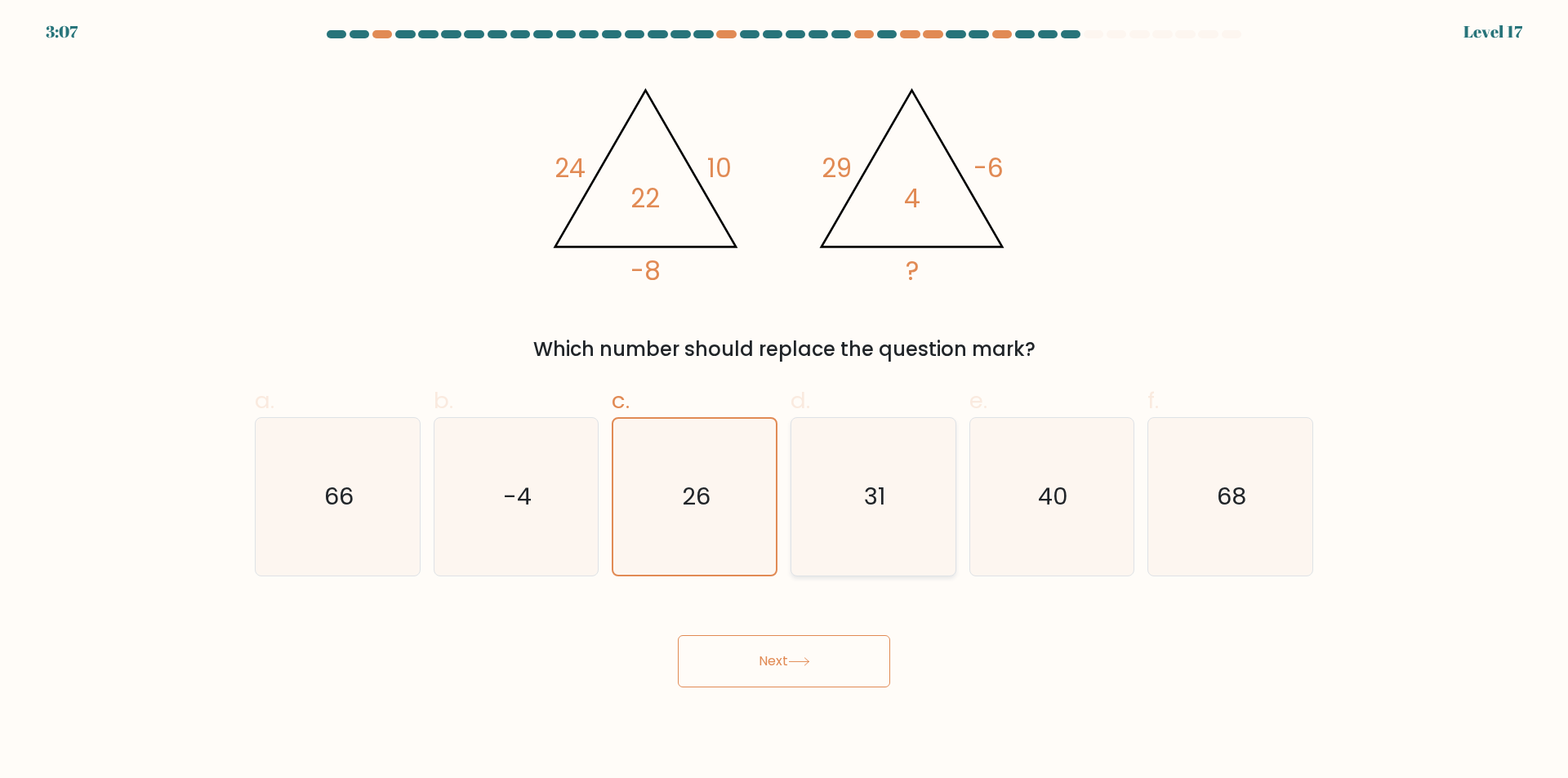
click at [785, 400] on input "d. 31" at bounding box center [784, 395] width 1 height 11
radio input "true"
click at [766, 666] on button "Next" at bounding box center [784, 662] width 213 height 52
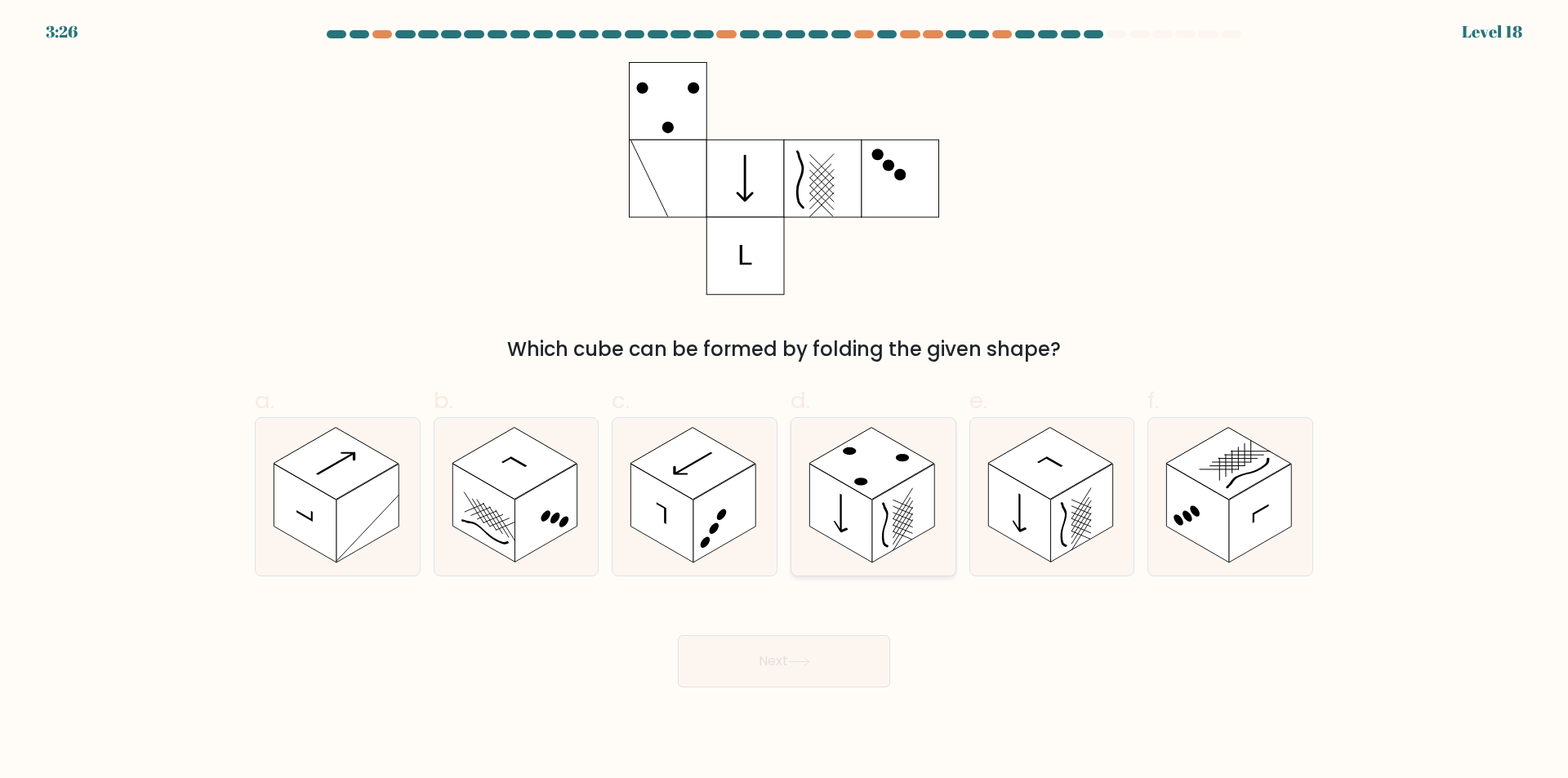
click at [942, 486] on icon at bounding box center [873, 496] width 164 height 158
click at [785, 400] on input "d." at bounding box center [784, 395] width 1 height 11
radio input "true"
click at [811, 651] on button "Next" at bounding box center [784, 662] width 213 height 52
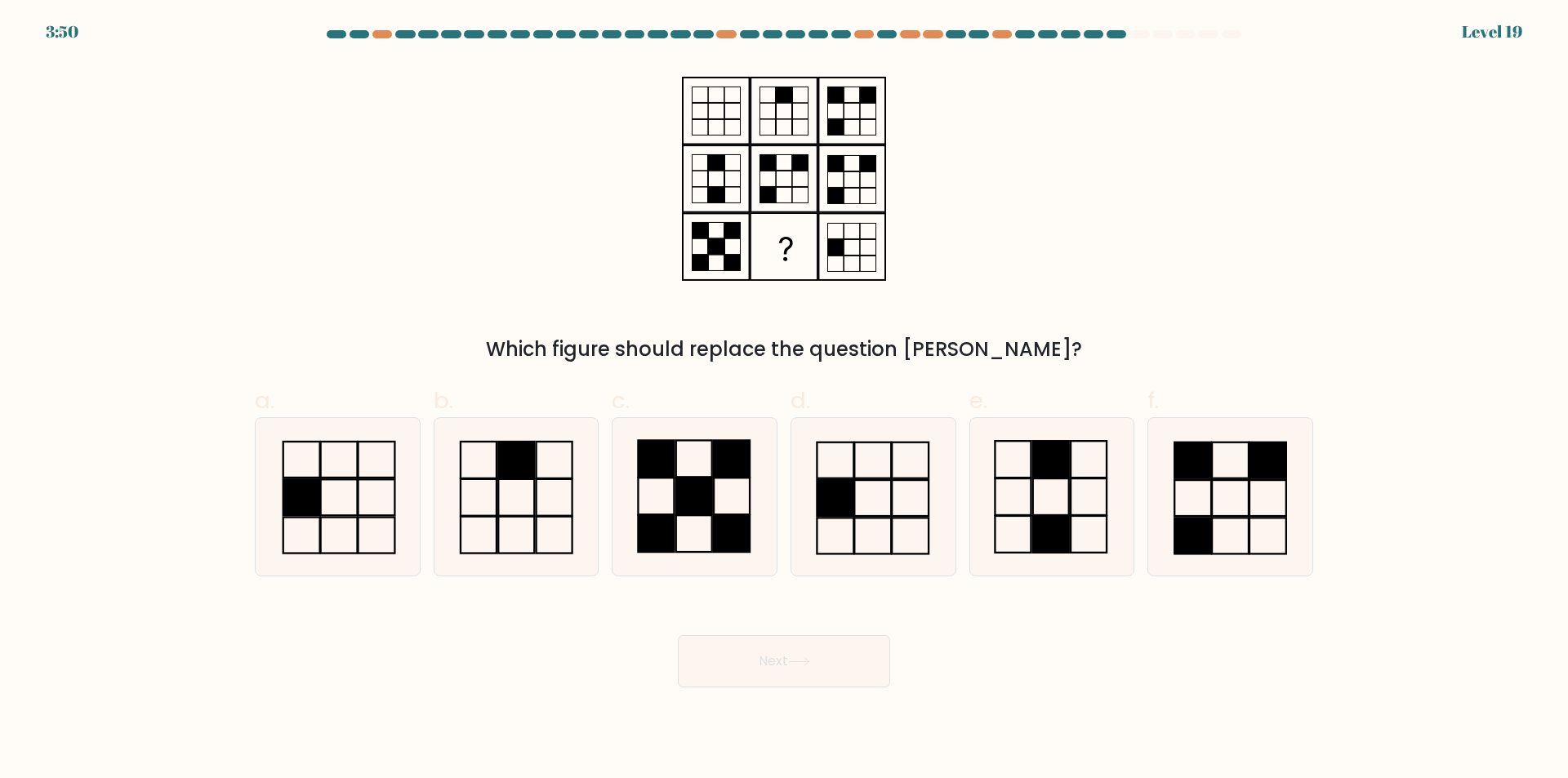
click at [1323, 500] on form at bounding box center [784, 359] width 1568 height 657
click at [1281, 501] on icon at bounding box center [1230, 496] width 158 height 158
click at [785, 400] on input "f." at bounding box center [784, 395] width 1 height 11
radio input "true"
click at [997, 495] on icon at bounding box center [1051, 496] width 158 height 158
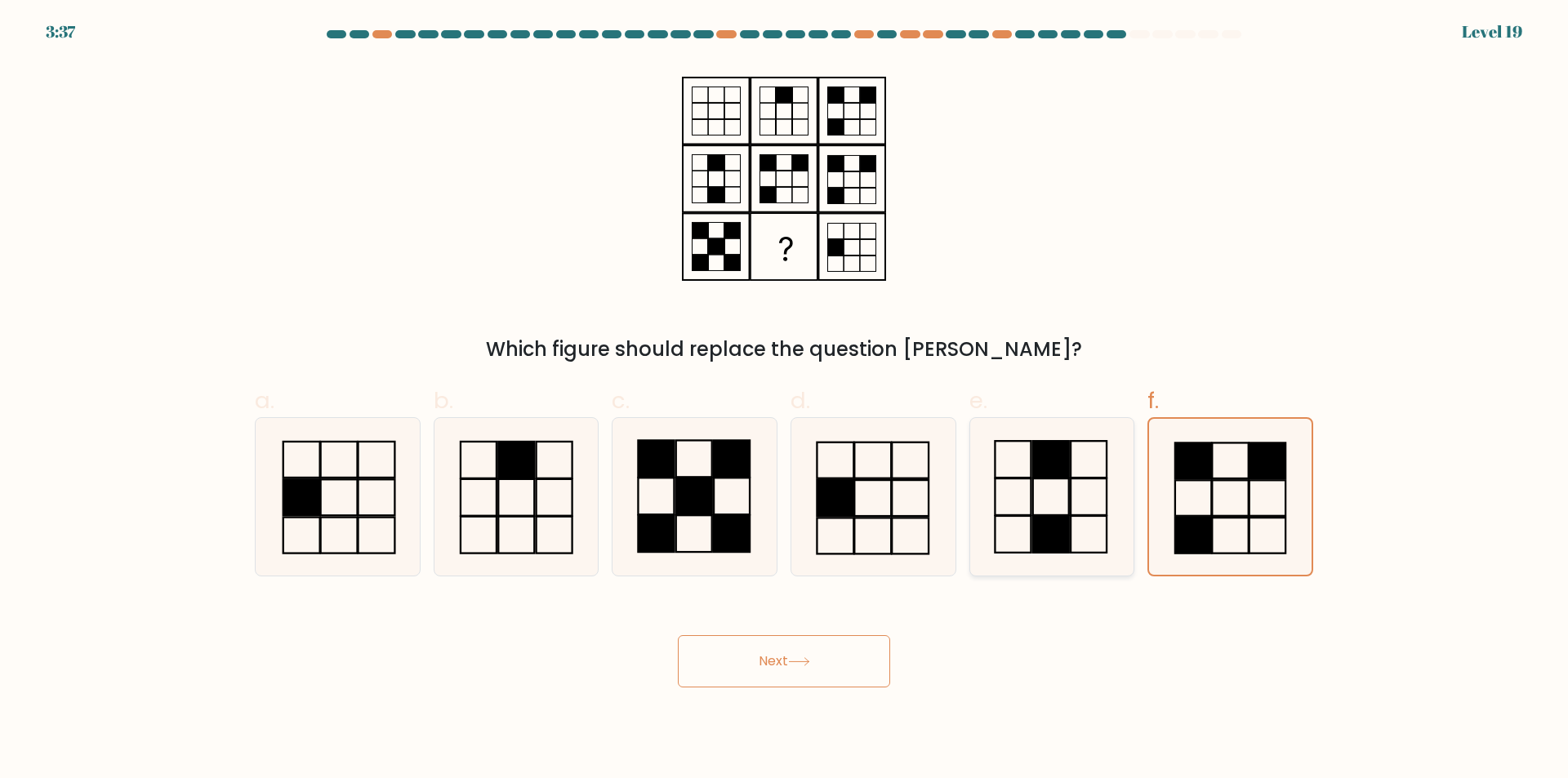
click at [785, 400] on input "e." at bounding box center [784, 395] width 1 height 11
radio input "true"
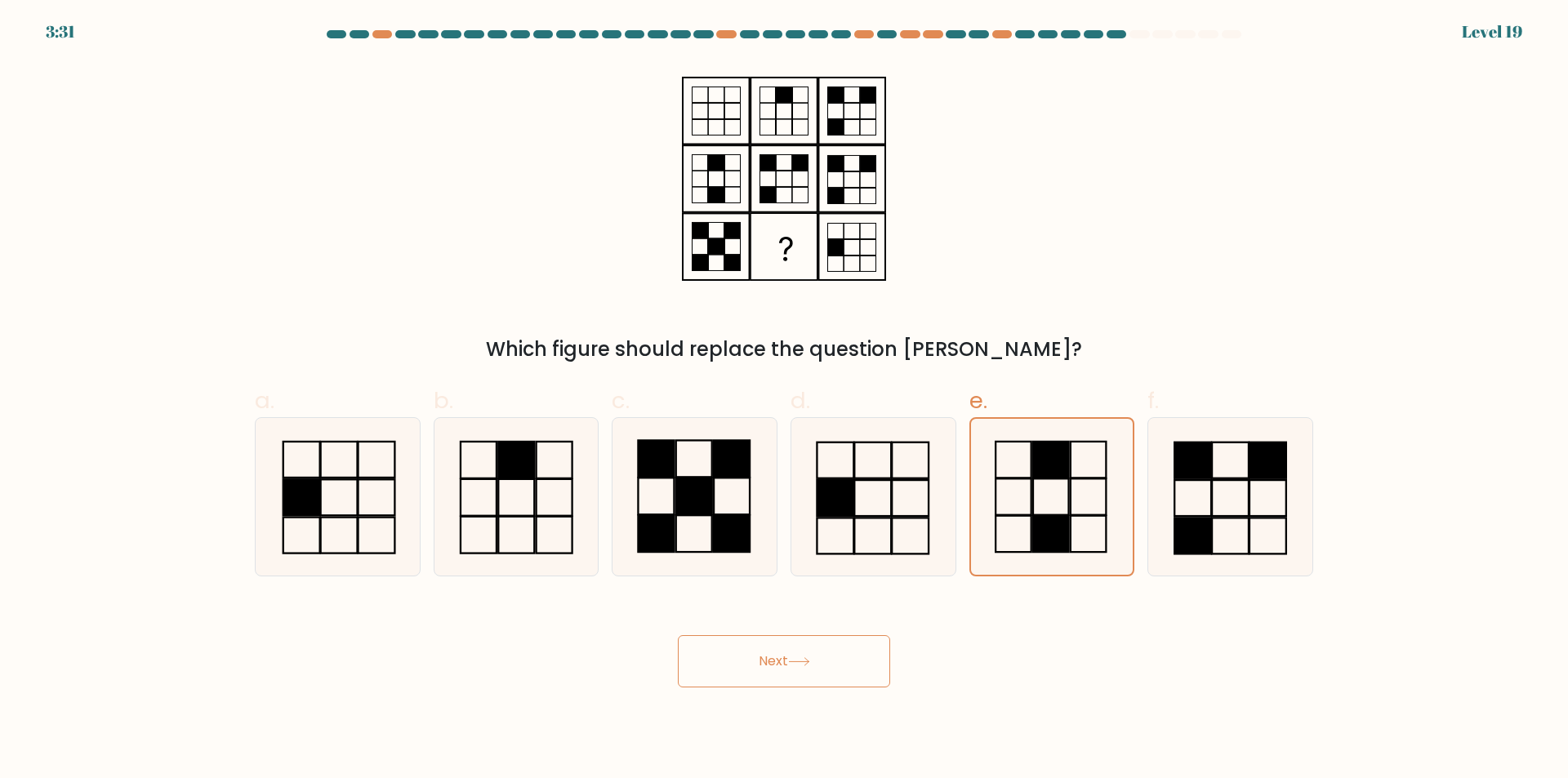
click at [762, 663] on button "Next" at bounding box center [784, 662] width 213 height 52
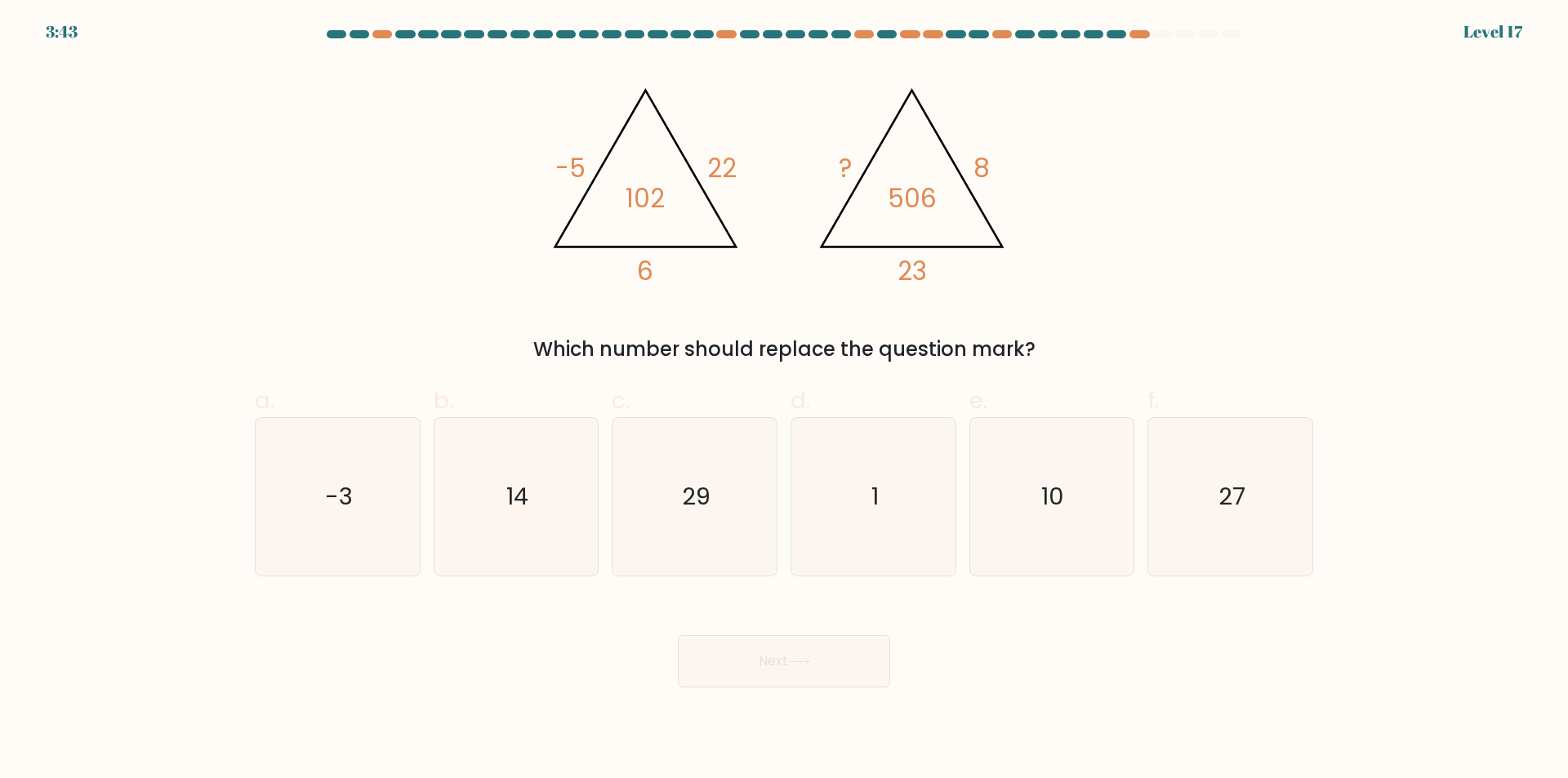
click at [881, 329] on div "@import url('https://fonts.googleapis.com/css?family=Abril+Fatface:400,100,100i…" at bounding box center [783, 213] width 1078 height 302
drag, startPoint x: 1380, startPoint y: 671, endPoint x: 1313, endPoint y: 657, distance: 68.4
click at [1380, 671] on form at bounding box center [784, 359] width 1568 height 657
click at [543, 548] on icon "14" at bounding box center [516, 496] width 158 height 158
click at [784, 400] on input "b. 14" at bounding box center [784, 395] width 1 height 11
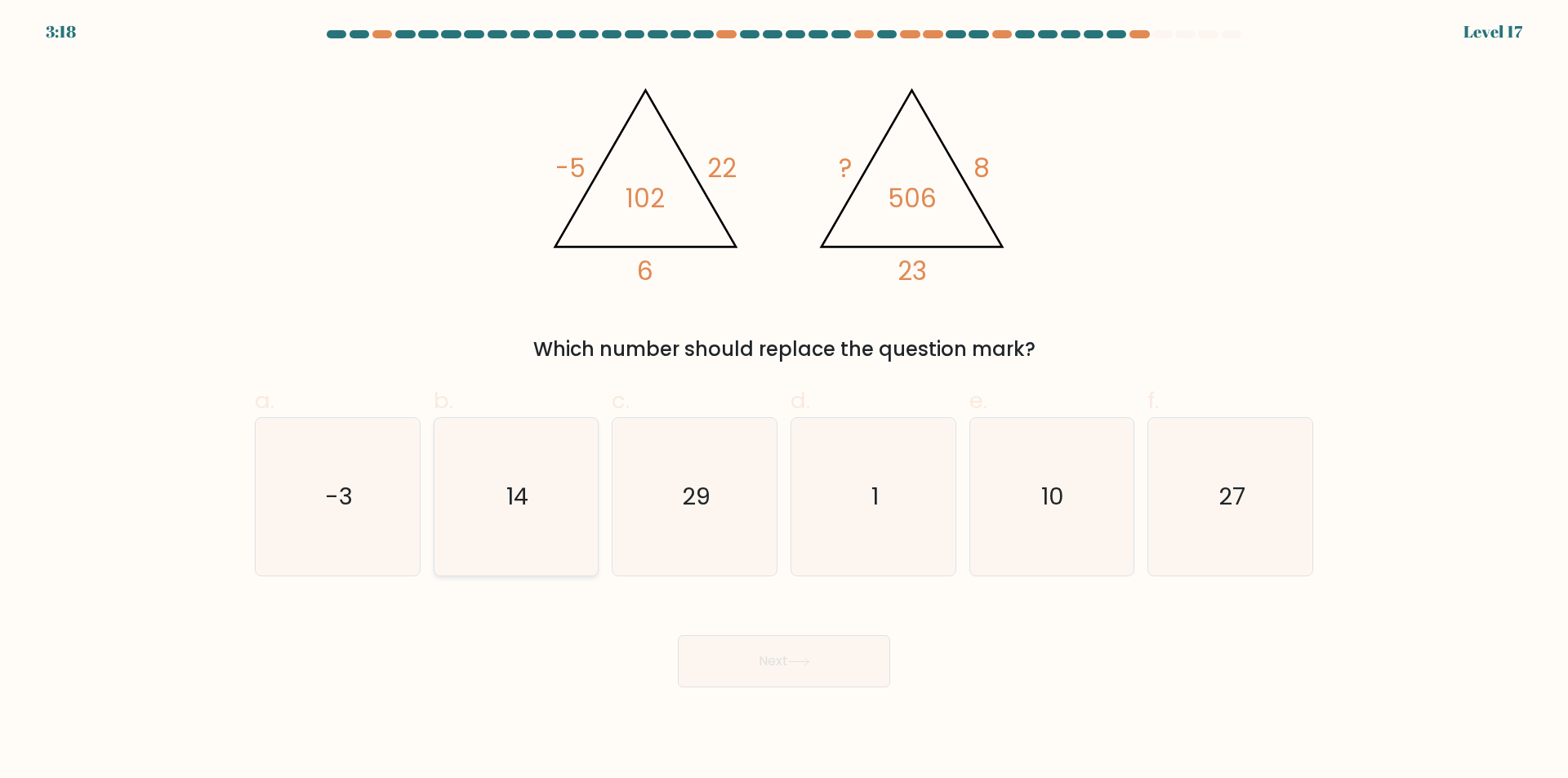
radio input "true"
click at [787, 663] on button "Next" at bounding box center [784, 662] width 213 height 52
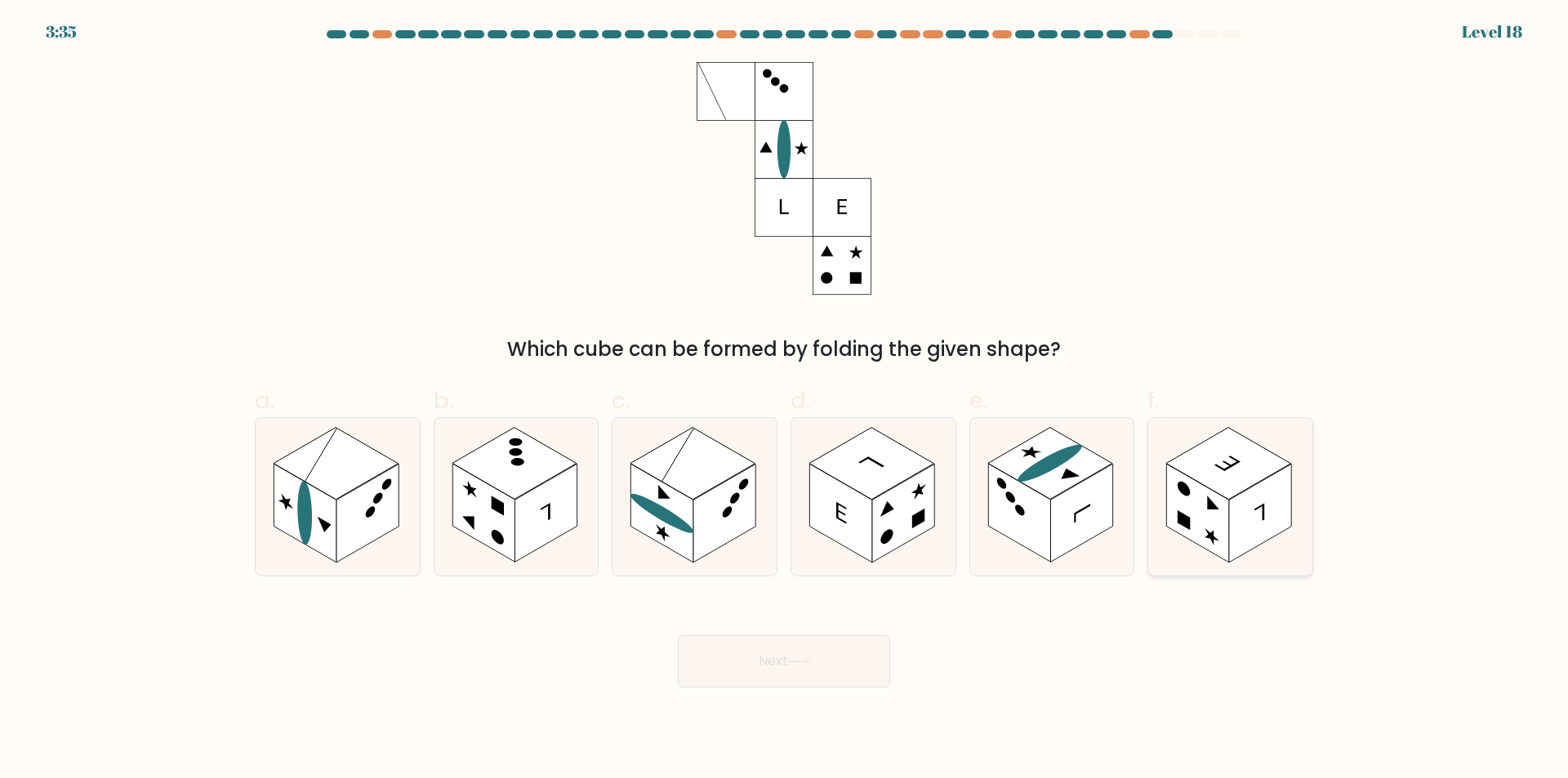
click at [1208, 487] on rect at bounding box center [1229, 463] width 125 height 72
click at [785, 400] on input "f." at bounding box center [784, 395] width 1 height 11
radio input "true"
click at [604, 484] on div "b." at bounding box center [516, 480] width 179 height 192
click at [653, 499] on rect at bounding box center [662, 513] width 62 height 99
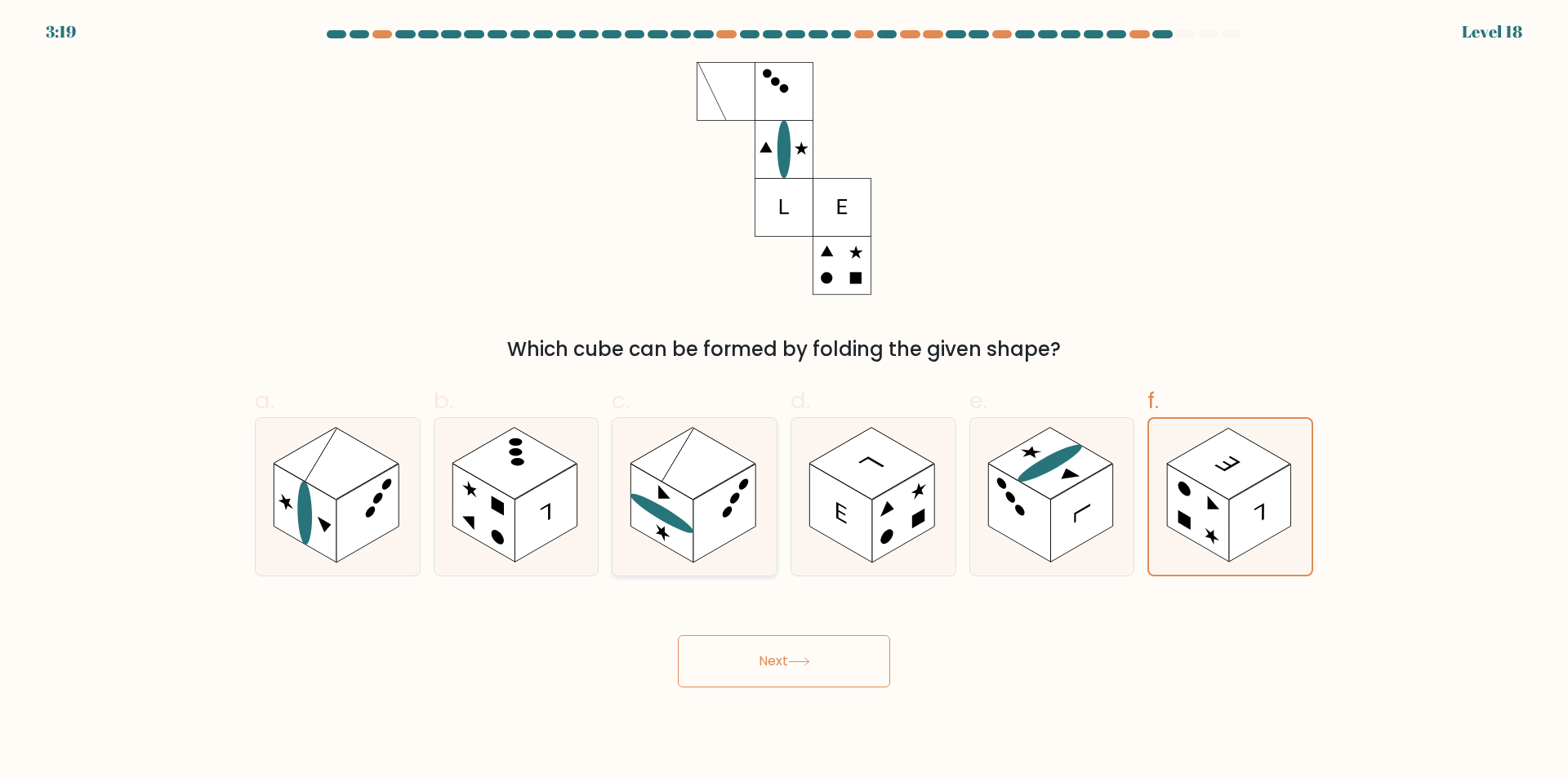
click at [784, 400] on input "c." at bounding box center [784, 395] width 1 height 11
radio input "true"
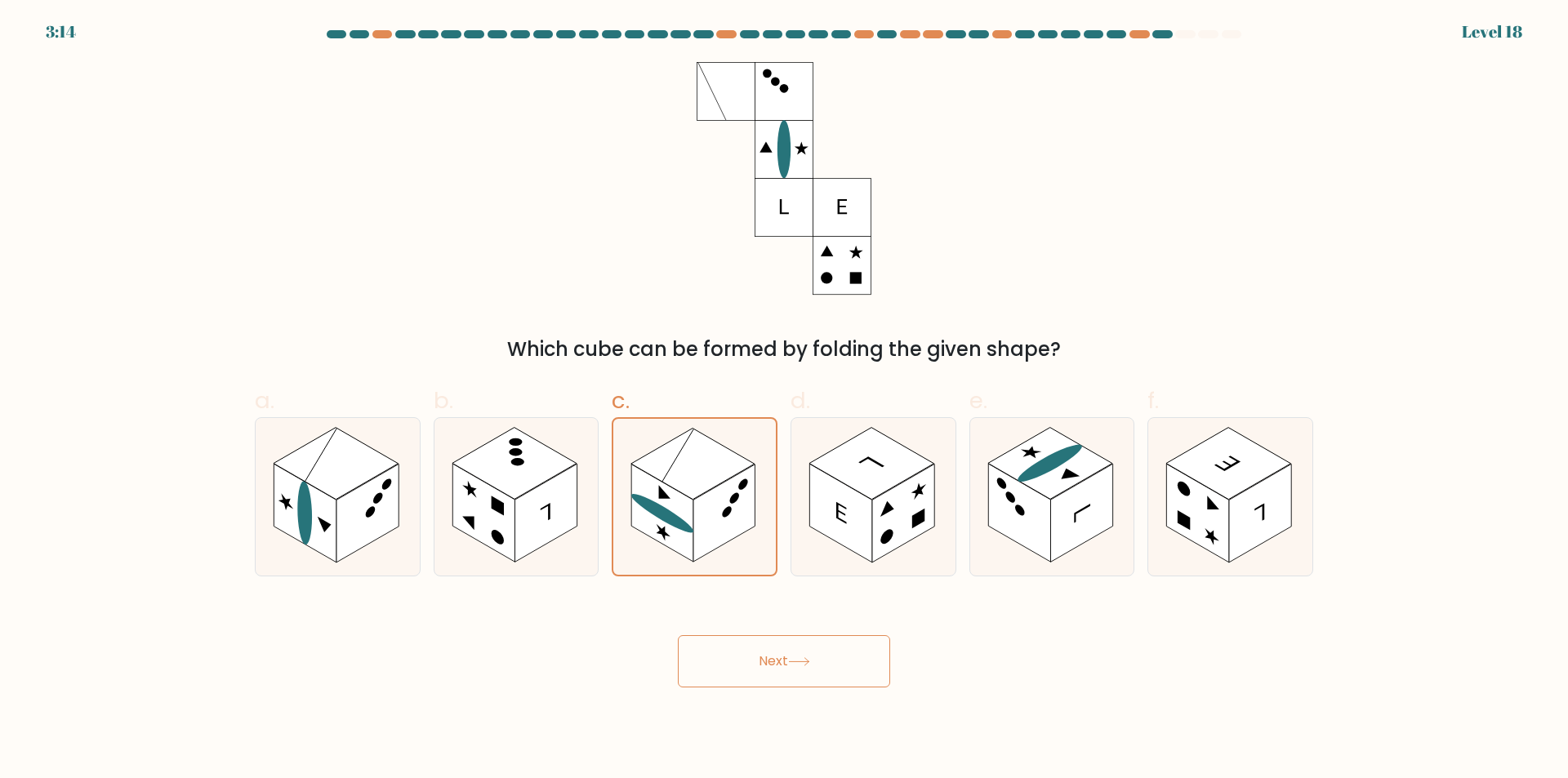
click at [808, 646] on button "Next" at bounding box center [784, 662] width 213 height 52
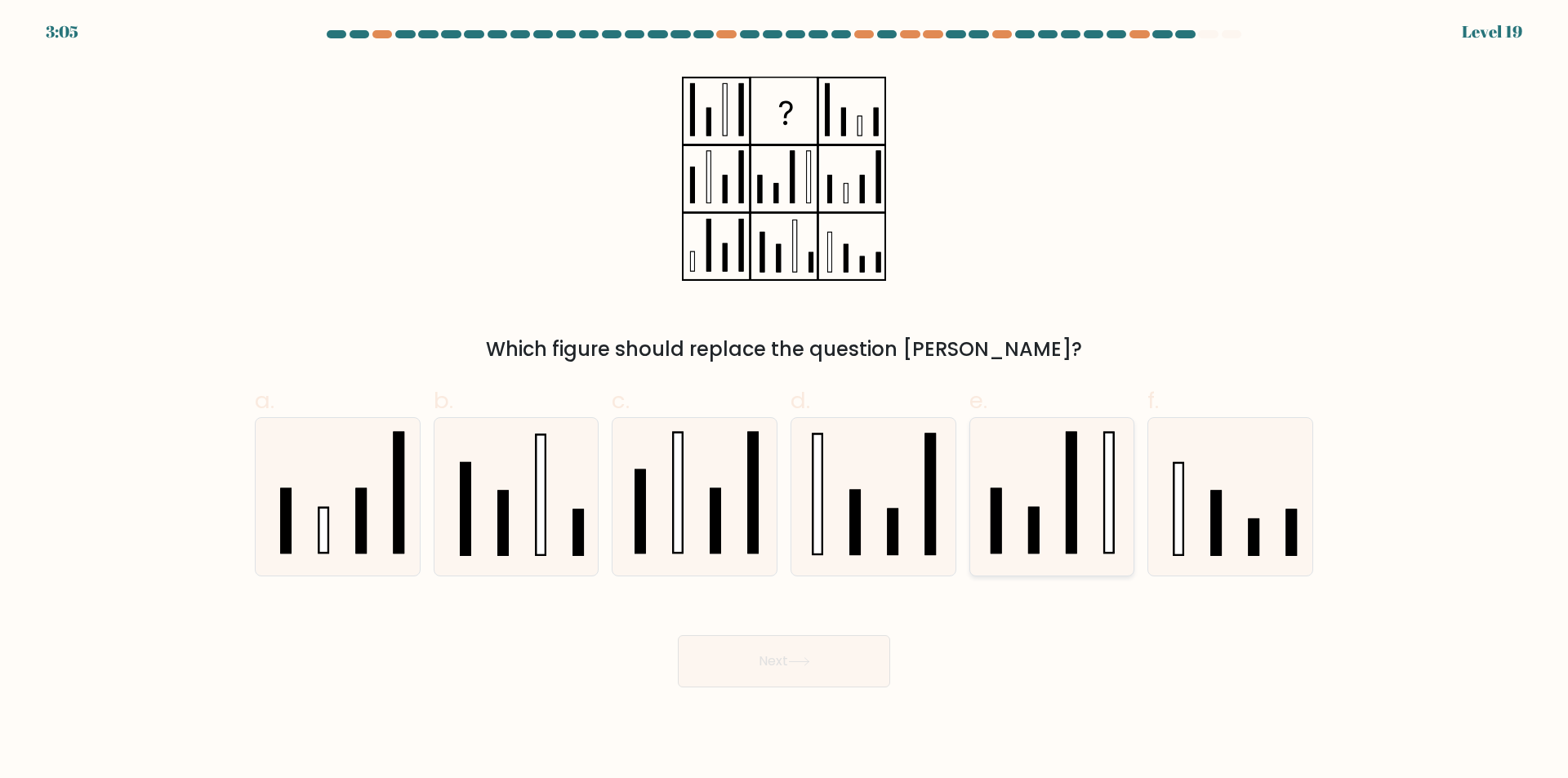
click at [1088, 524] on icon at bounding box center [1051, 496] width 158 height 158
click at [785, 400] on input "e." at bounding box center [784, 395] width 1 height 11
radio input "true"
click at [787, 661] on button "Next" at bounding box center [784, 662] width 213 height 52
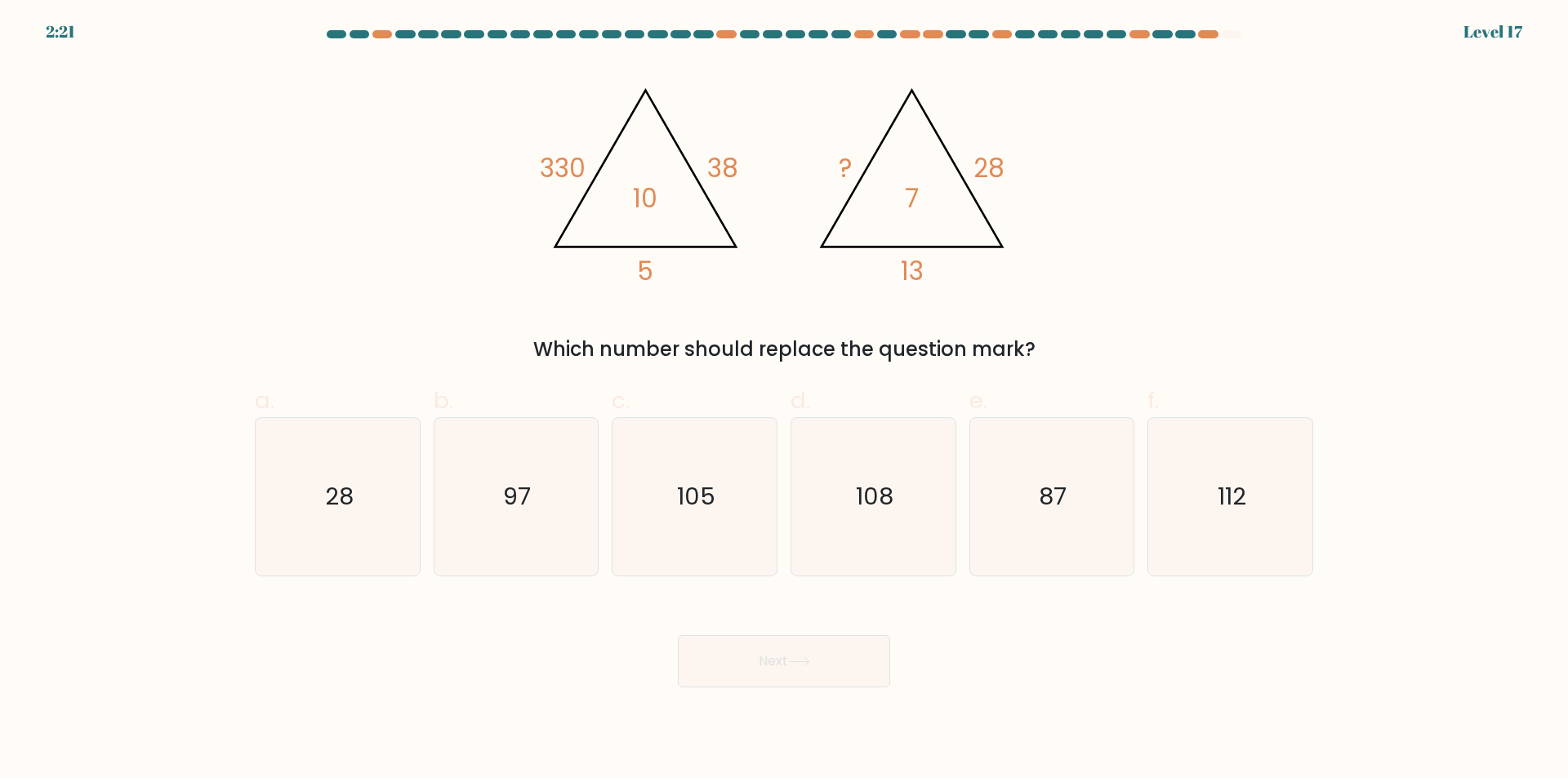
click at [1254, 634] on div "Next" at bounding box center [783, 641] width 1078 height 91
click at [862, 553] on icon "108" at bounding box center [873, 496] width 158 height 158
click at [785, 400] on input "d. 108" at bounding box center [784, 395] width 1 height 11
radio input "true"
click at [850, 656] on button "Next" at bounding box center [784, 662] width 213 height 52
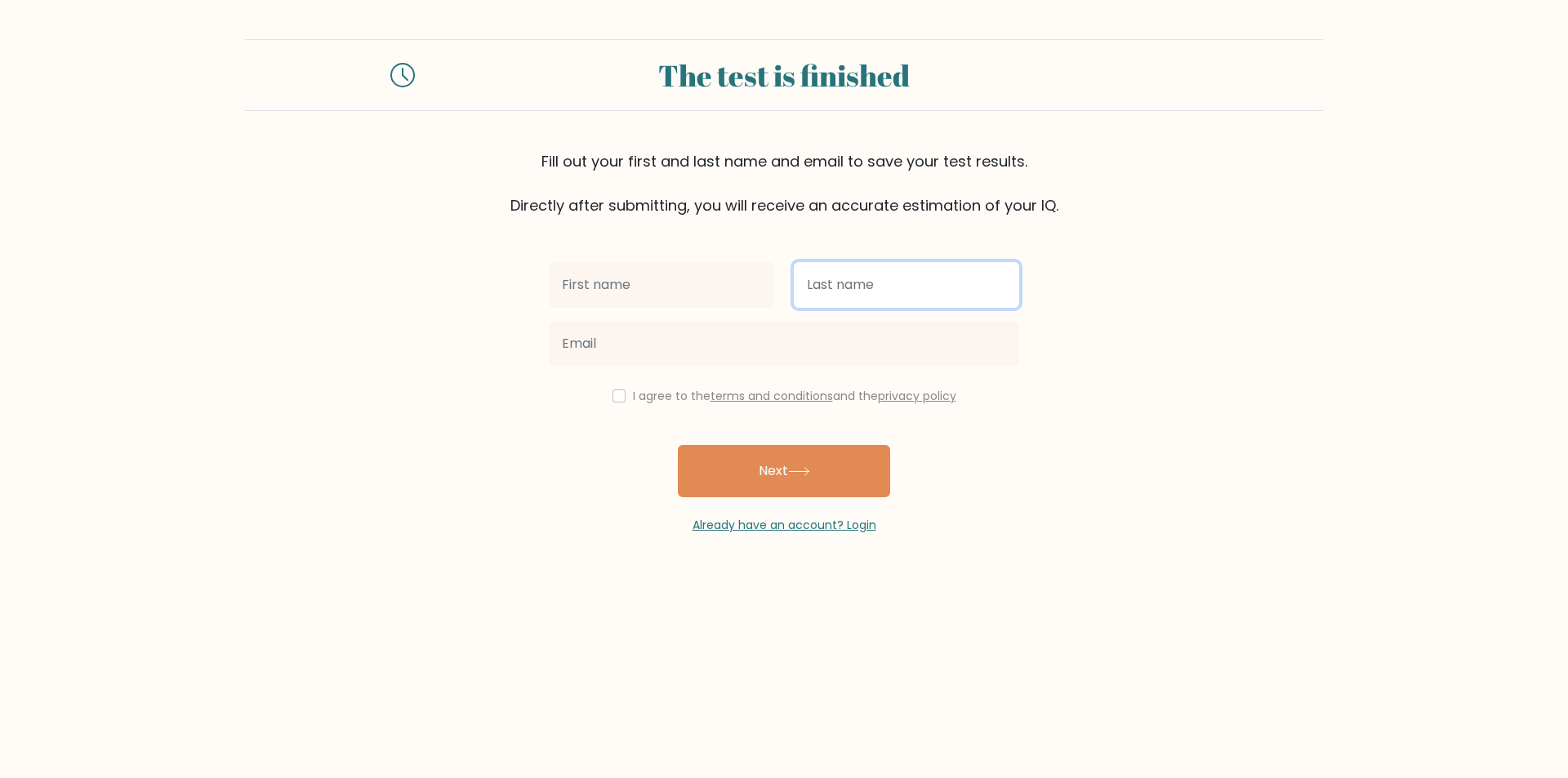
click at [844, 291] on input "text" at bounding box center [906, 285] width 225 height 46
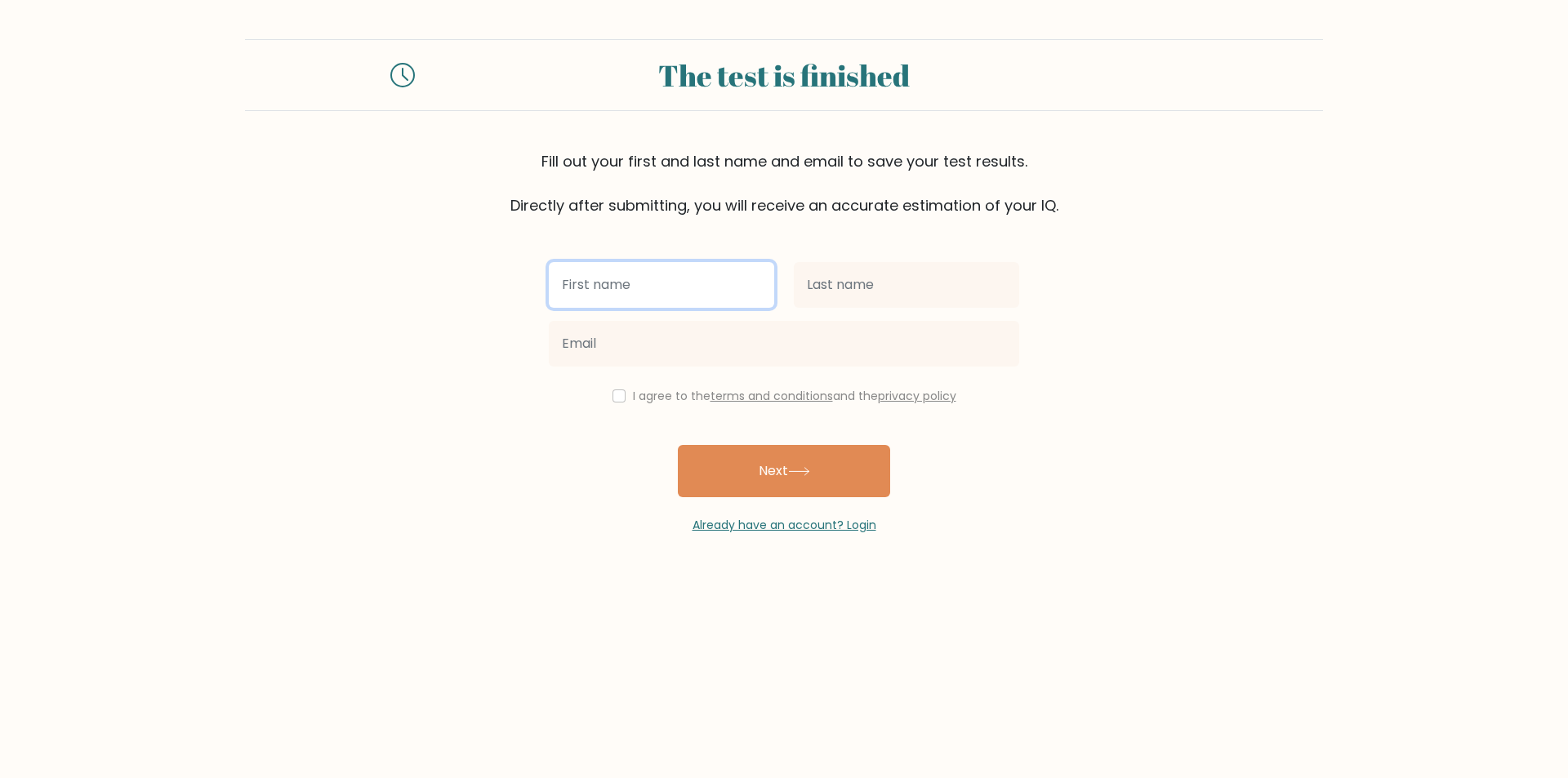
click at [727, 293] on input "text" at bounding box center [661, 285] width 225 height 46
type input "1"
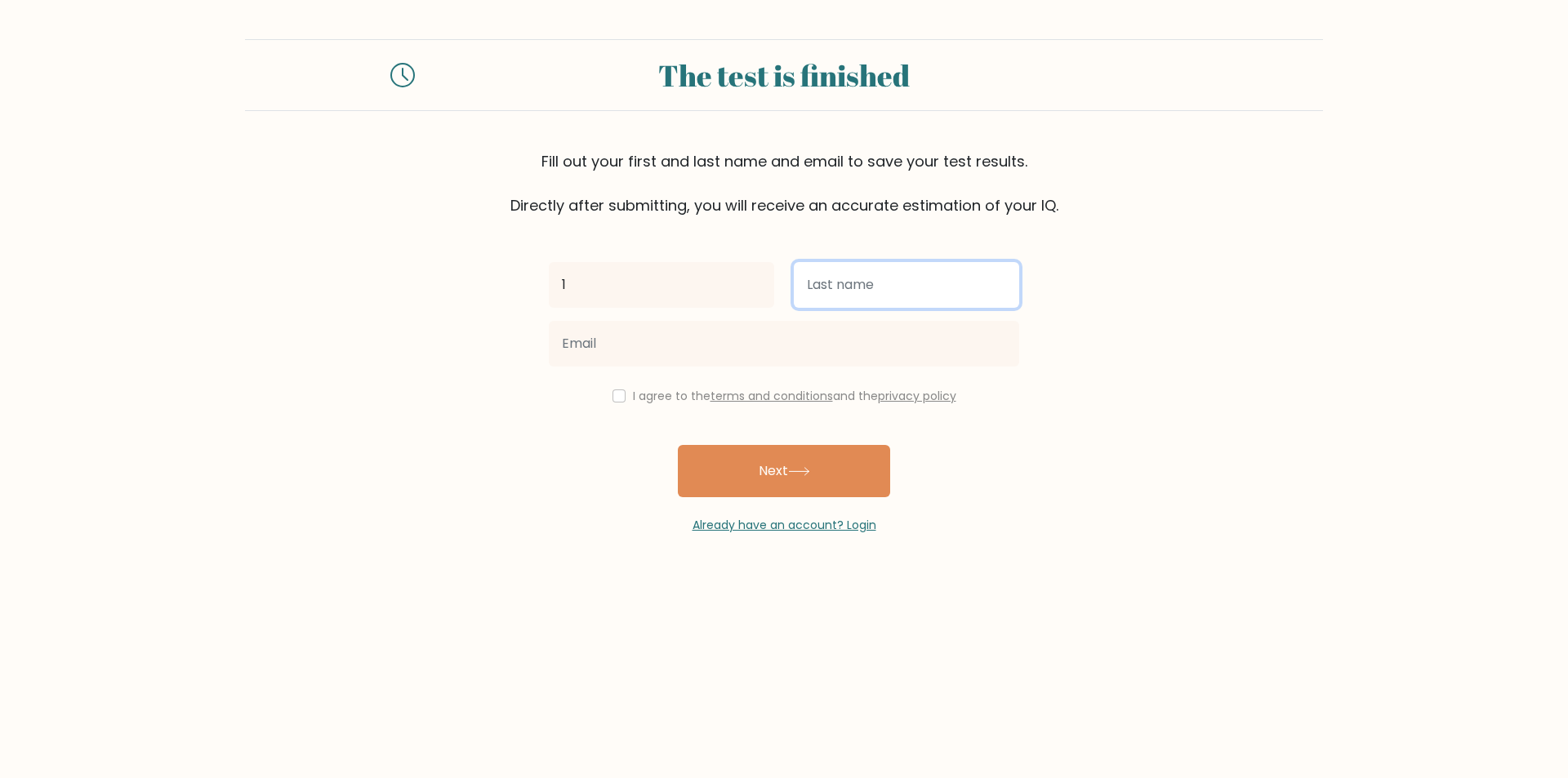
click at [841, 289] on input "text" at bounding box center [906, 285] width 225 height 46
type input "1"
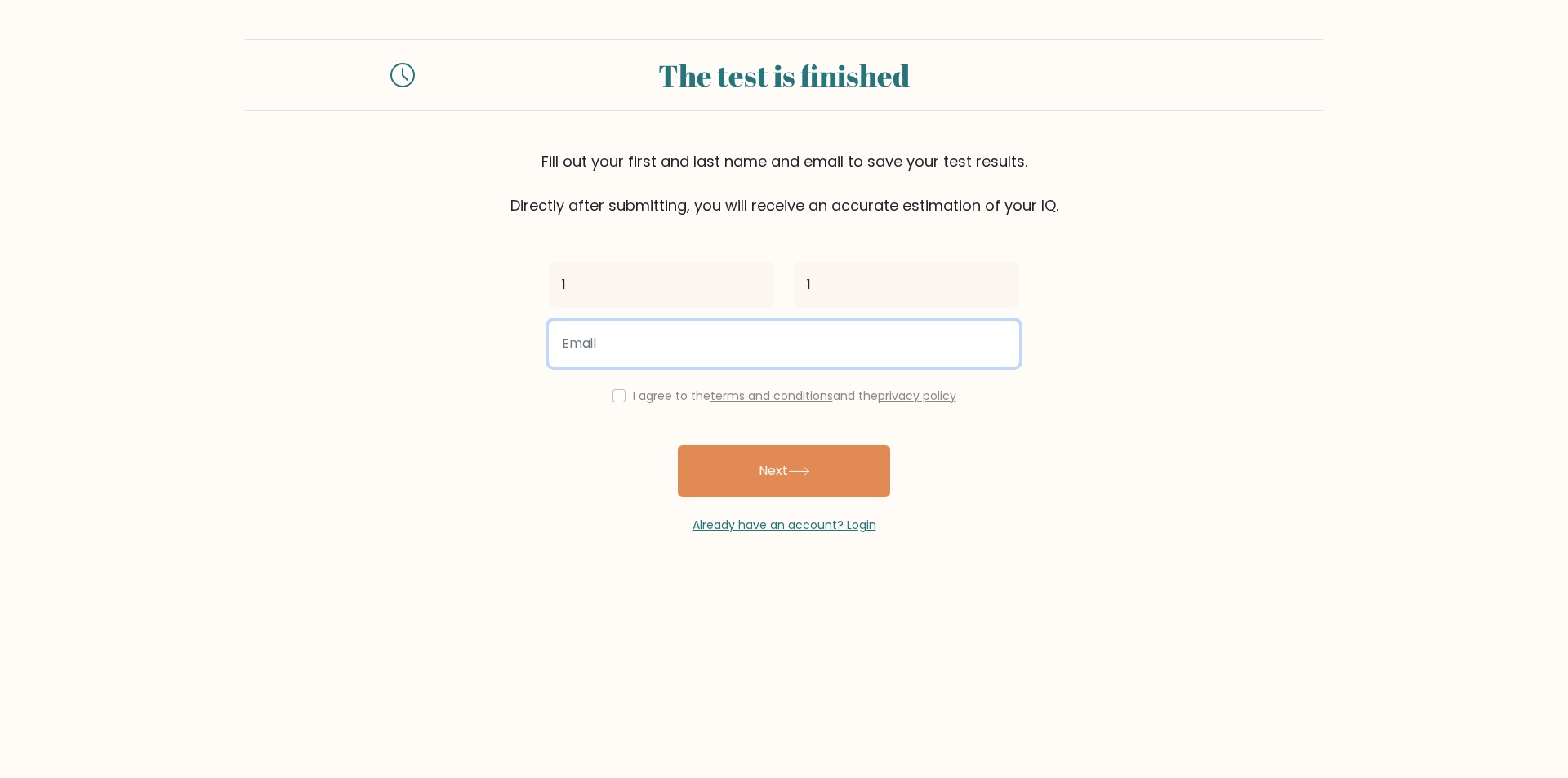
click at [762, 340] on input "email" at bounding box center [783, 343] width 470 height 46
type input "tirion.boy.tin@gmail.com"
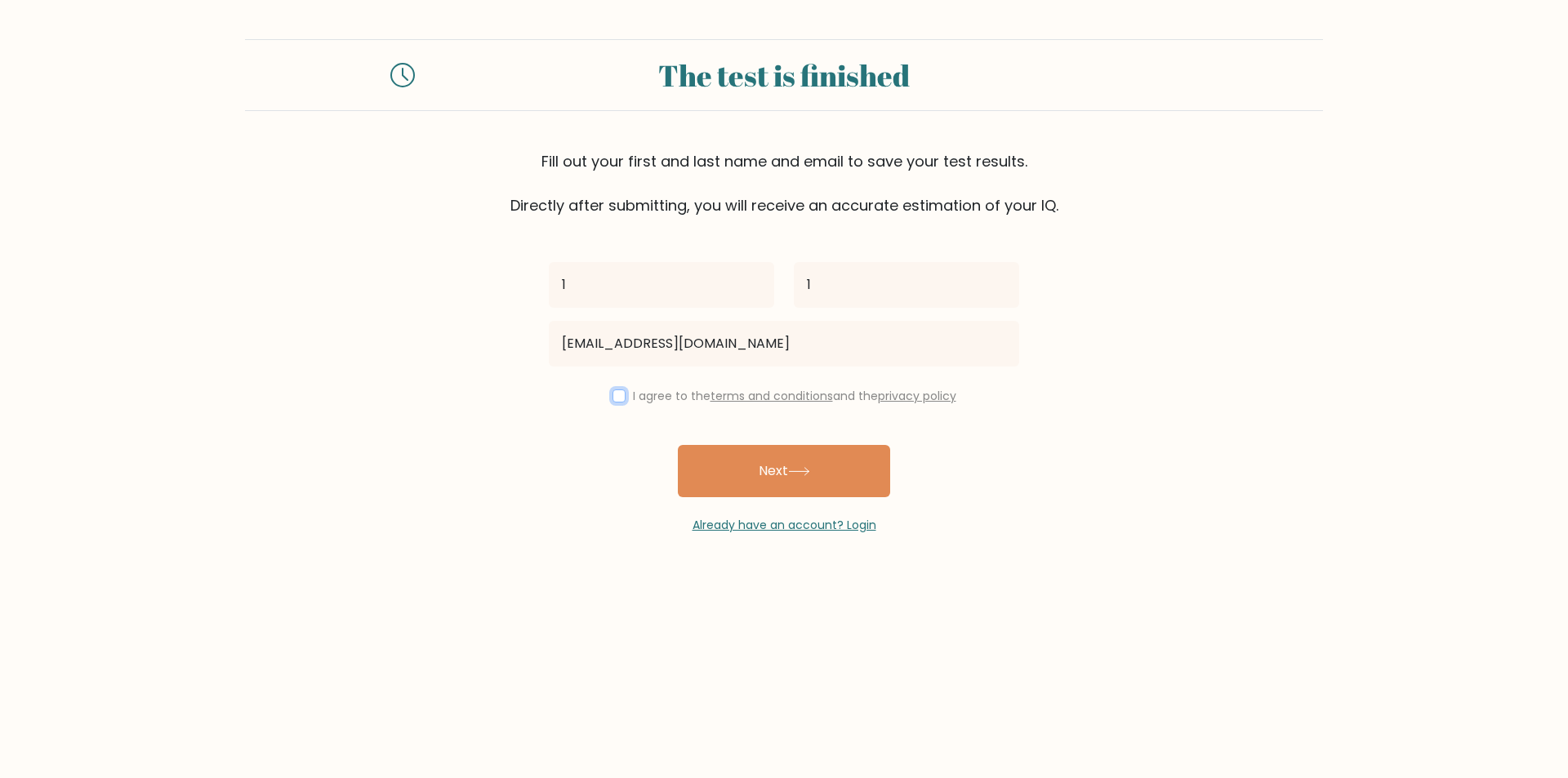
click at [613, 397] on input "checkbox" at bounding box center [619, 396] width 13 height 13
click at [700, 490] on button "Next" at bounding box center [784, 471] width 213 height 52
click at [619, 406] on div "1 1 tirion.boy.tin@gmail.com I agree to the terms and conditions and the privac…" at bounding box center [784, 375] width 490 height 317
click at [616, 399] on input "checkbox" at bounding box center [619, 396] width 13 height 13
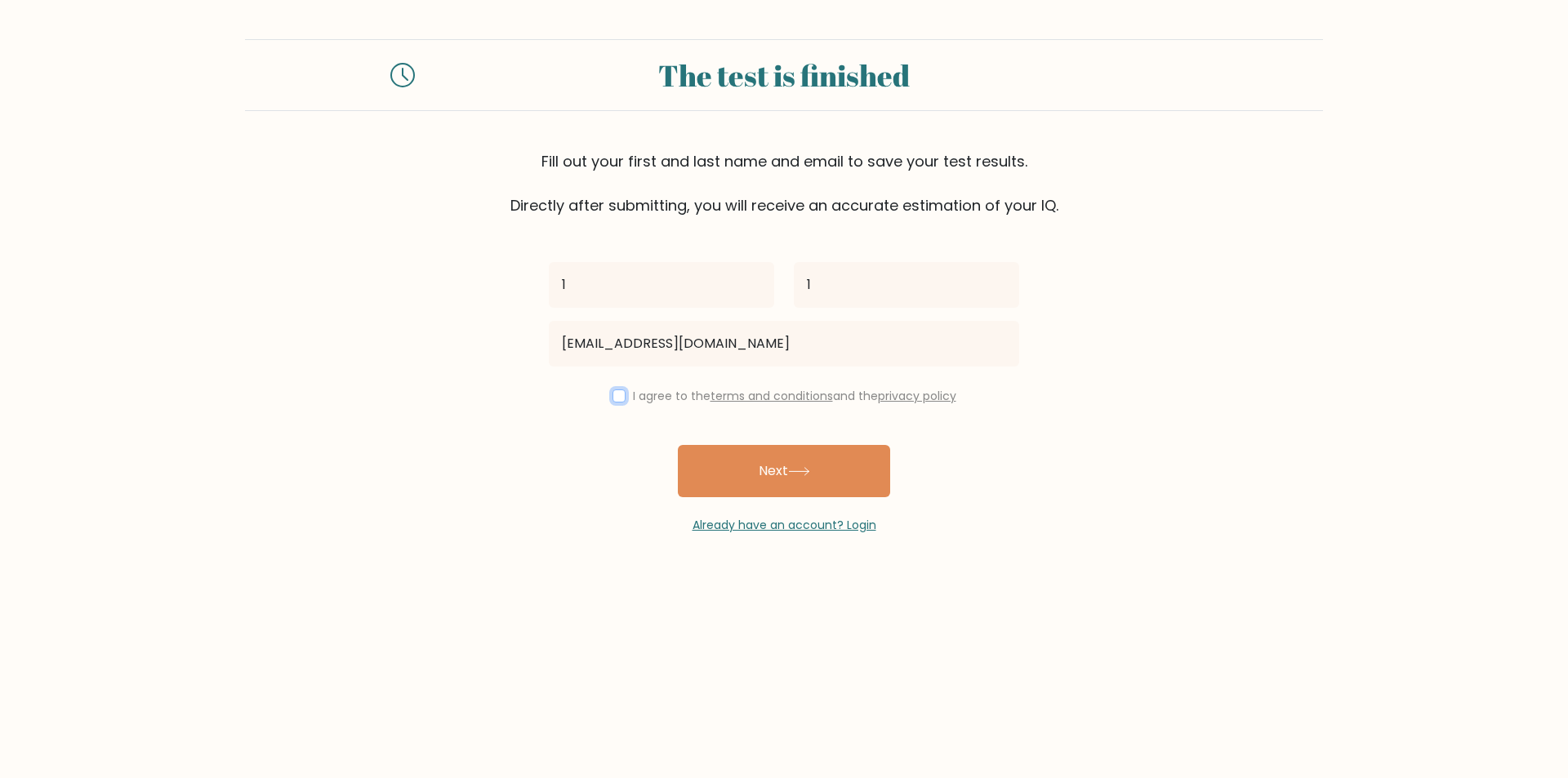
checkbox input "true"
click at [704, 465] on button "Next" at bounding box center [784, 471] width 213 height 52
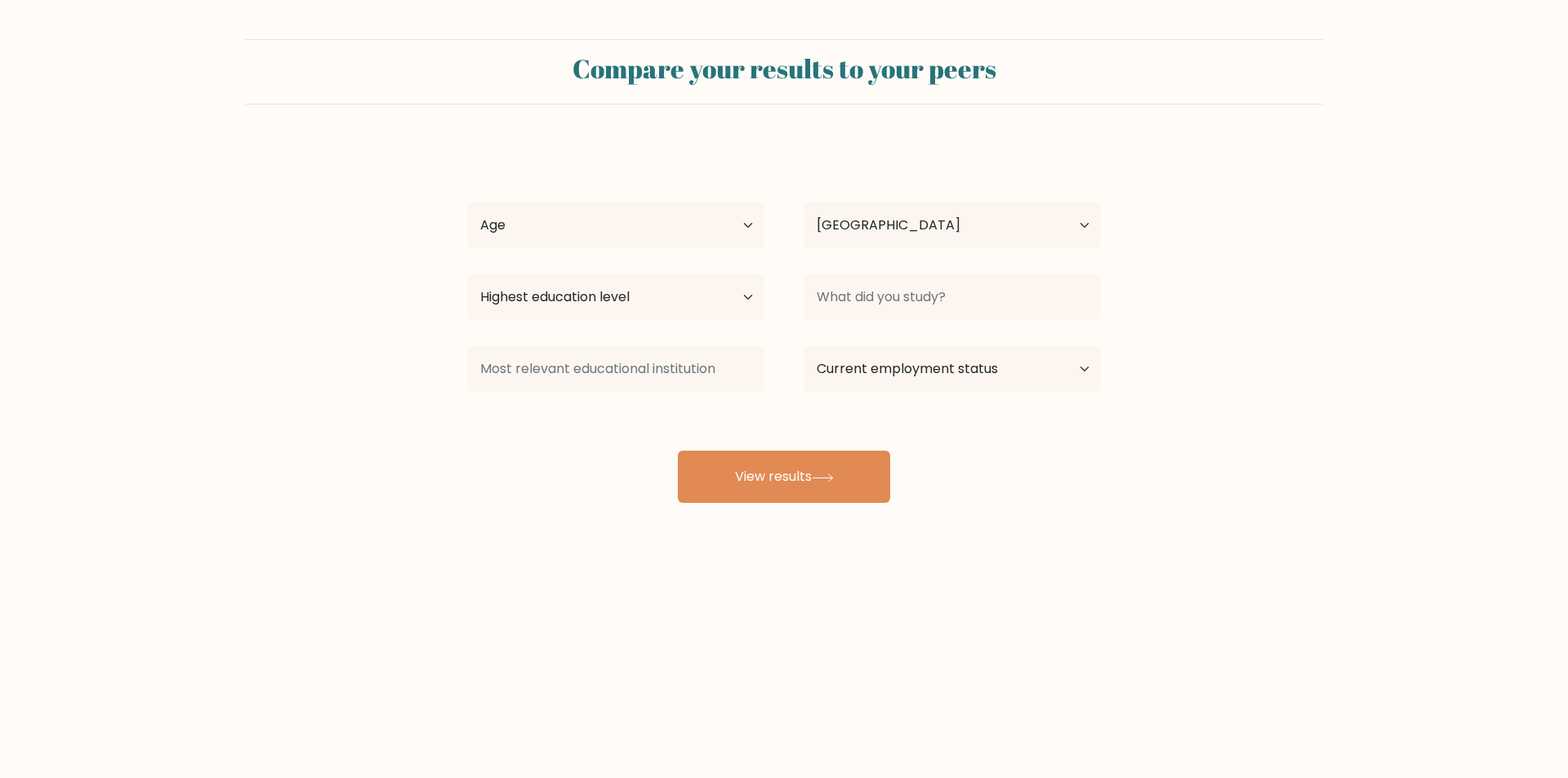
select select "RU"
click at [684, 209] on select "Age Under [DEMOGRAPHIC_DATA] [DEMOGRAPHIC_DATA] [DEMOGRAPHIC_DATA] [DEMOGRAPHIC…" at bounding box center [615, 225] width 297 height 46
select select "min_18"
click at [467, 203] on select "Age Under [DEMOGRAPHIC_DATA] [DEMOGRAPHIC_DATA] [DEMOGRAPHIC_DATA] [DEMOGRAPHIC…" at bounding box center [615, 225] width 297 height 46
click at [822, 228] on select "Country Afghanistan Albania Algeria American Samoa Andorra Angola Anguilla Anta…" at bounding box center [952, 225] width 297 height 46
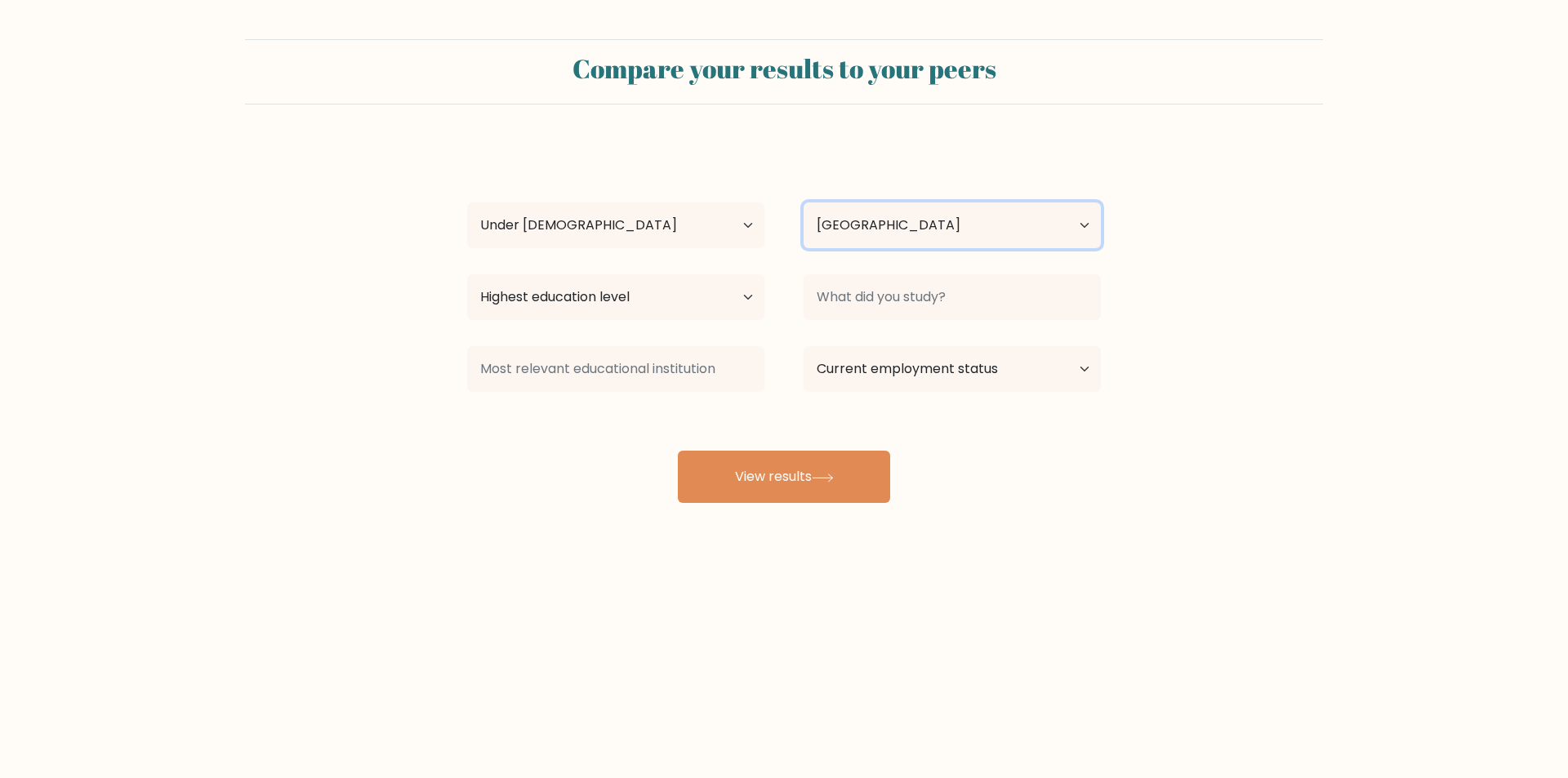
click at [822, 228] on select "Country Afghanistan Albania Algeria American Samoa Andorra Angola Anguilla Anta…" at bounding box center [952, 225] width 297 height 46
click at [704, 305] on select "Highest education level No schooling Primary Lower Secondary Upper Secondary Oc…" at bounding box center [615, 297] width 297 height 46
select select "no_schooling"
click at [467, 274] on select "Highest education level No schooling Primary Lower Secondary Upper Secondary Oc…" at bounding box center [615, 297] width 297 height 46
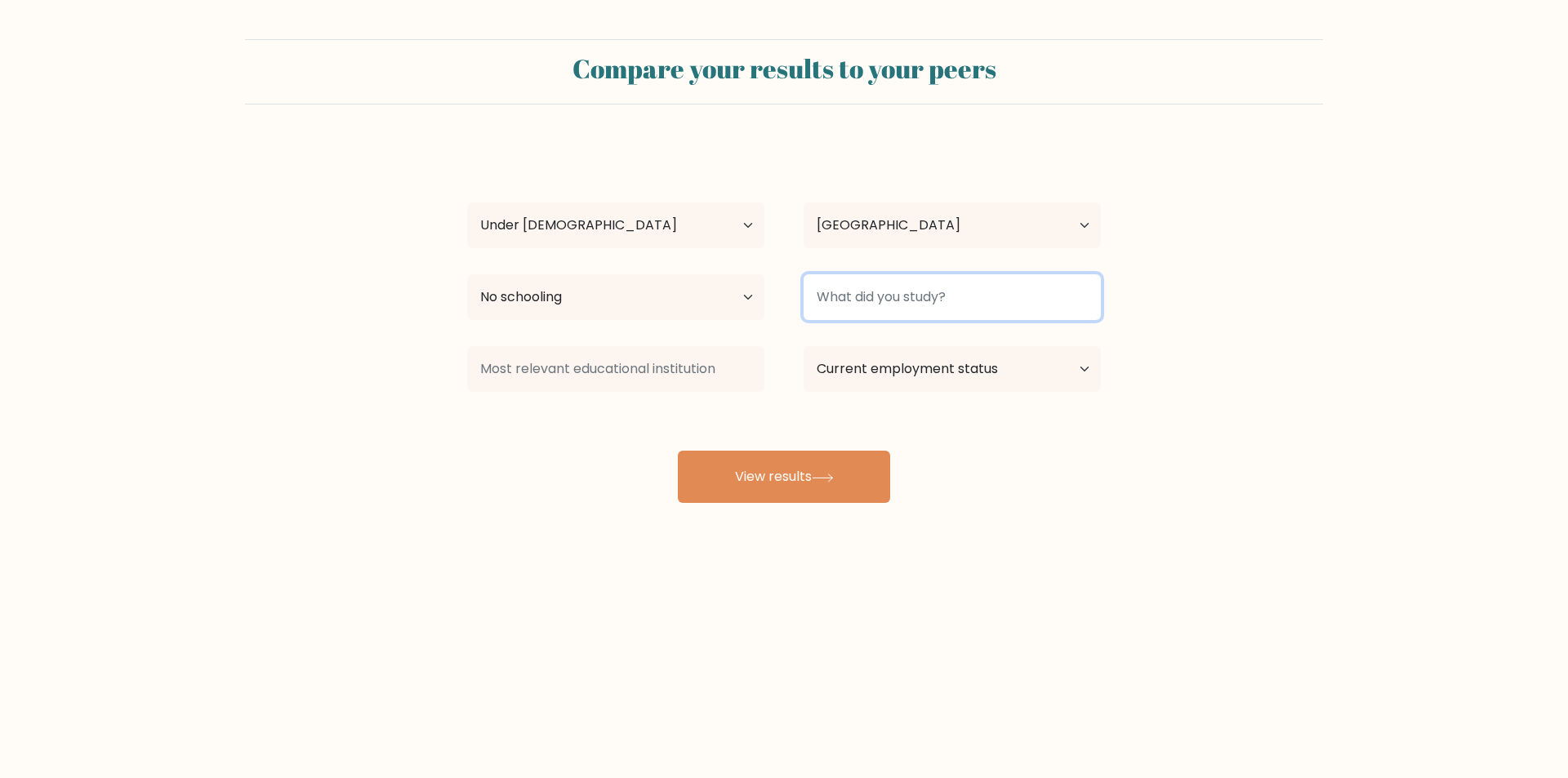
click at [874, 295] on input at bounding box center [952, 297] width 297 height 46
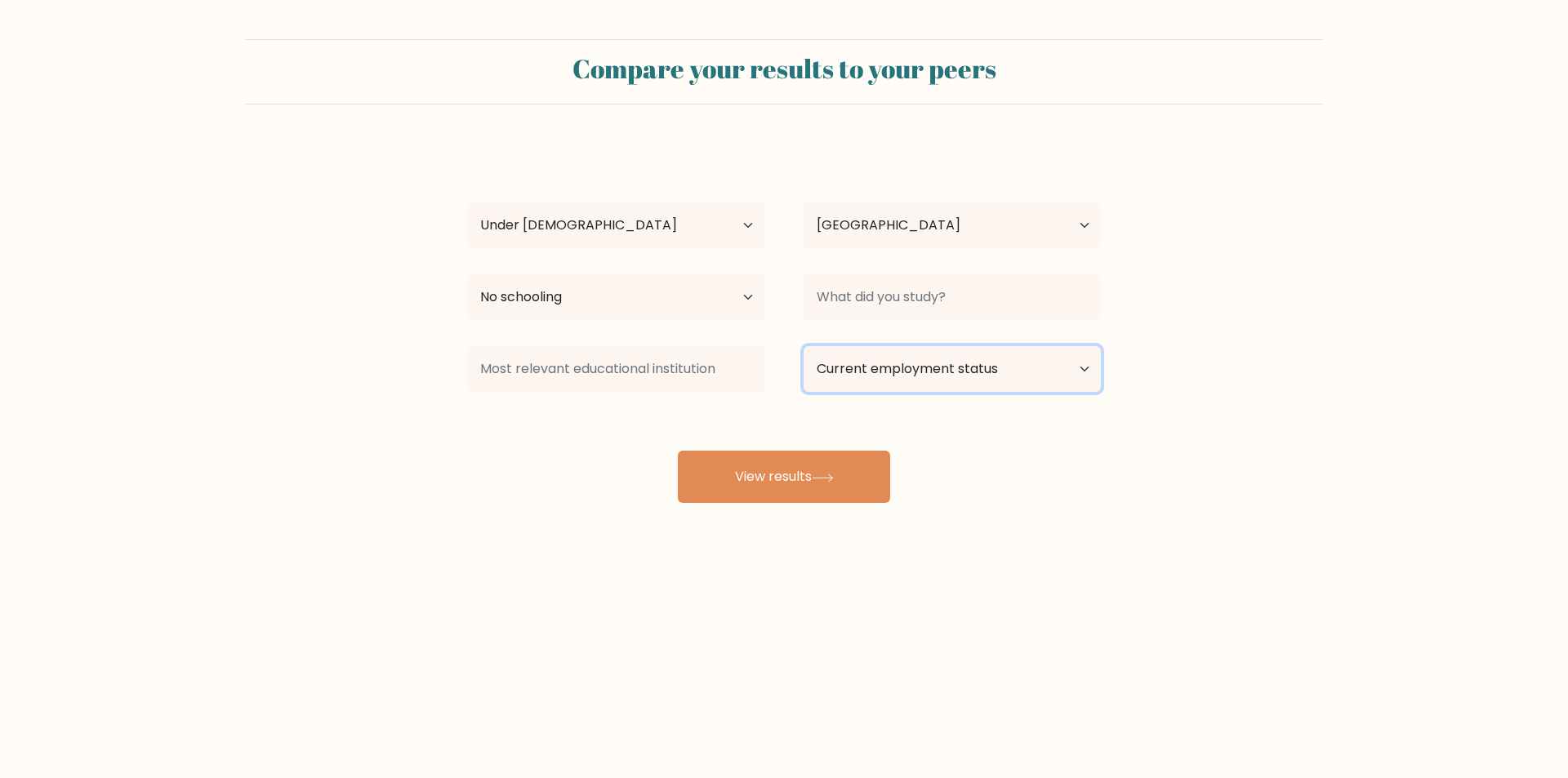
click at [859, 360] on select "Current employment status Employed Student Retired Other / prefer not to answer" at bounding box center [952, 369] width 297 height 46
drag, startPoint x: 859, startPoint y: 360, endPoint x: 854, endPoint y: 367, distance: 8.6
click at [859, 360] on select "Current employment status Employed Student Retired Other / prefer not to answer" at bounding box center [952, 369] width 297 height 46
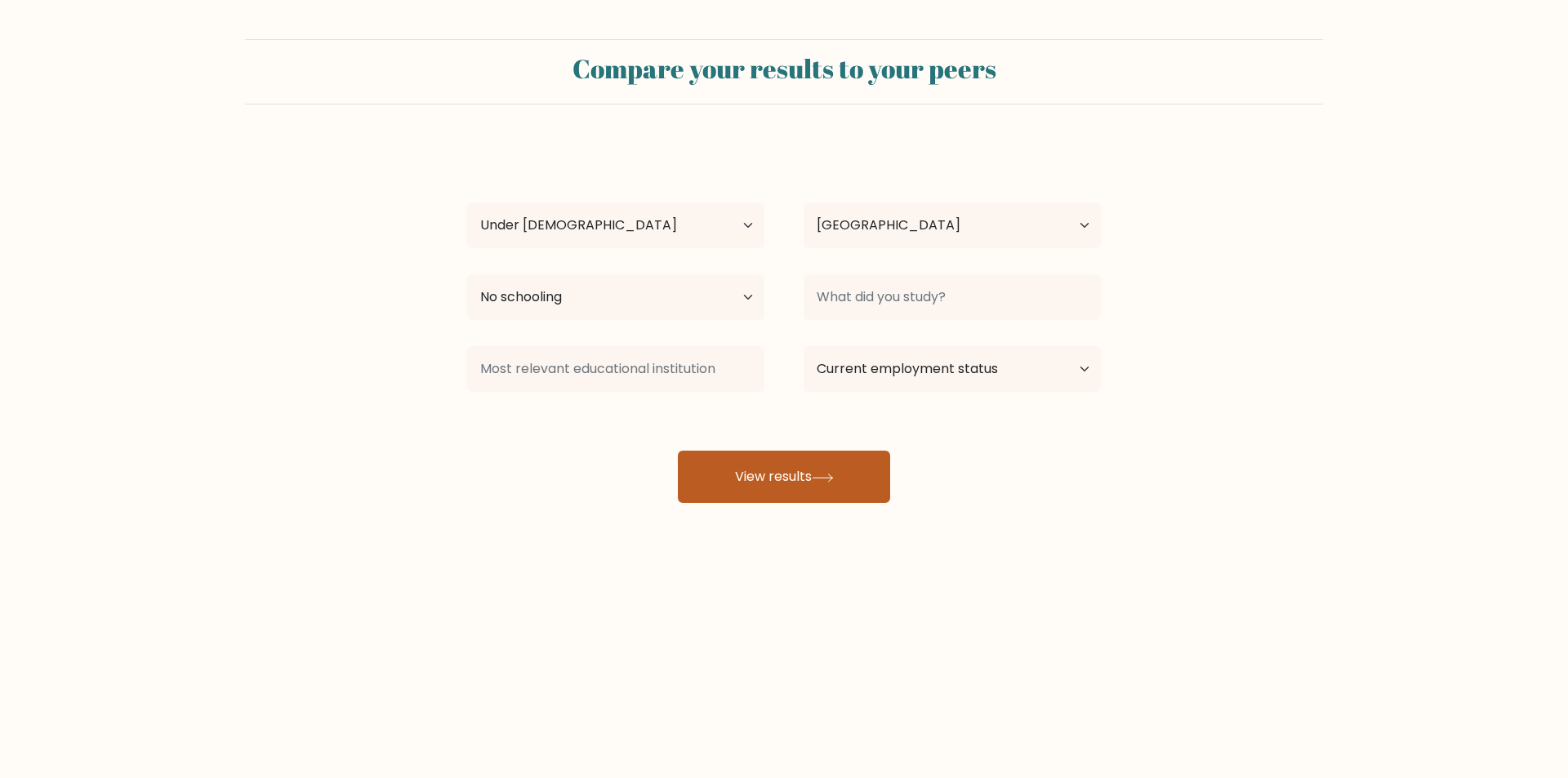
drag, startPoint x: 770, startPoint y: 501, endPoint x: 769, endPoint y: 489, distance: 12.0
click at [770, 498] on button "View results" at bounding box center [784, 477] width 213 height 52
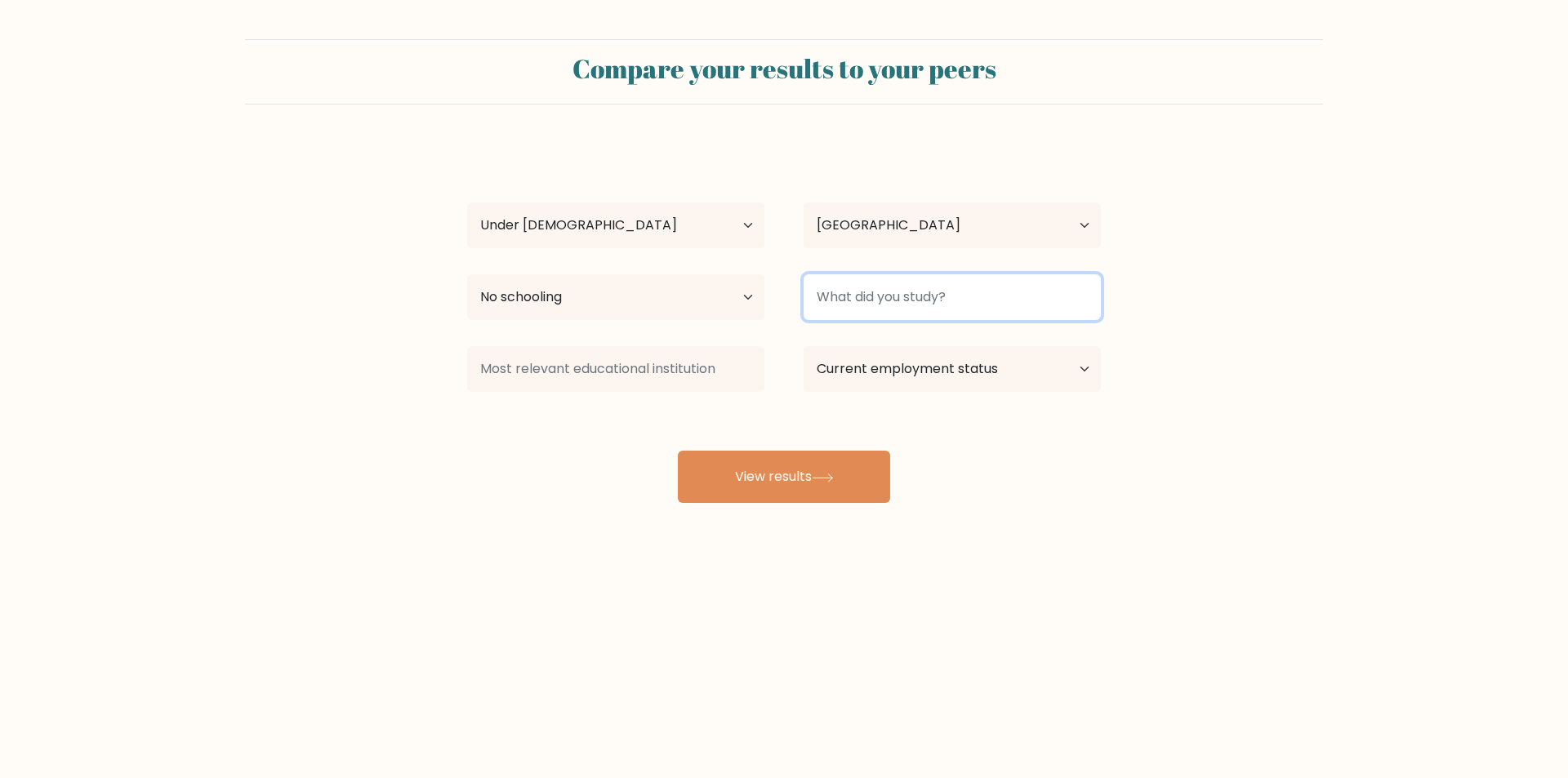
click at [835, 291] on input at bounding box center [952, 297] width 297 height 46
type input "."
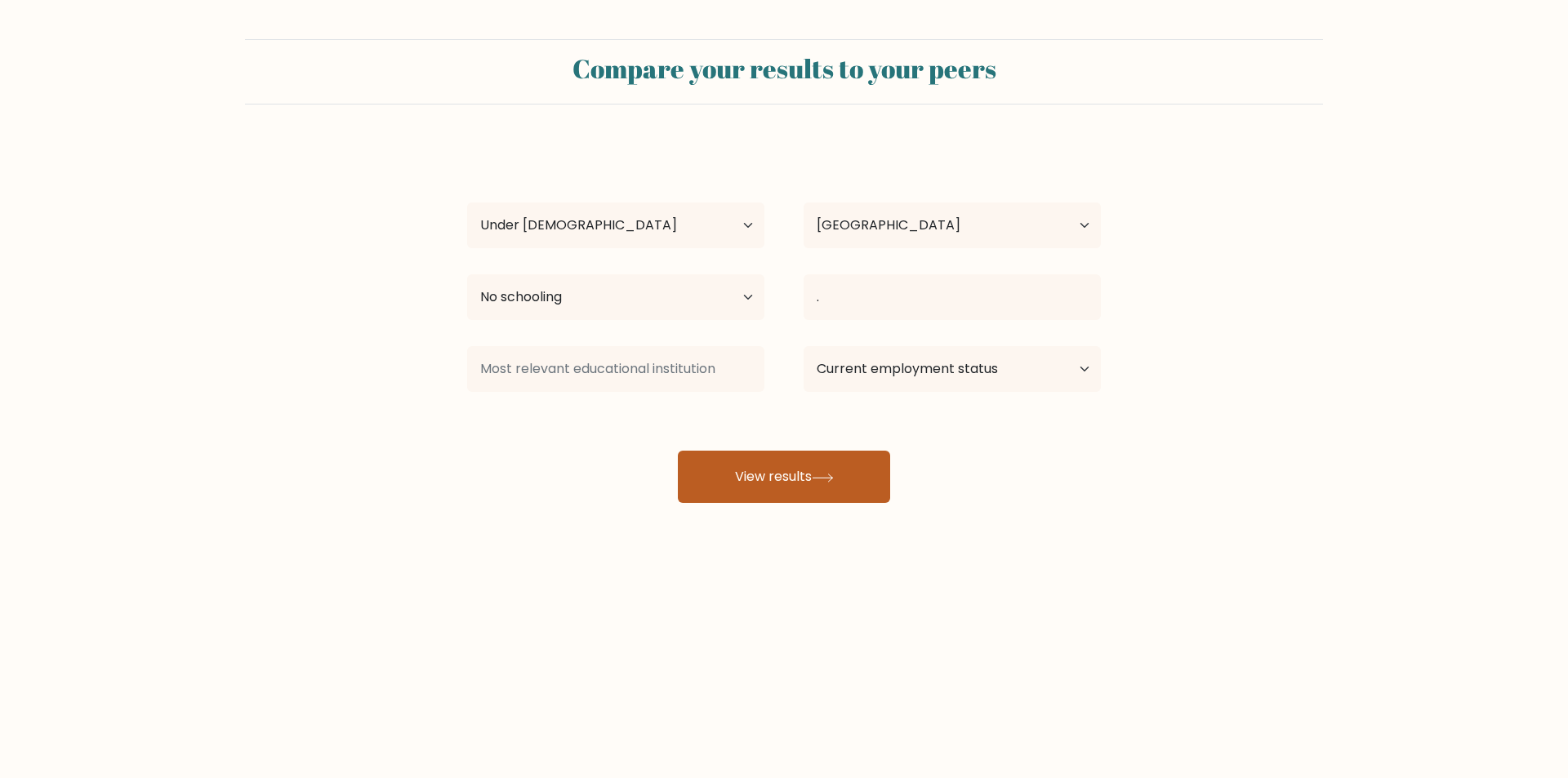
click at [830, 478] on icon at bounding box center [823, 478] width 22 height 9
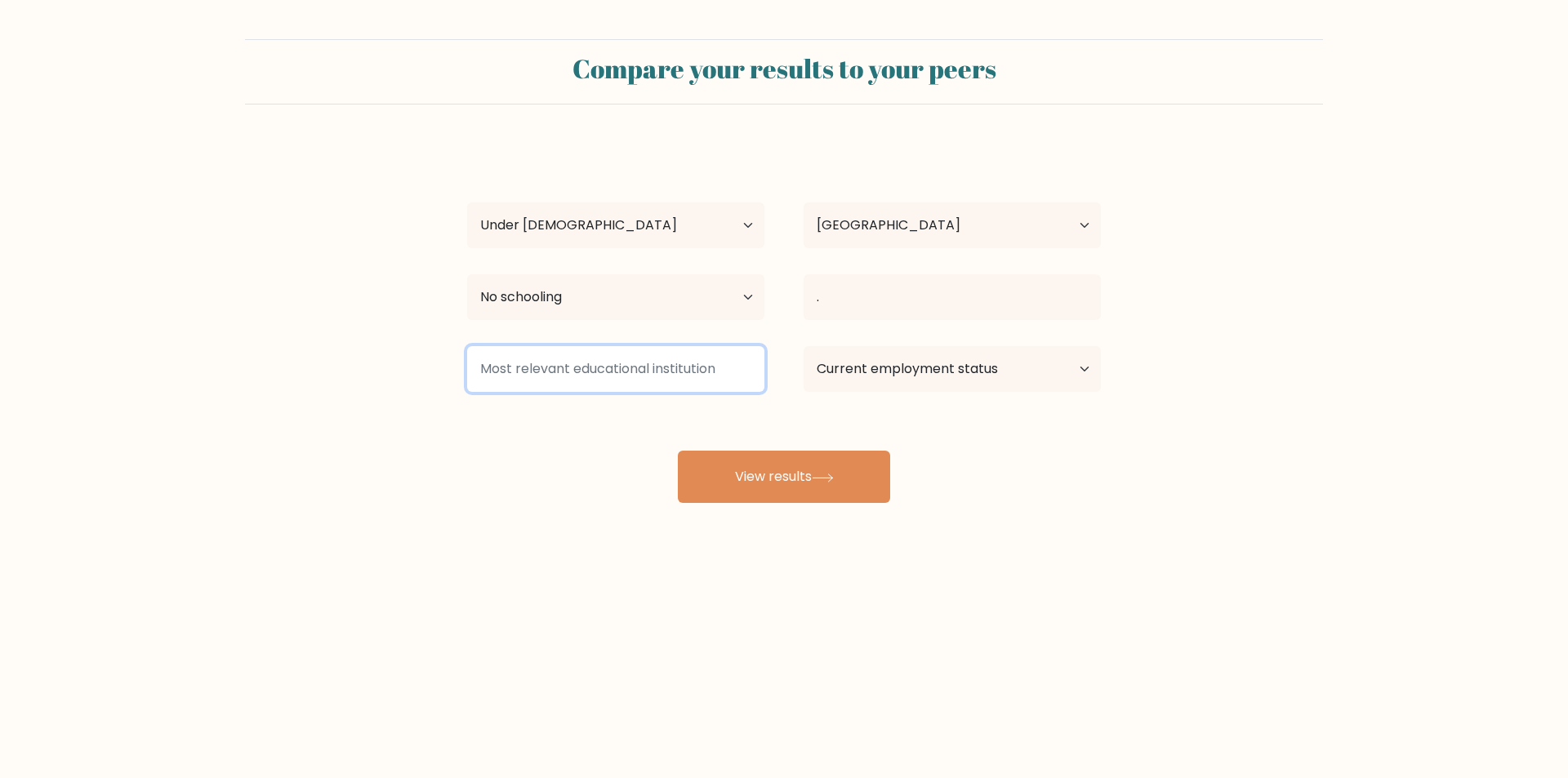
click at [669, 377] on input at bounding box center [615, 369] width 297 height 46
type input "."
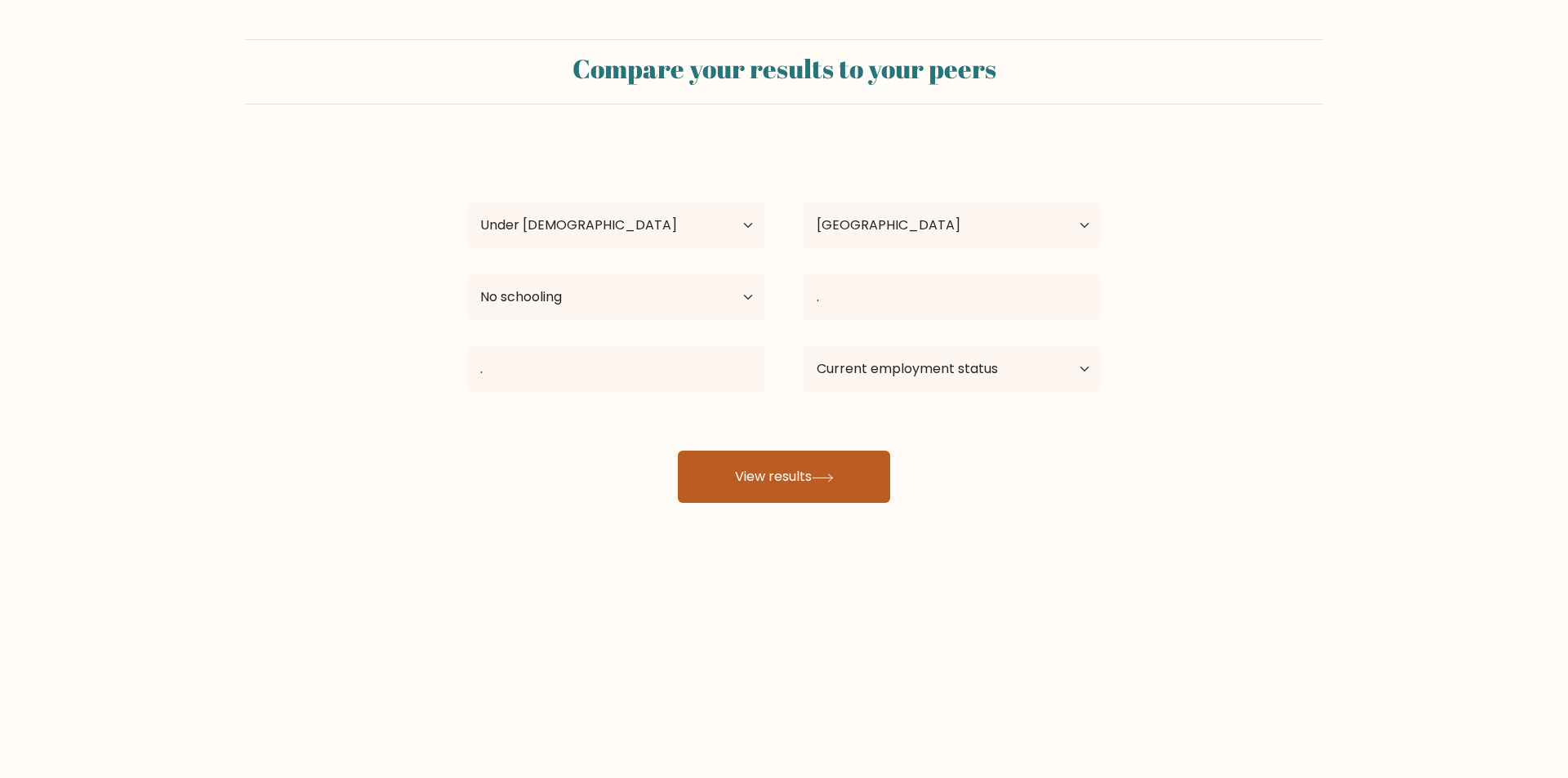
click at [747, 490] on button "View results" at bounding box center [784, 477] width 213 height 52
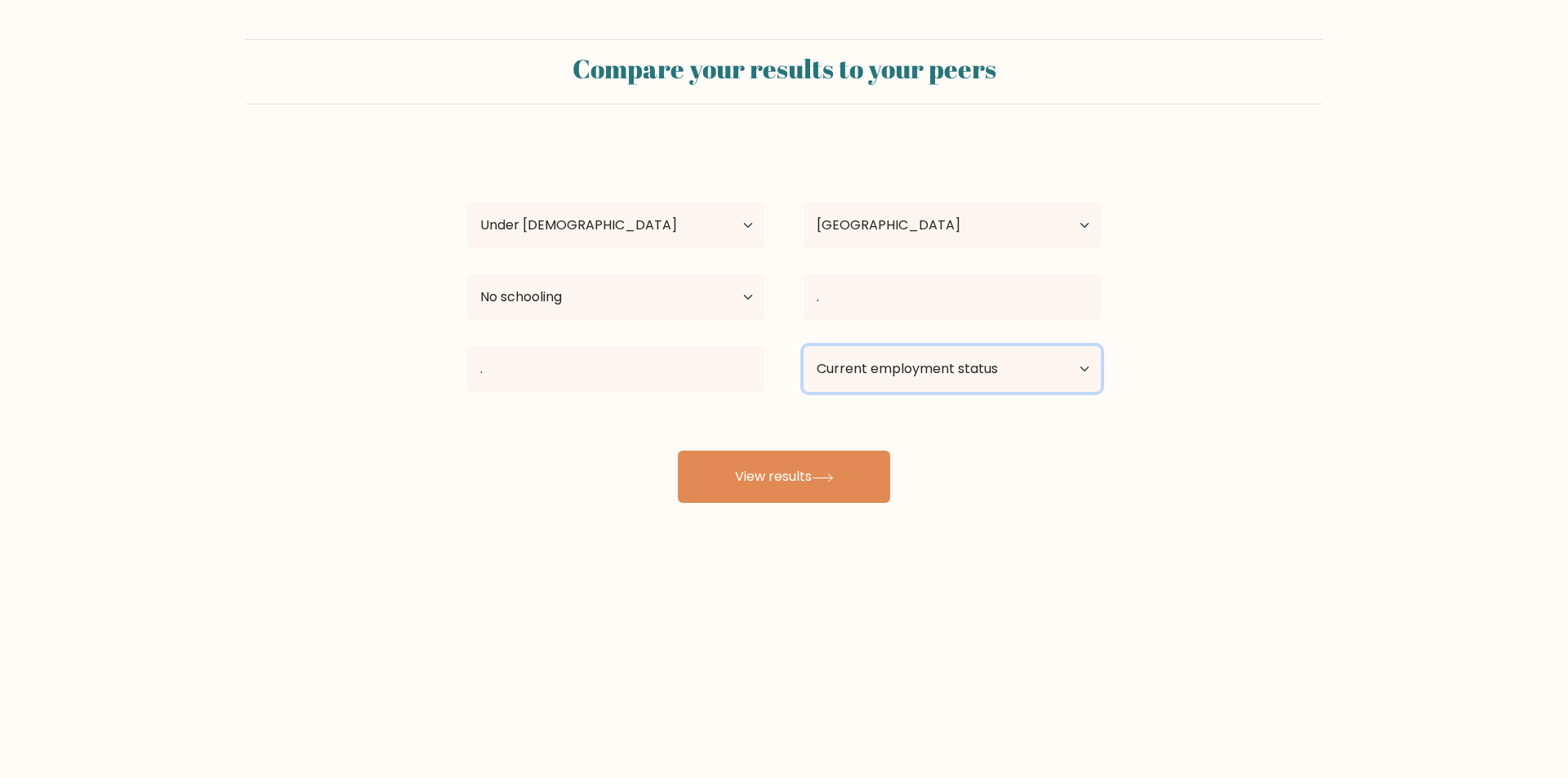
click at [831, 365] on select "Current employment status Employed Student Retired Other / prefer not to answer" at bounding box center [952, 369] width 297 height 46
select select "other"
click at [803, 346] on select "Current employment status Employed Student Retired Other / prefer not to answer" at bounding box center [952, 369] width 297 height 46
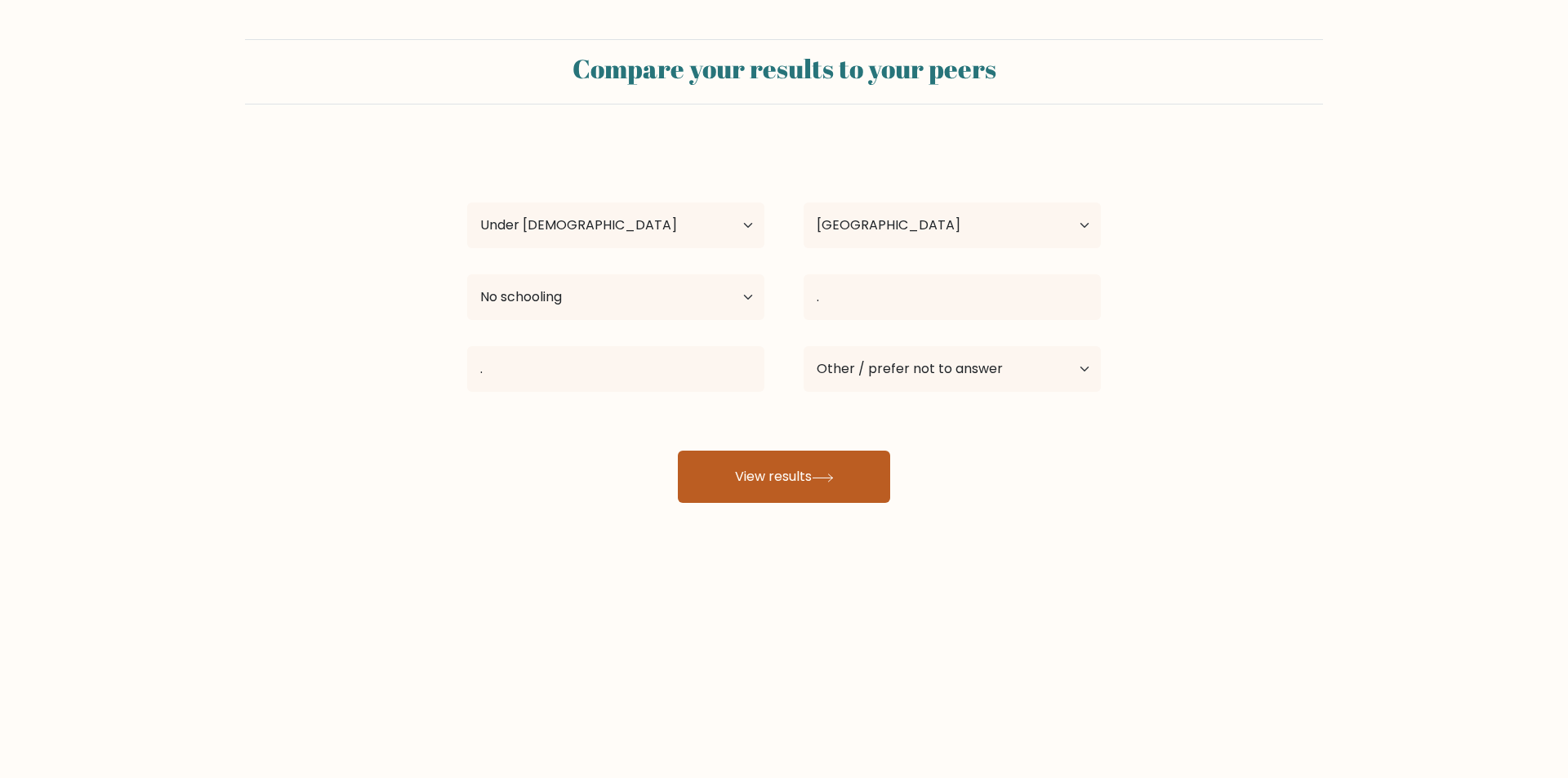
click at [844, 473] on button "View results" at bounding box center [784, 477] width 213 height 52
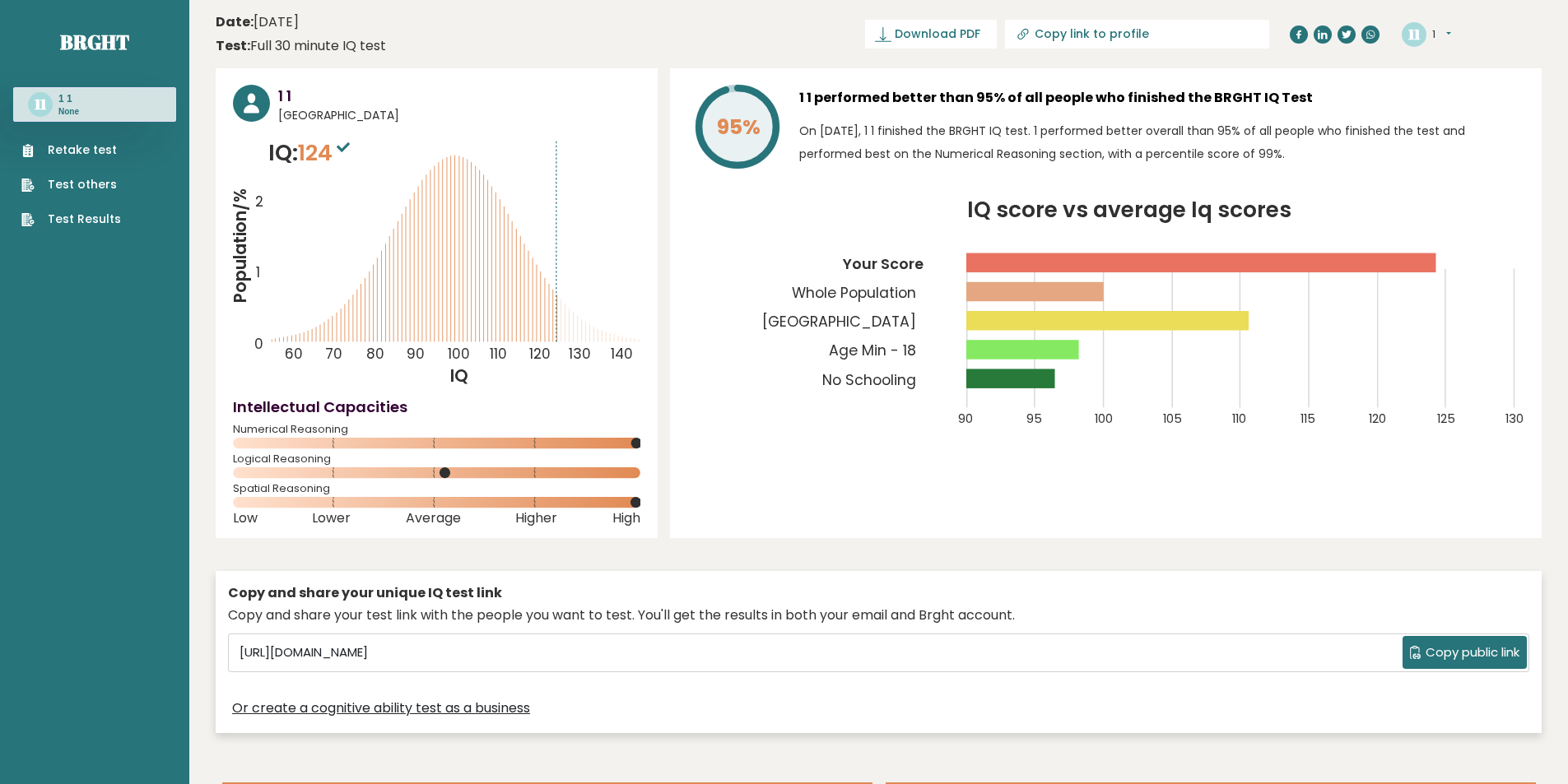
drag, startPoint x: 944, startPoint y: 387, endPoint x: 836, endPoint y: 447, distance: 123.5
click at [836, 447] on div "95% 1 1 performed better than 95% of all people who finished the BRGHT IQ Test …" at bounding box center [1106, 303] width 872 height 469
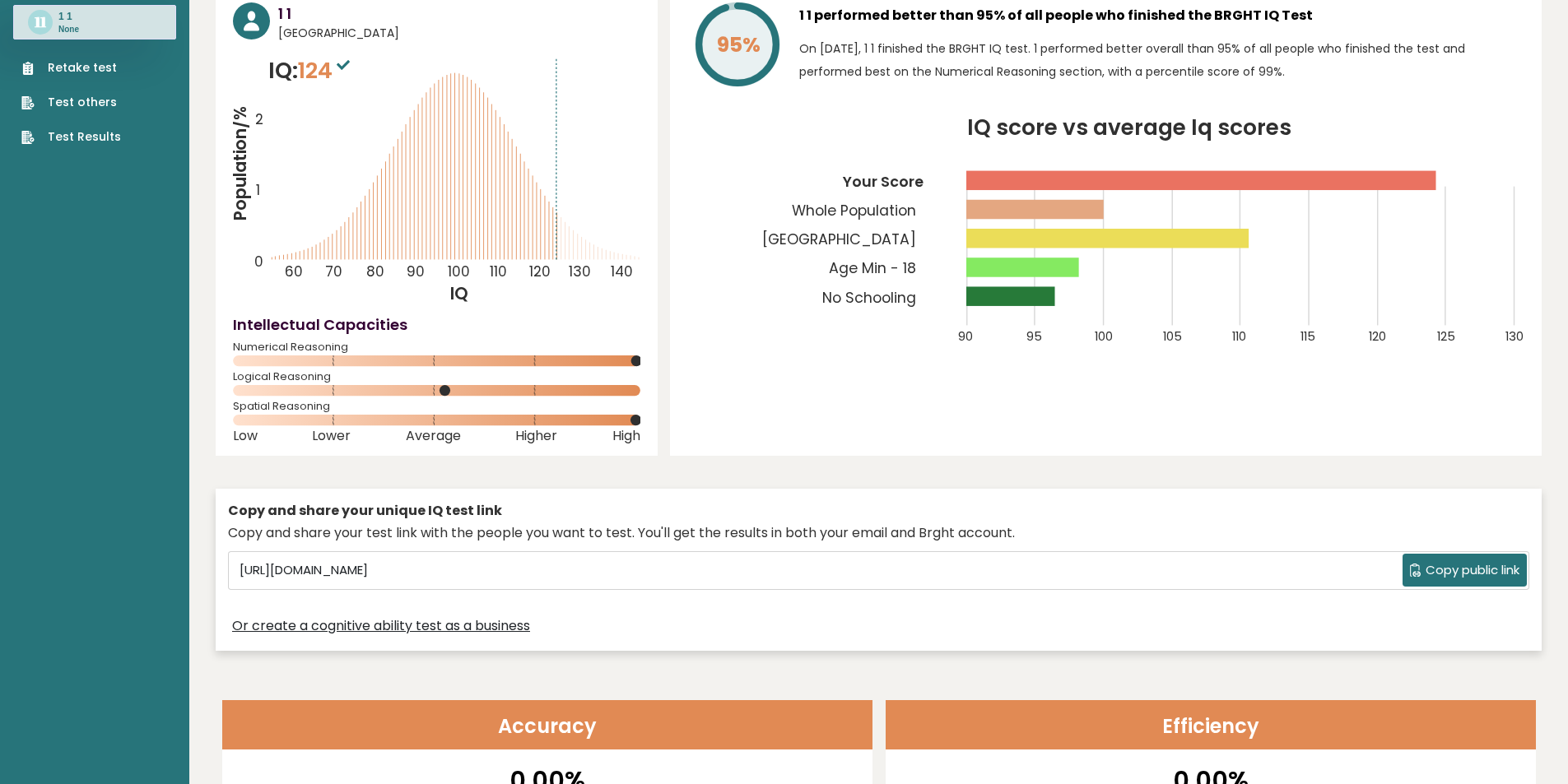
drag, startPoint x: 1132, startPoint y: 63, endPoint x: 1046, endPoint y: 53, distance: 86.6
click at [1045, 53] on p "On [DATE], 1 1 finished the BRGHT IQ test. 1 performed better overall than 95% …" at bounding box center [1161, 60] width 725 height 46
drag, startPoint x: 1190, startPoint y: 369, endPoint x: 1246, endPoint y: 265, distance: 118.1
click at [1190, 369] on div "95% 1 1 performed better than 95% of all people who finished the BRGHT IQ Test …" at bounding box center [1106, 221] width 872 height 469
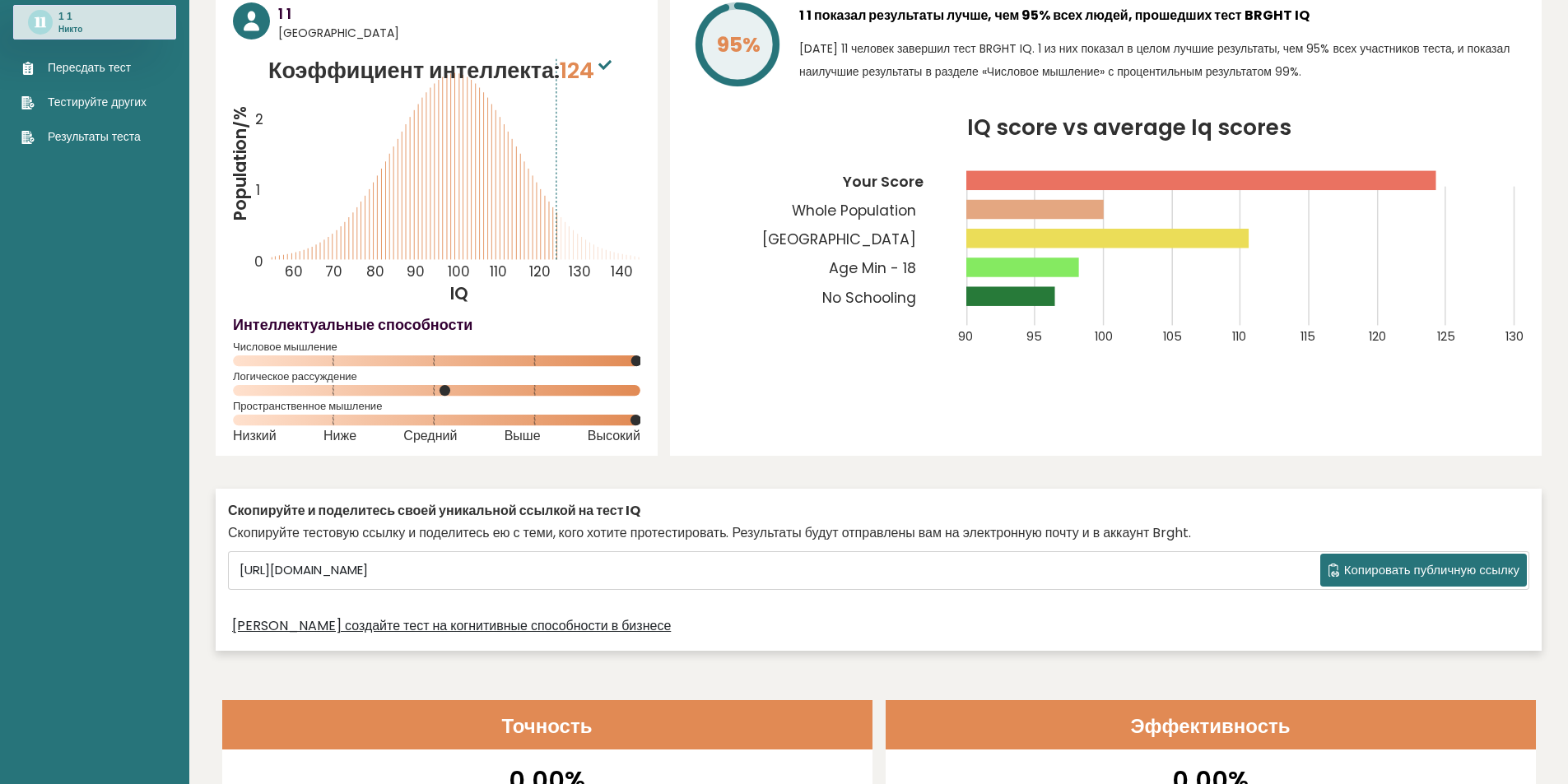
click at [1046, 304] on rect at bounding box center [1011, 296] width 88 height 19
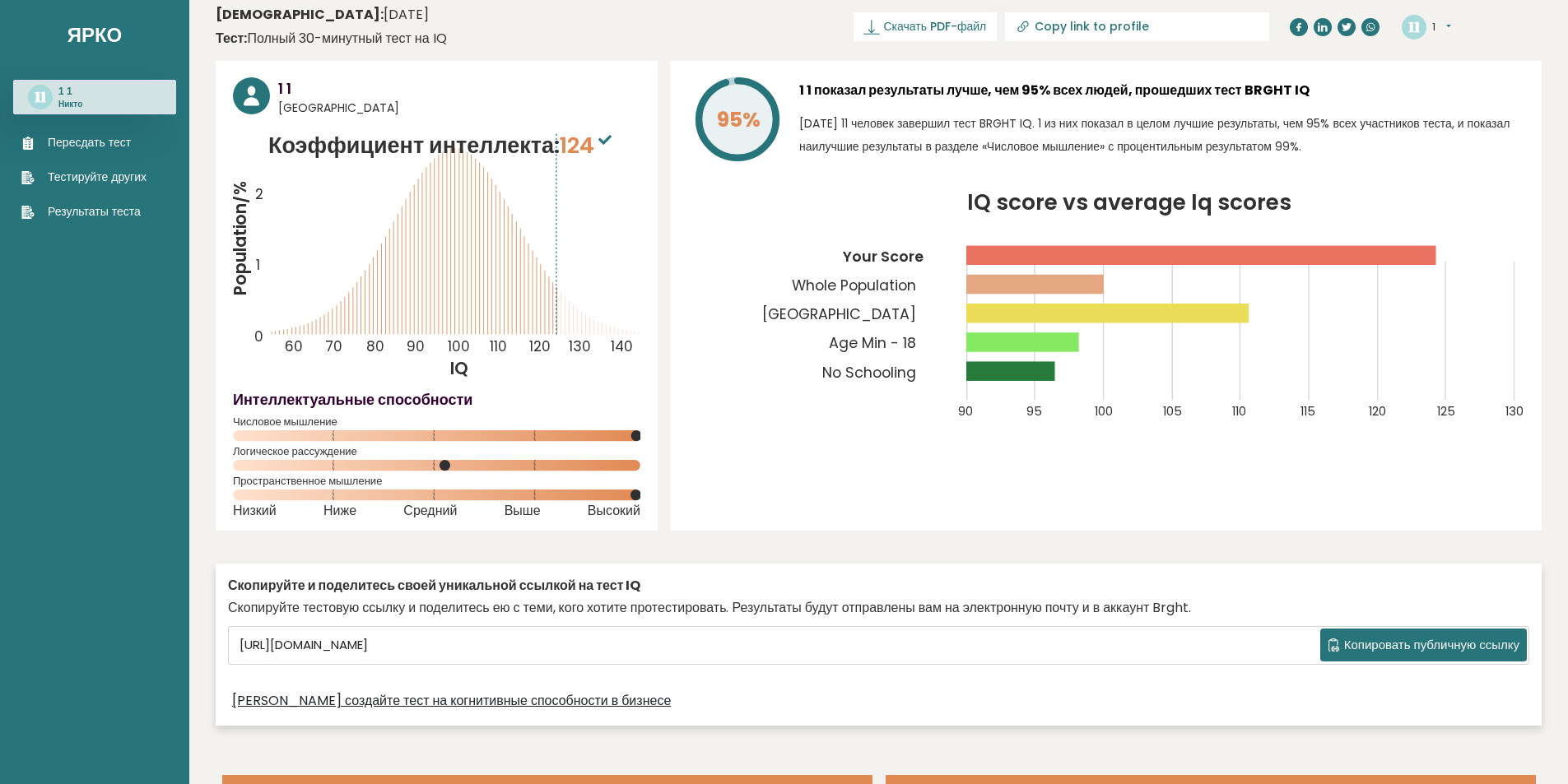
scroll to position [0, 0]
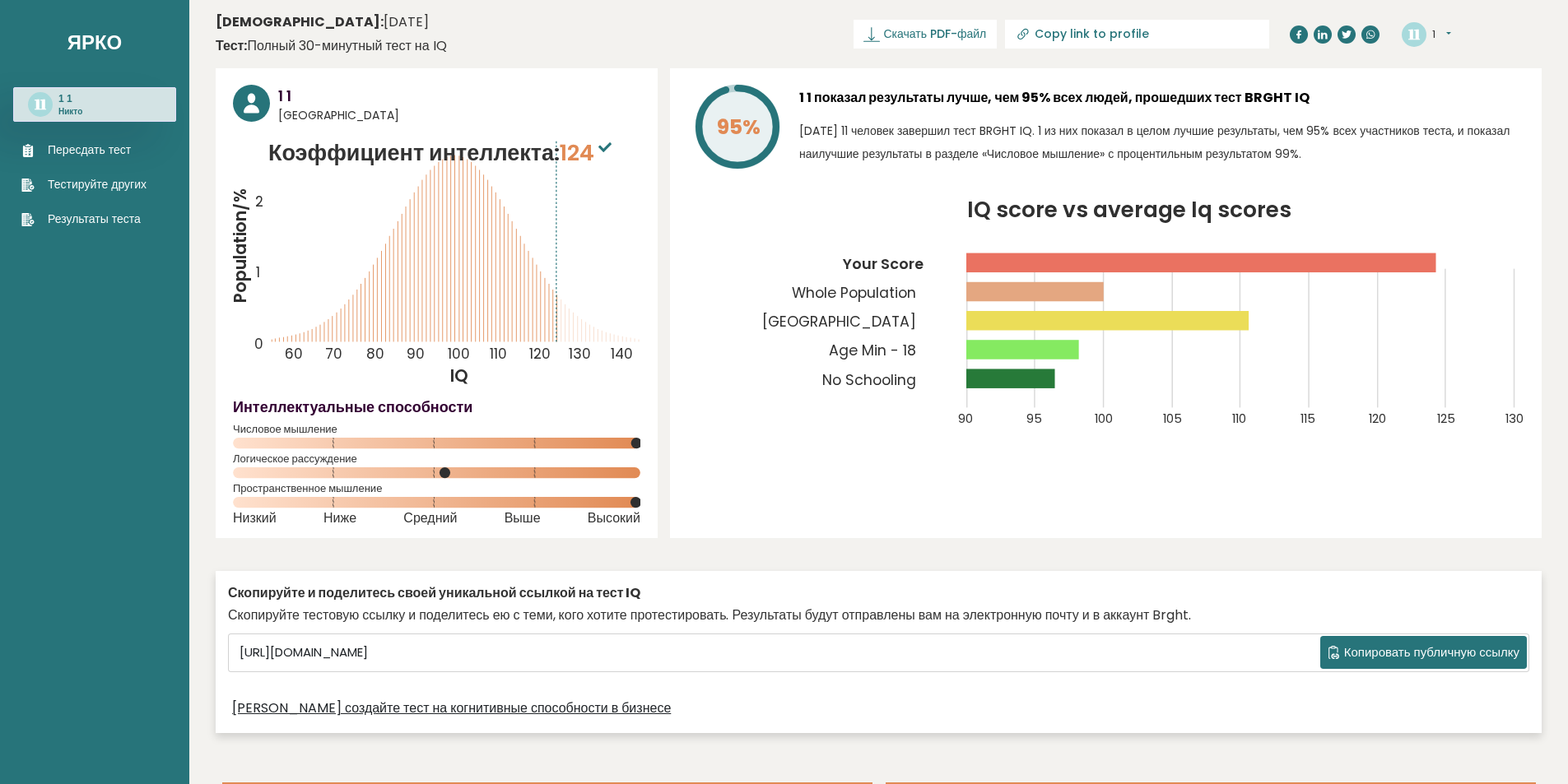
click at [602, 153] on sup at bounding box center [605, 146] width 21 height 23
click at [607, 148] on icon at bounding box center [604, 147] width 13 height 10
click at [738, 363] on icon "IQ score vs average Iq scores 90 95 100 105 110 115 120 125 130 Your Score Whol…" at bounding box center [1106, 323] width 837 height 247
